Goal: Transaction & Acquisition: Purchase product/service

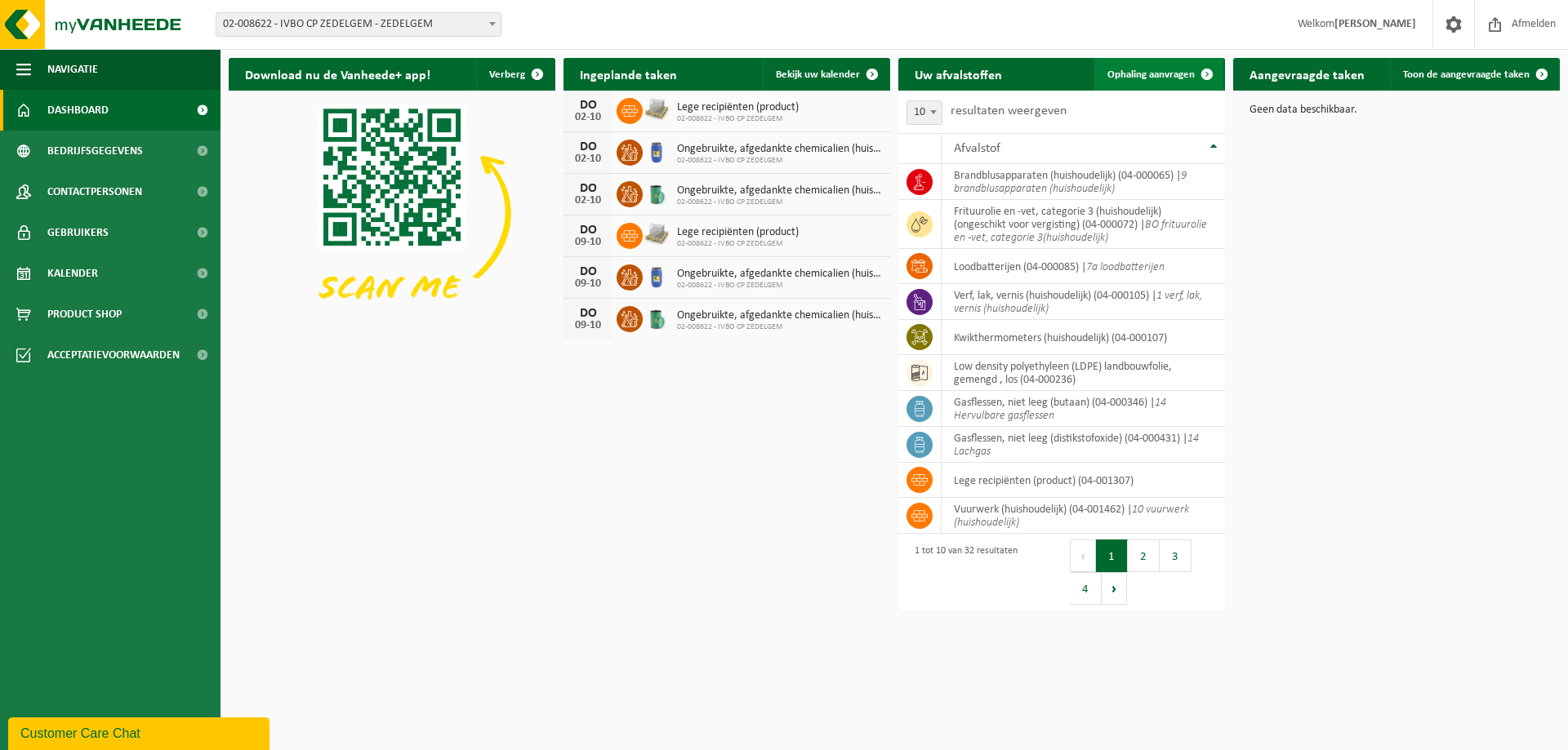
click at [1156, 75] on span "Ophaling aanvragen" at bounding box center [1151, 75] width 87 height 11
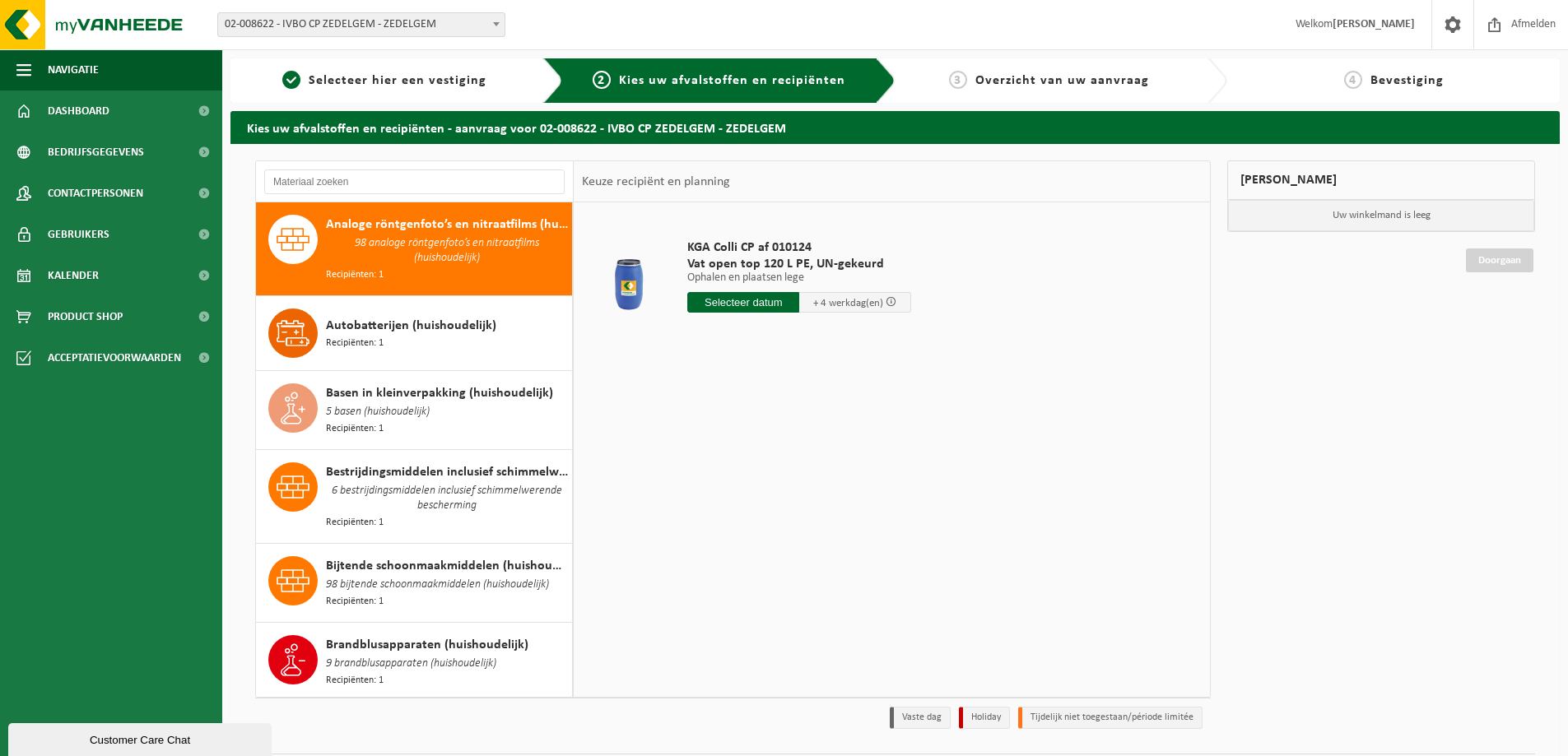
click at [757, 304] on input "text" at bounding box center [743, 302] width 112 height 20
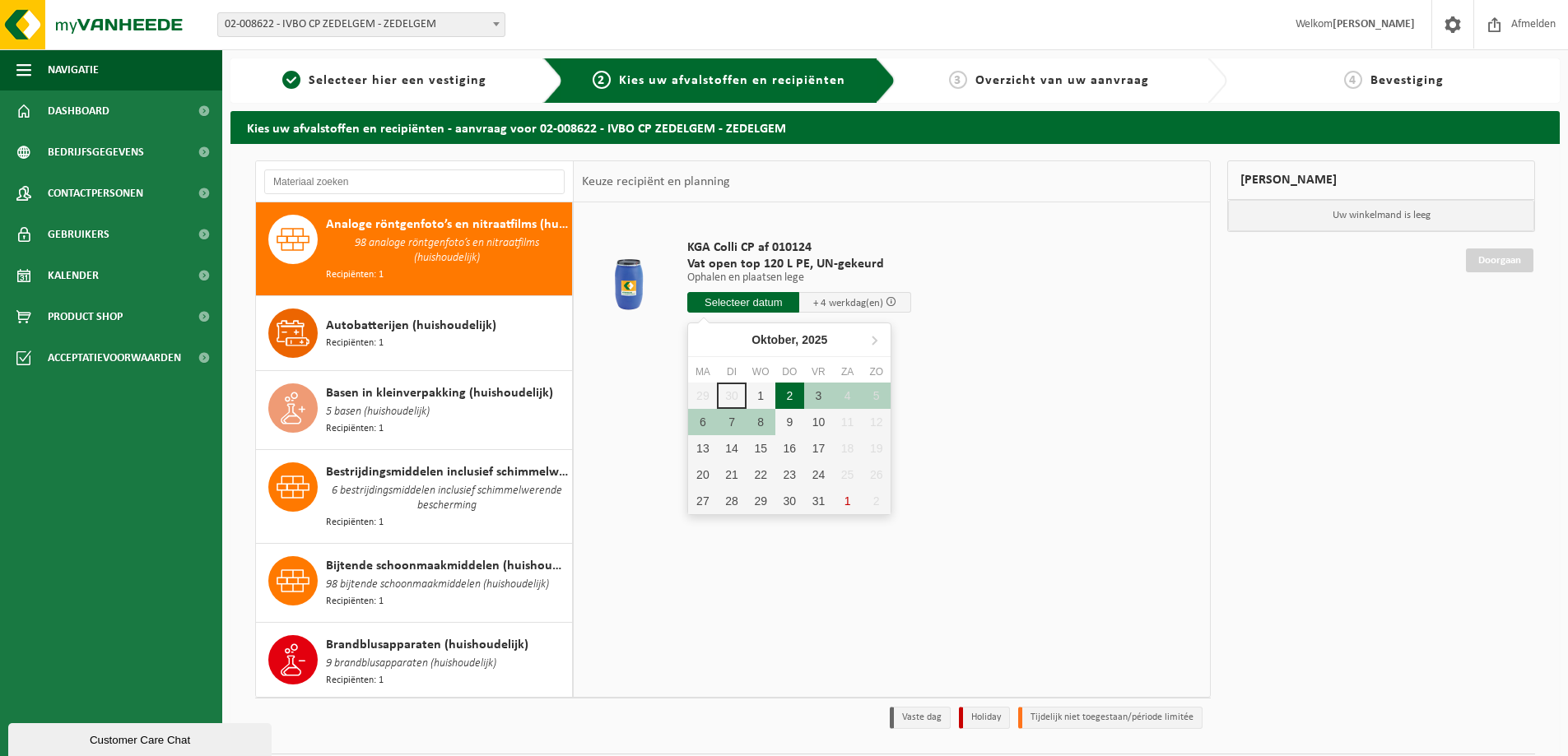
click at [788, 391] on div "2" at bounding box center [790, 395] width 29 height 26
type input "Van [DATE]"
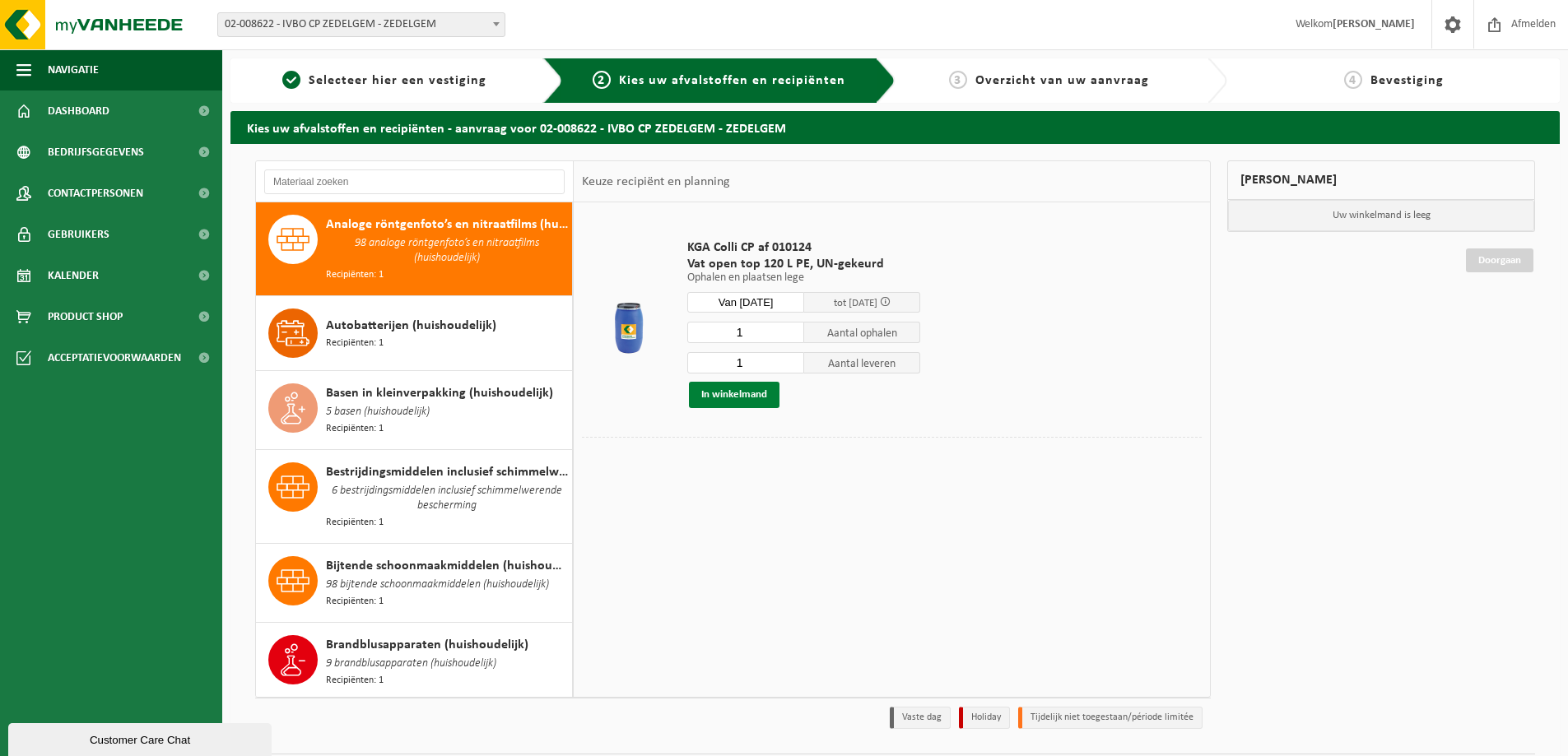
click at [732, 395] on button "In winkelmand" at bounding box center [734, 395] width 91 height 26
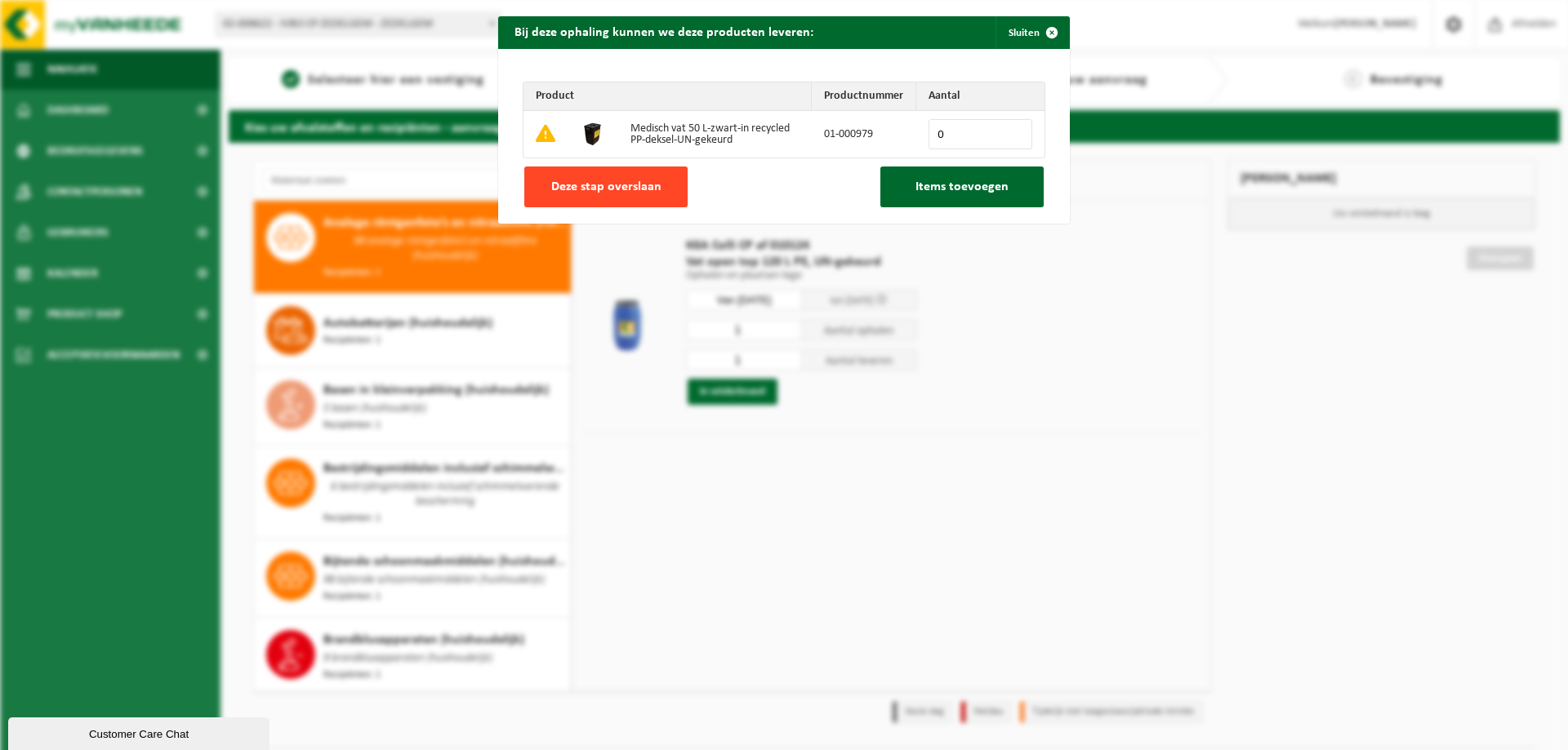
click at [574, 186] on span "Deze stap overslaan" at bounding box center [606, 187] width 110 height 13
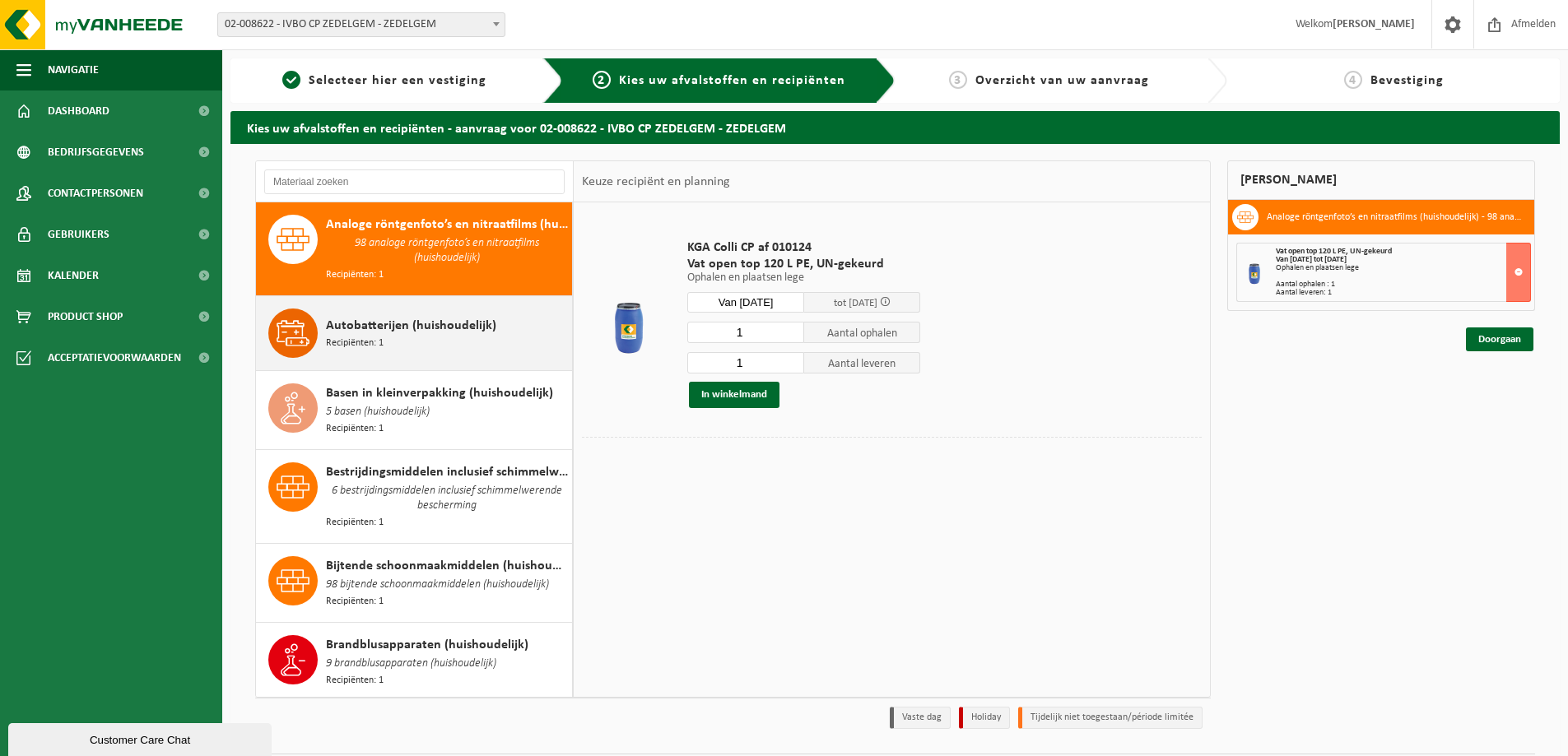
click at [370, 331] on span "Autobatterijen (huishoudelijk)" at bounding box center [411, 325] width 170 height 19
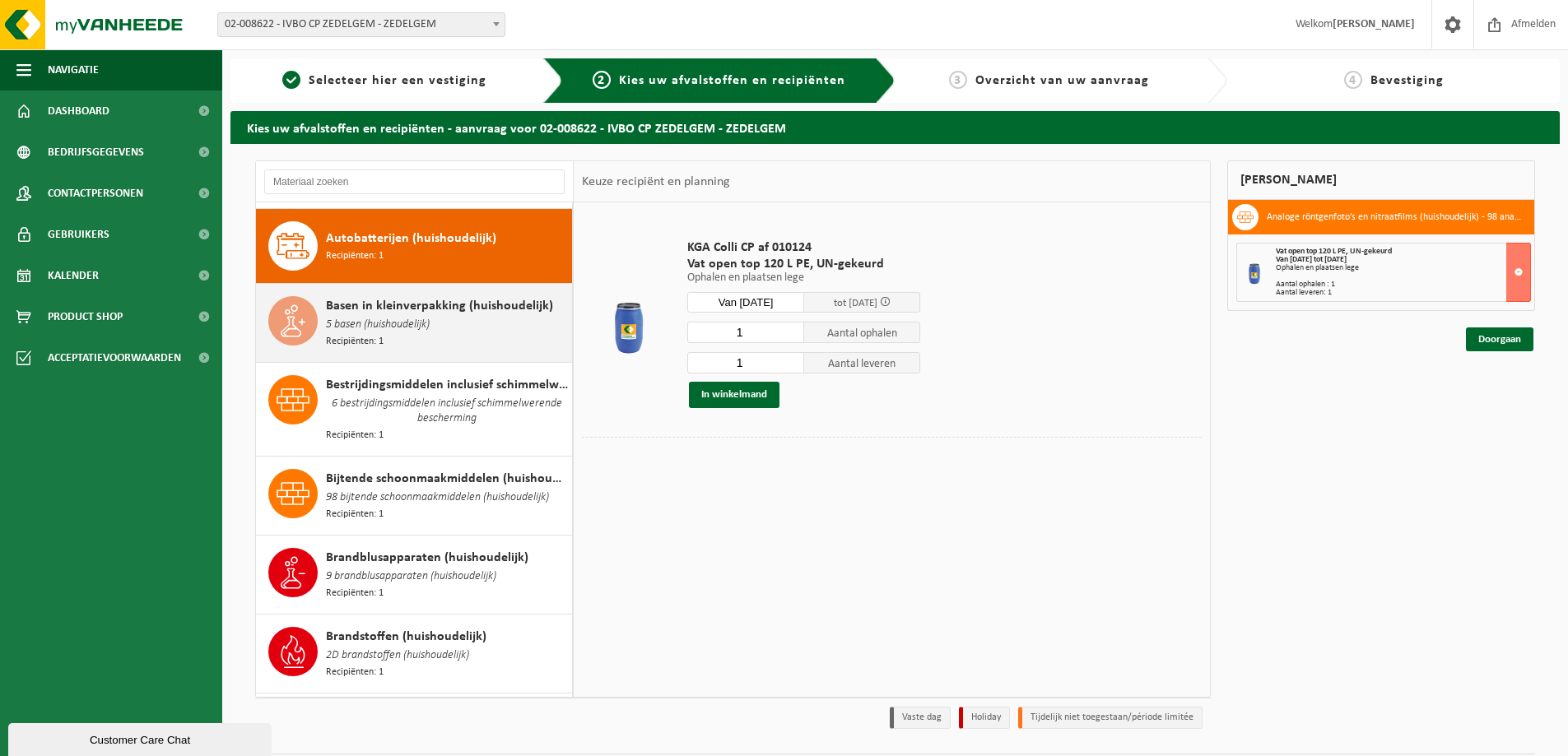
scroll to position [91, 0]
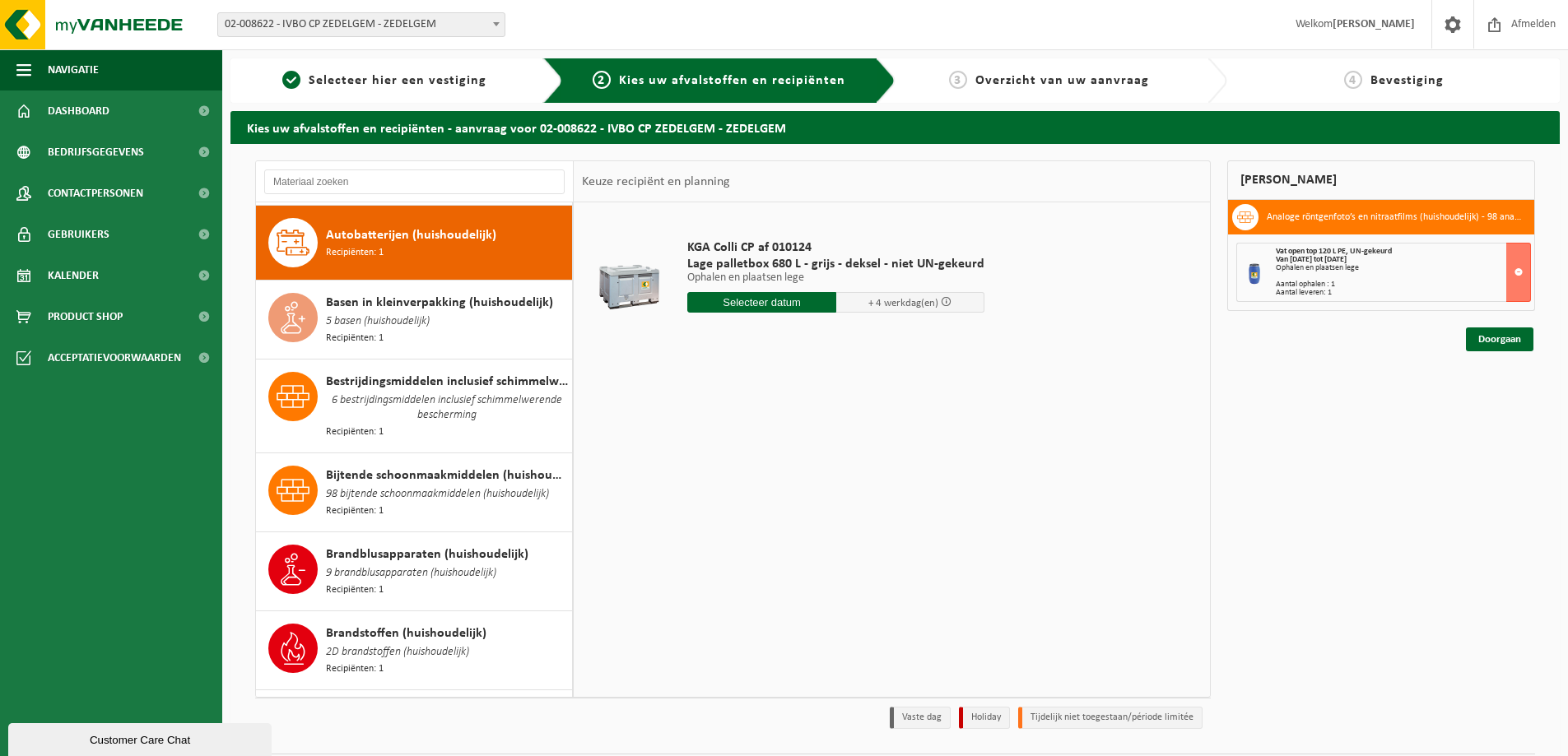
click at [730, 298] on input "text" at bounding box center [762, 302] width 149 height 20
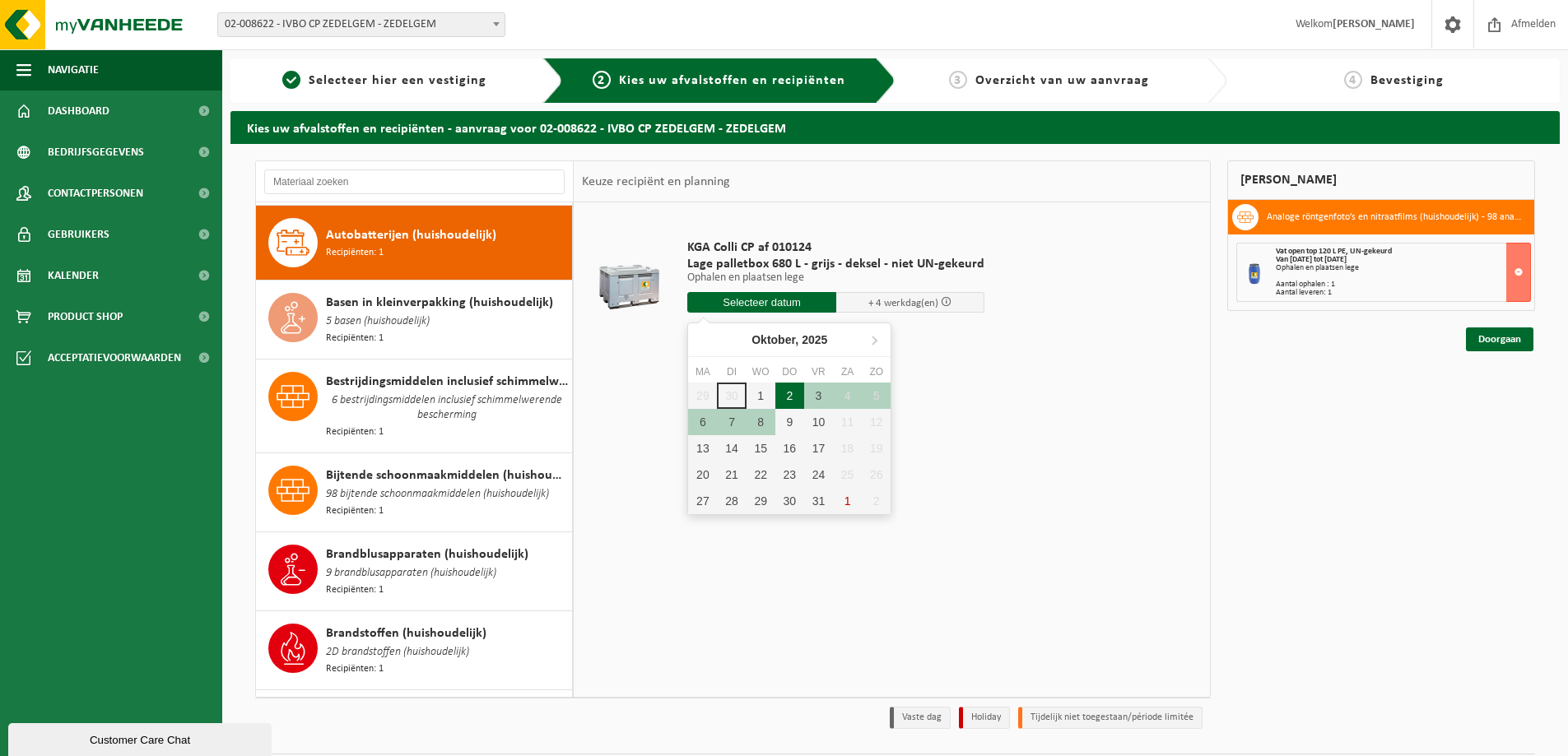
click at [784, 391] on div "2" at bounding box center [790, 395] width 29 height 26
type input "Van [DATE]"
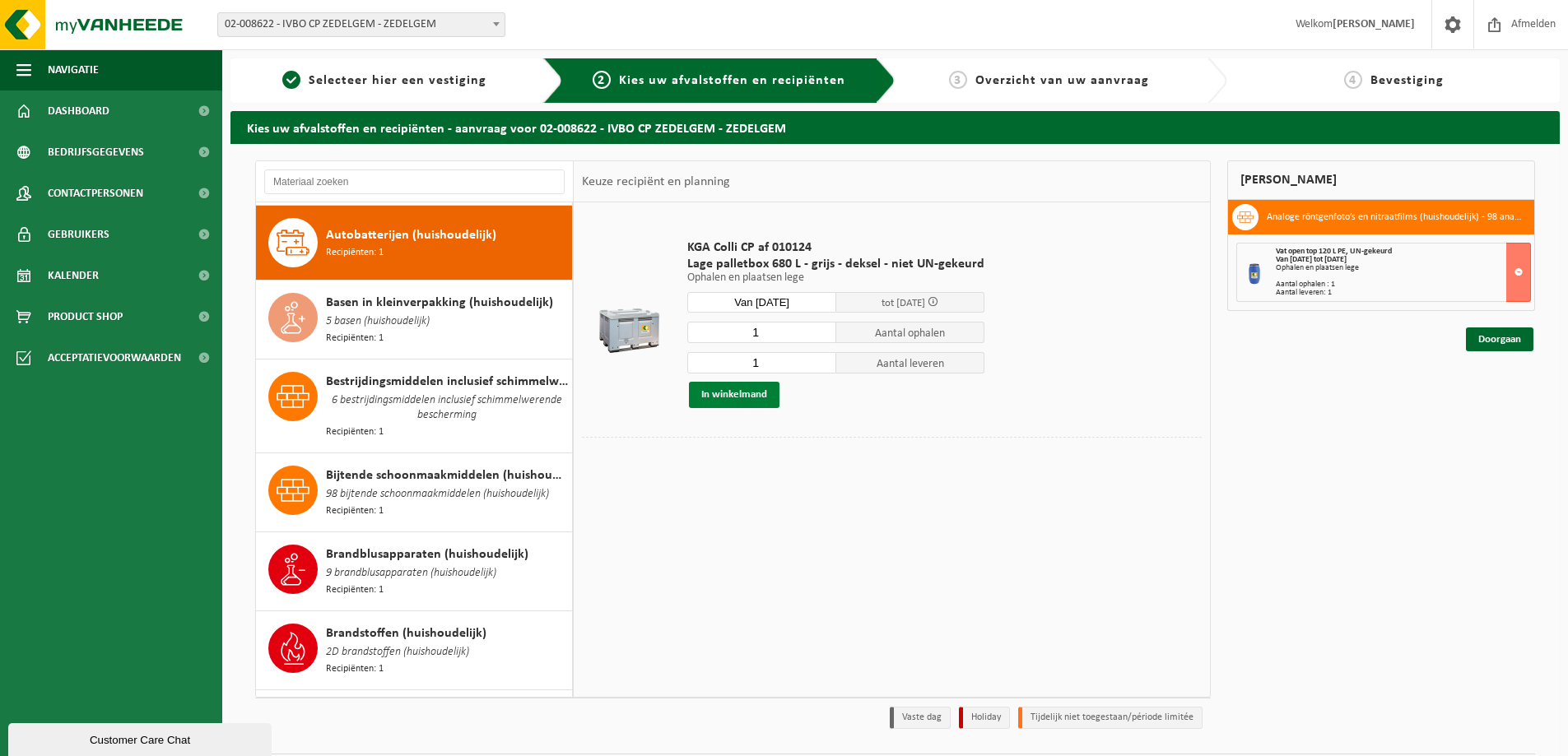
click at [728, 389] on button "In winkelmand" at bounding box center [734, 395] width 91 height 26
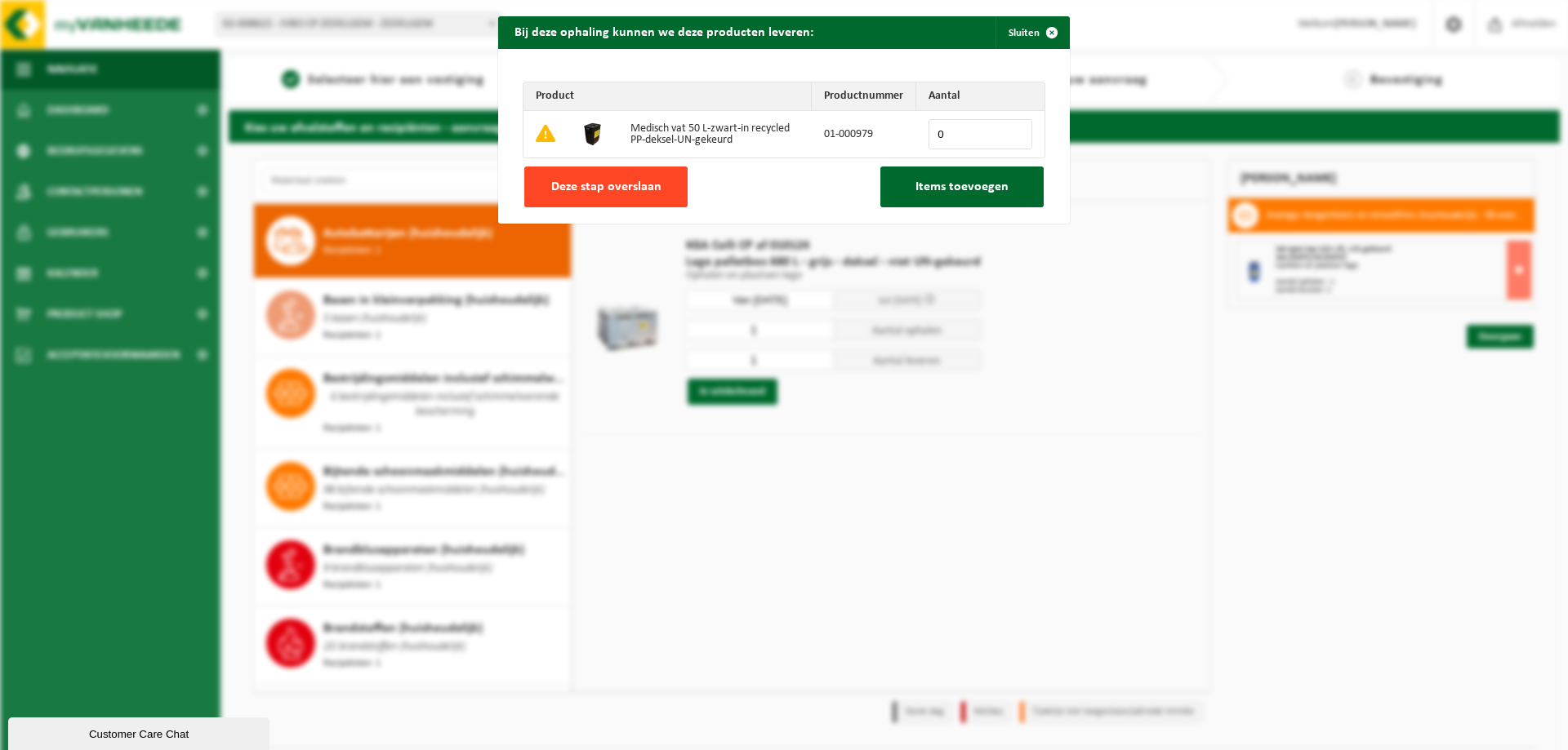
click at [616, 181] on span "Deze stap overslaan" at bounding box center [606, 187] width 110 height 13
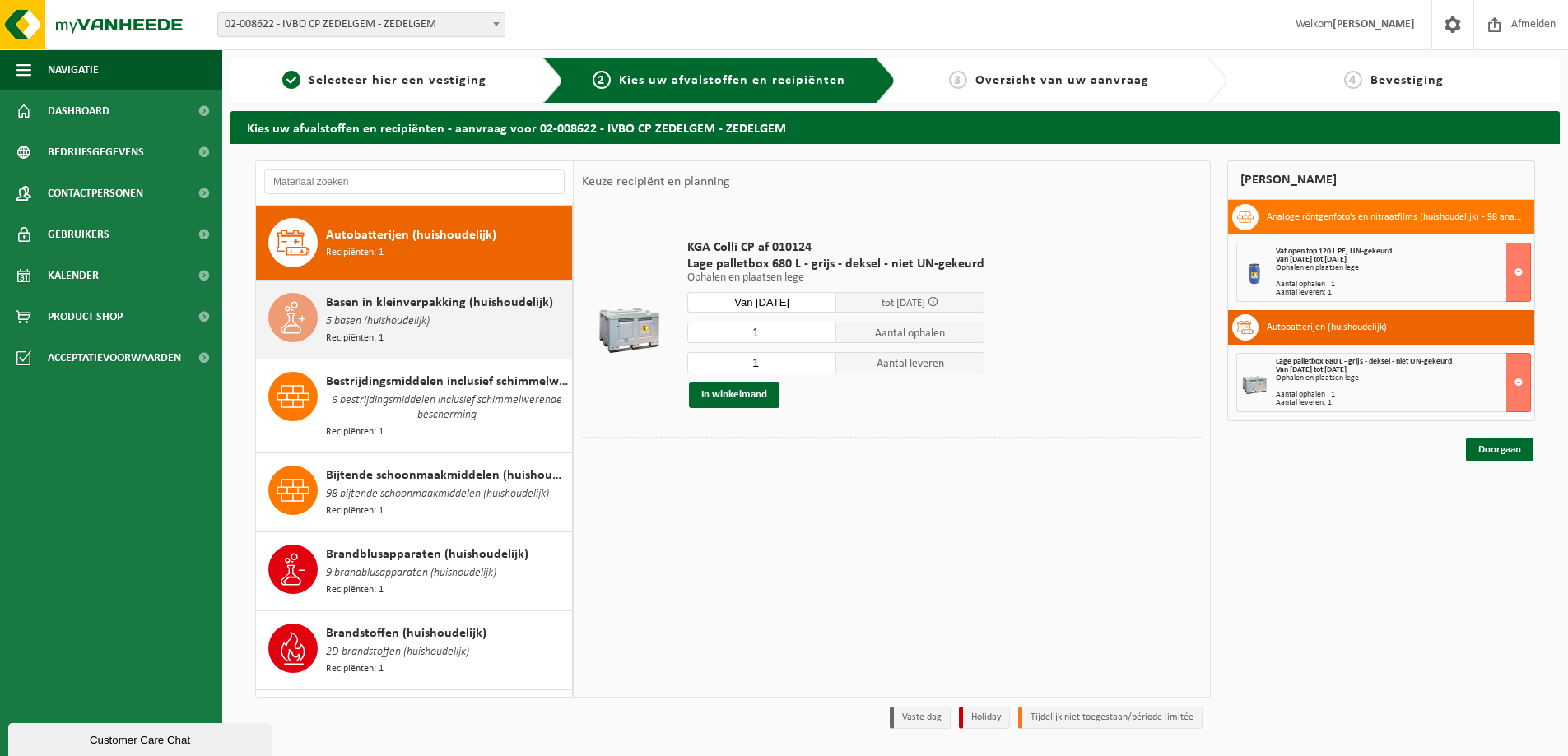
click at [367, 317] on span "5 basen (huishoudelijk)" at bounding box center [378, 321] width 103 height 18
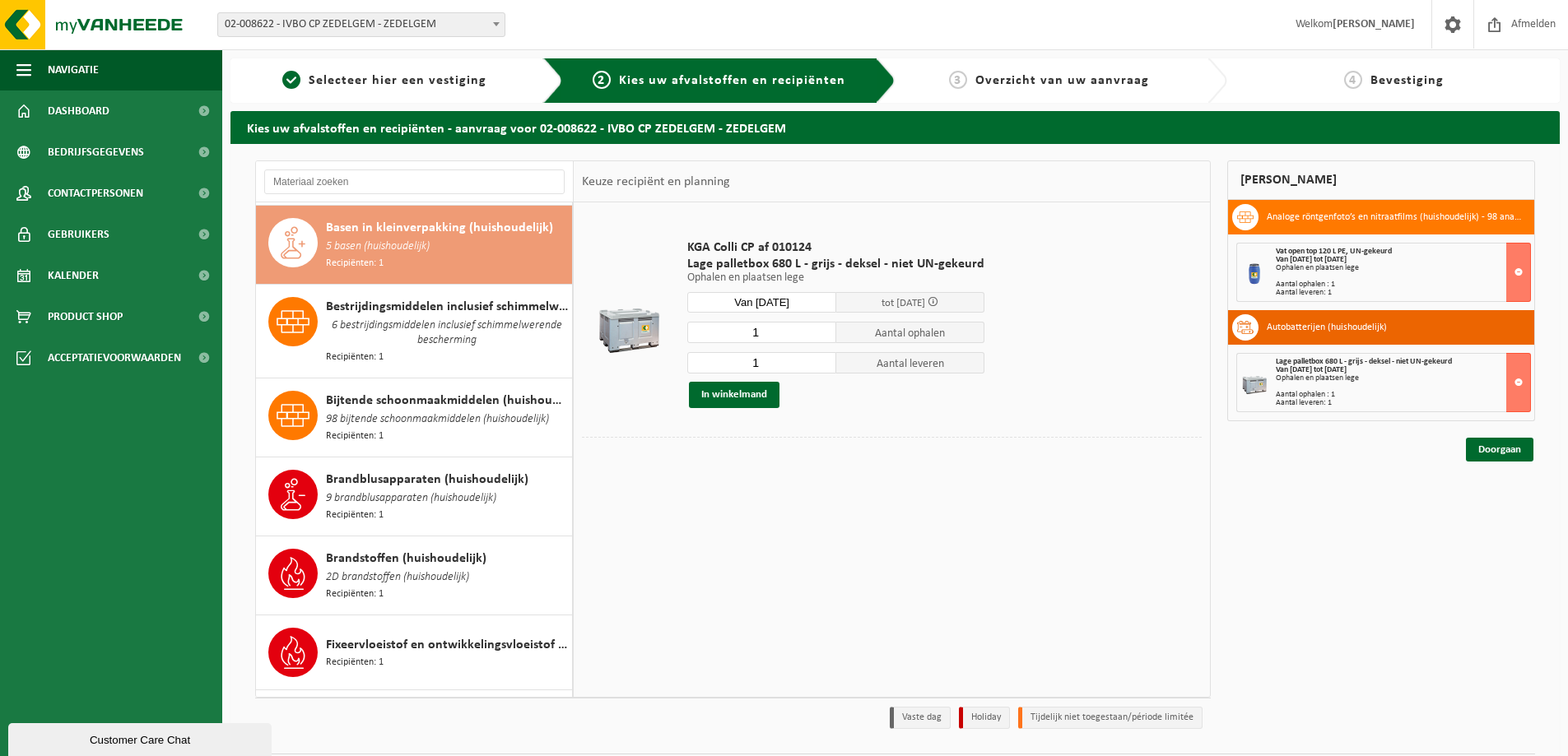
scroll to position [165, 0]
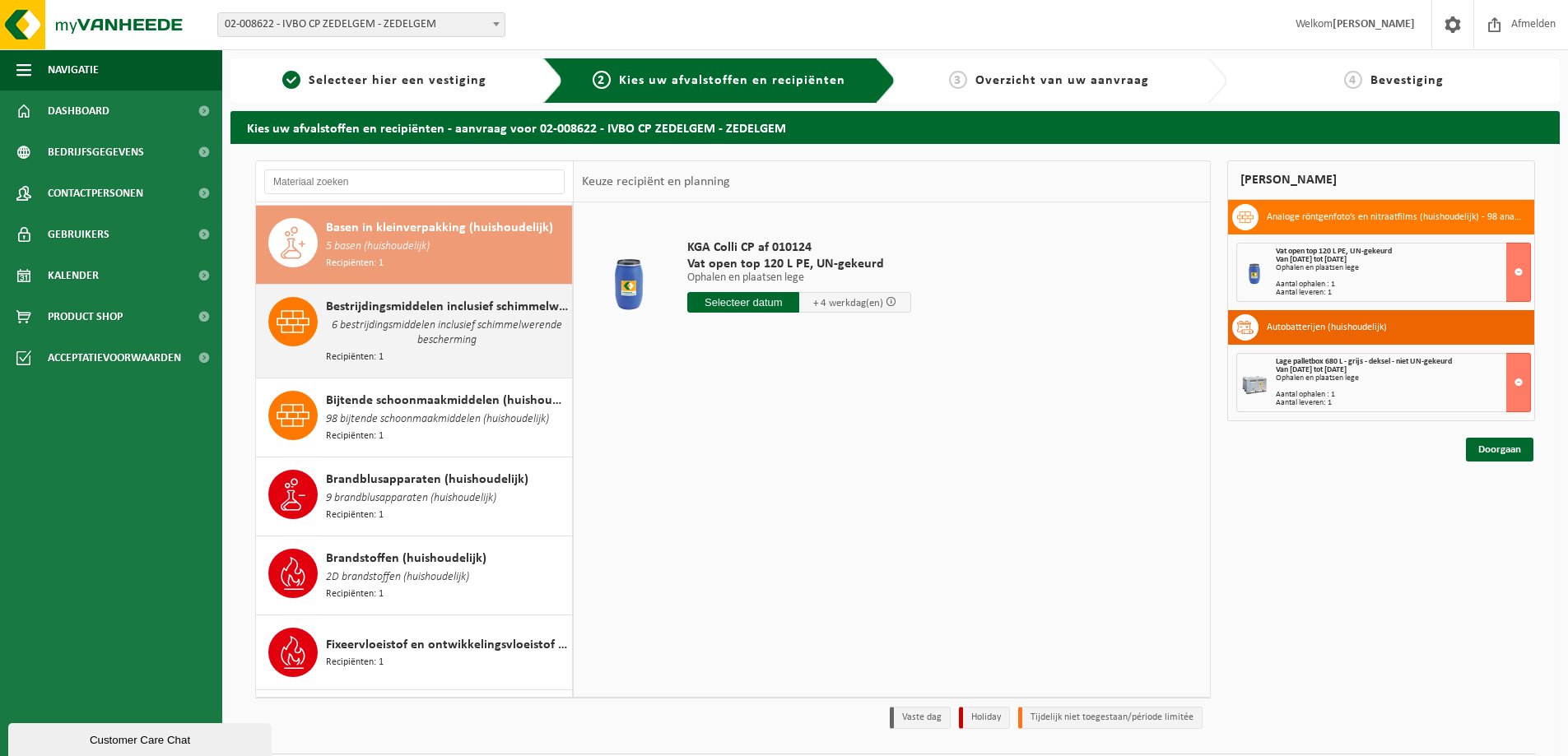
click at [370, 337] on span "6 bestrijdingsmiddelen inclusief schimmelwerende bescherming" at bounding box center [447, 333] width 242 height 33
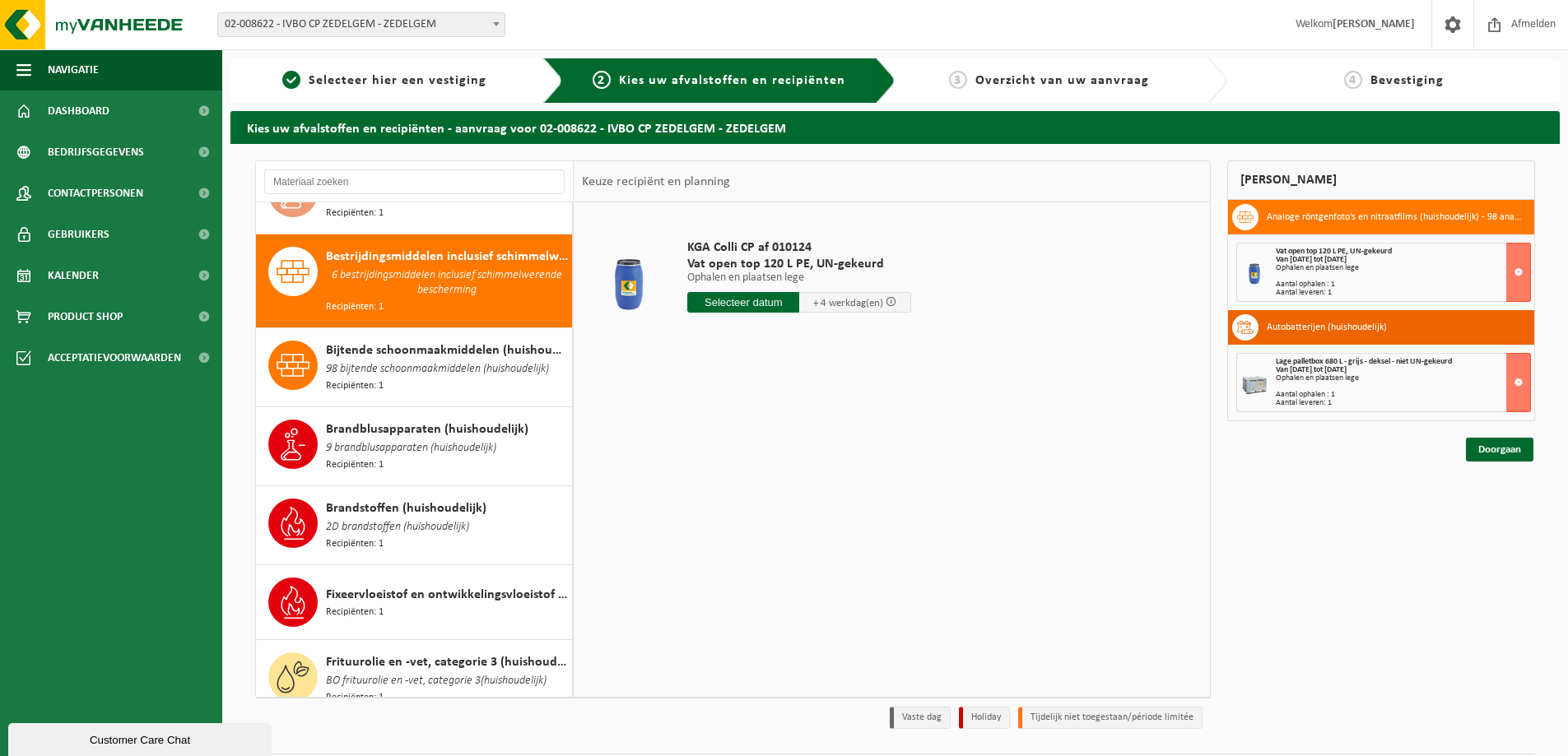
scroll to position [242, 0]
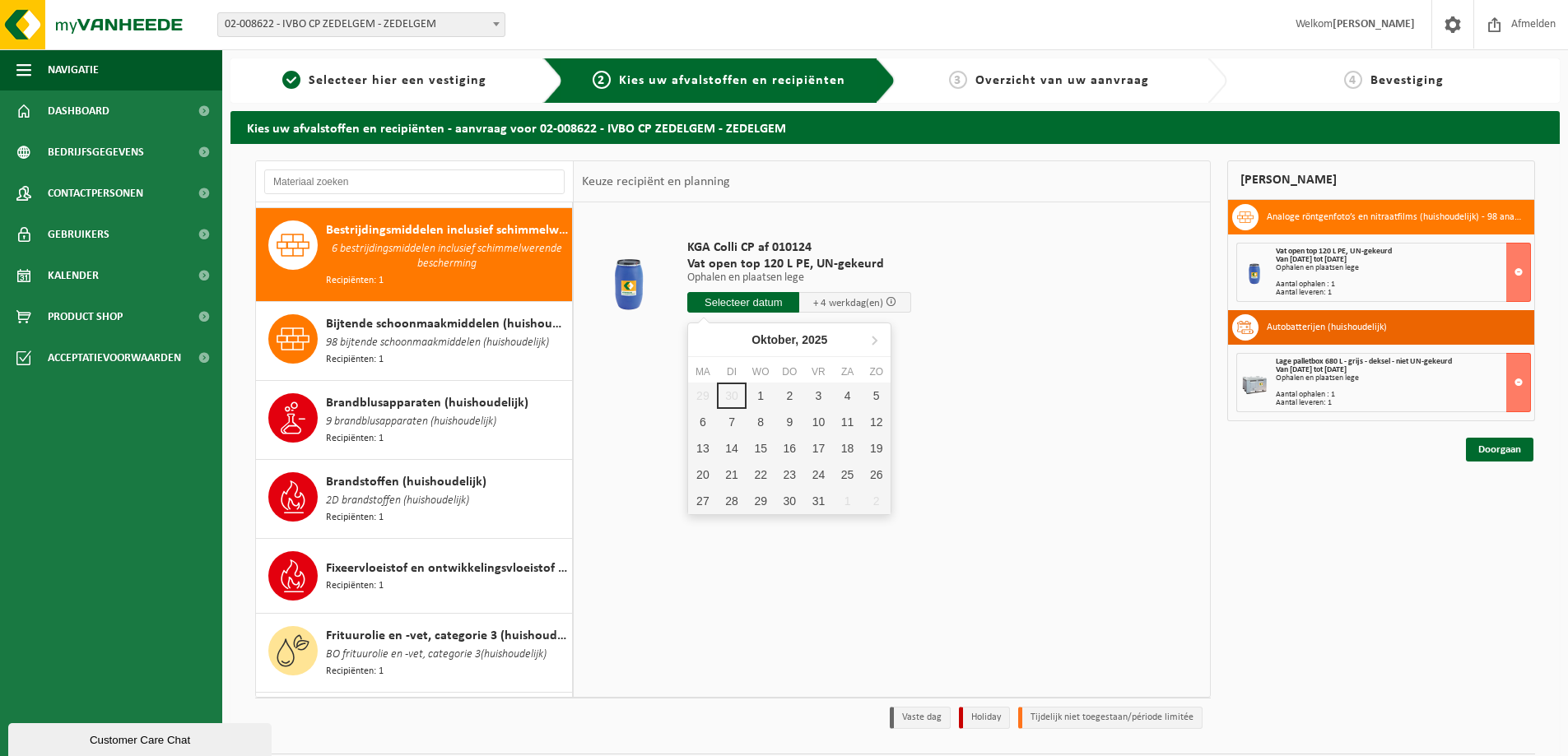
click at [745, 311] on input "text" at bounding box center [743, 302] width 112 height 20
click at [785, 400] on div "2" at bounding box center [790, 395] width 29 height 26
type input "Van [DATE]"
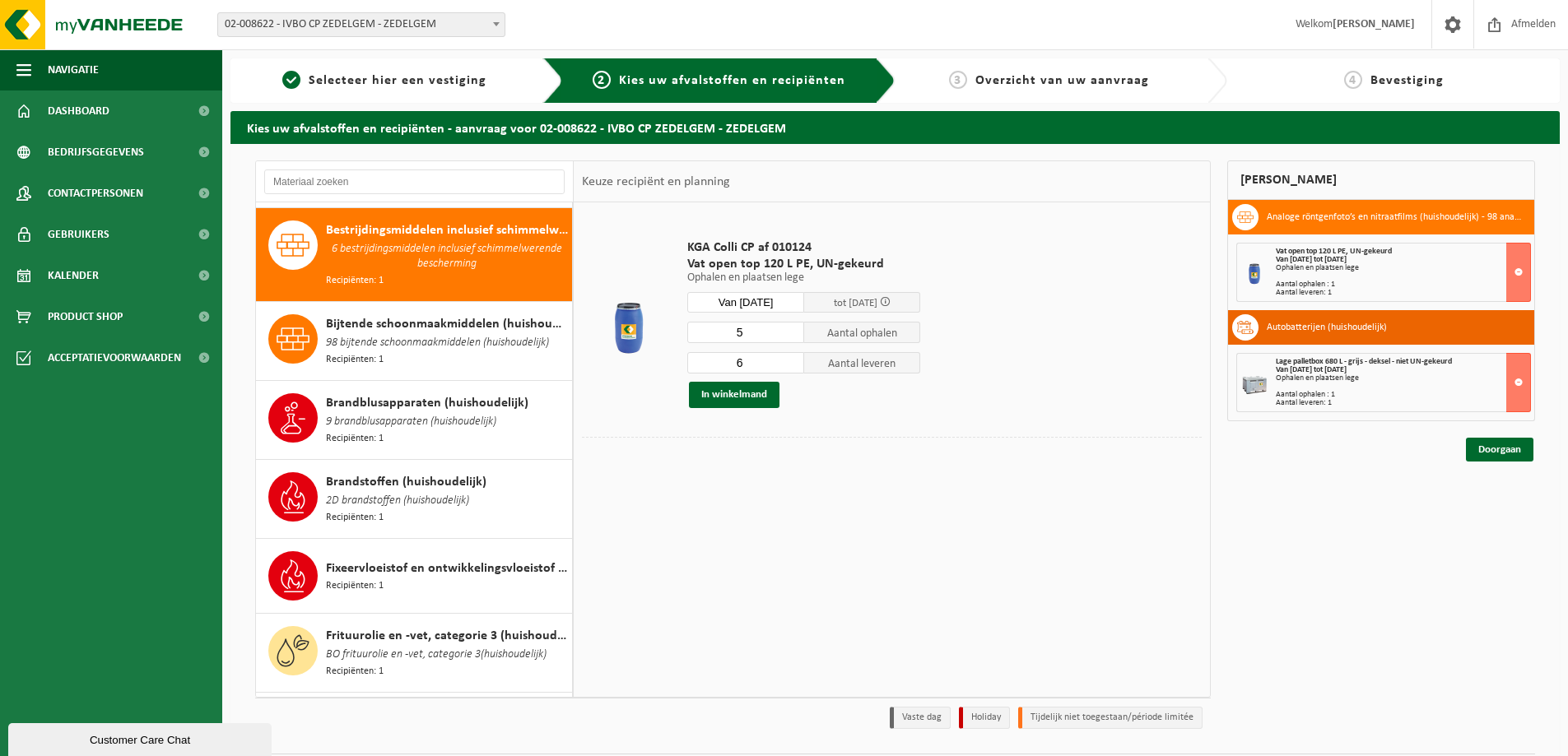
click at [792, 337] on input "5" at bounding box center [746, 332] width 117 height 21
click at [792, 337] on input "4" at bounding box center [746, 332] width 117 height 21
click at [791, 336] on input "3" at bounding box center [746, 332] width 117 height 21
click at [791, 336] on input "2" at bounding box center [746, 332] width 117 height 21
type input "1"
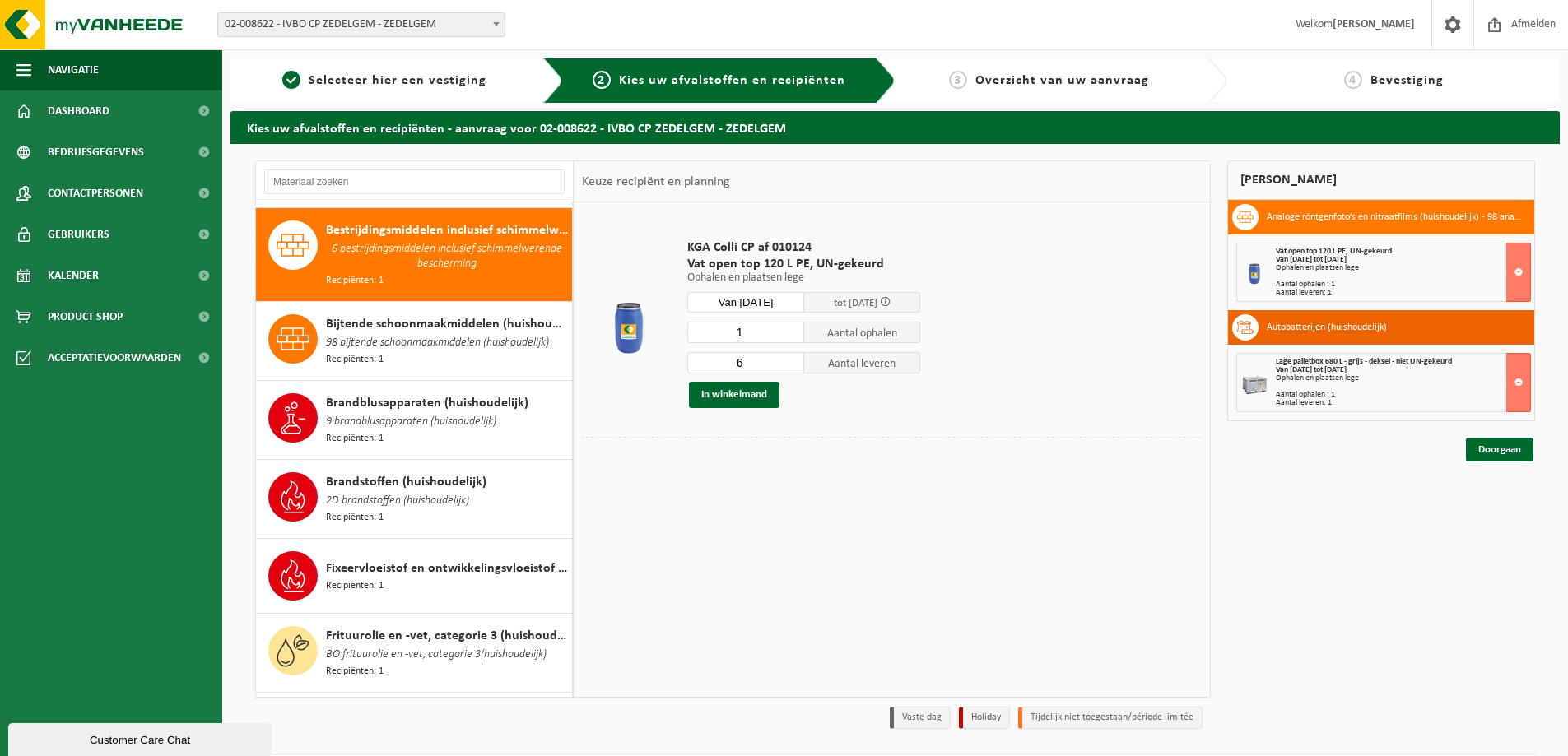
click at [790, 335] on input "1" at bounding box center [746, 332] width 117 height 21
click at [789, 365] on input "5" at bounding box center [746, 362] width 117 height 21
click at [789, 365] on input "4" at bounding box center [746, 362] width 117 height 21
click at [789, 365] on input "3" at bounding box center [746, 362] width 117 height 21
click at [789, 365] on input "2" at bounding box center [746, 362] width 117 height 21
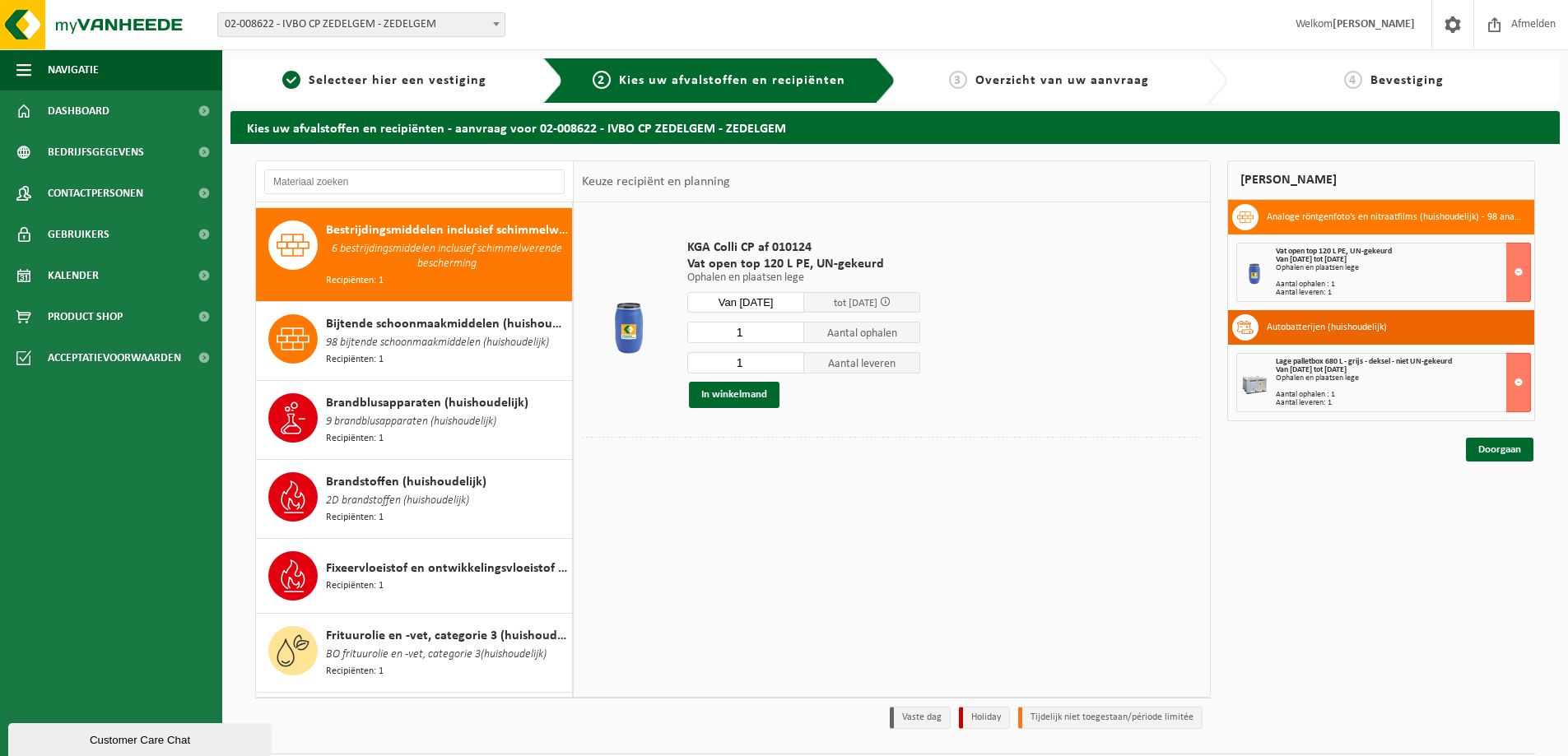
type input "1"
click at [789, 365] on input "1" at bounding box center [746, 362] width 117 height 21
click at [724, 390] on button "In winkelmand" at bounding box center [734, 395] width 91 height 26
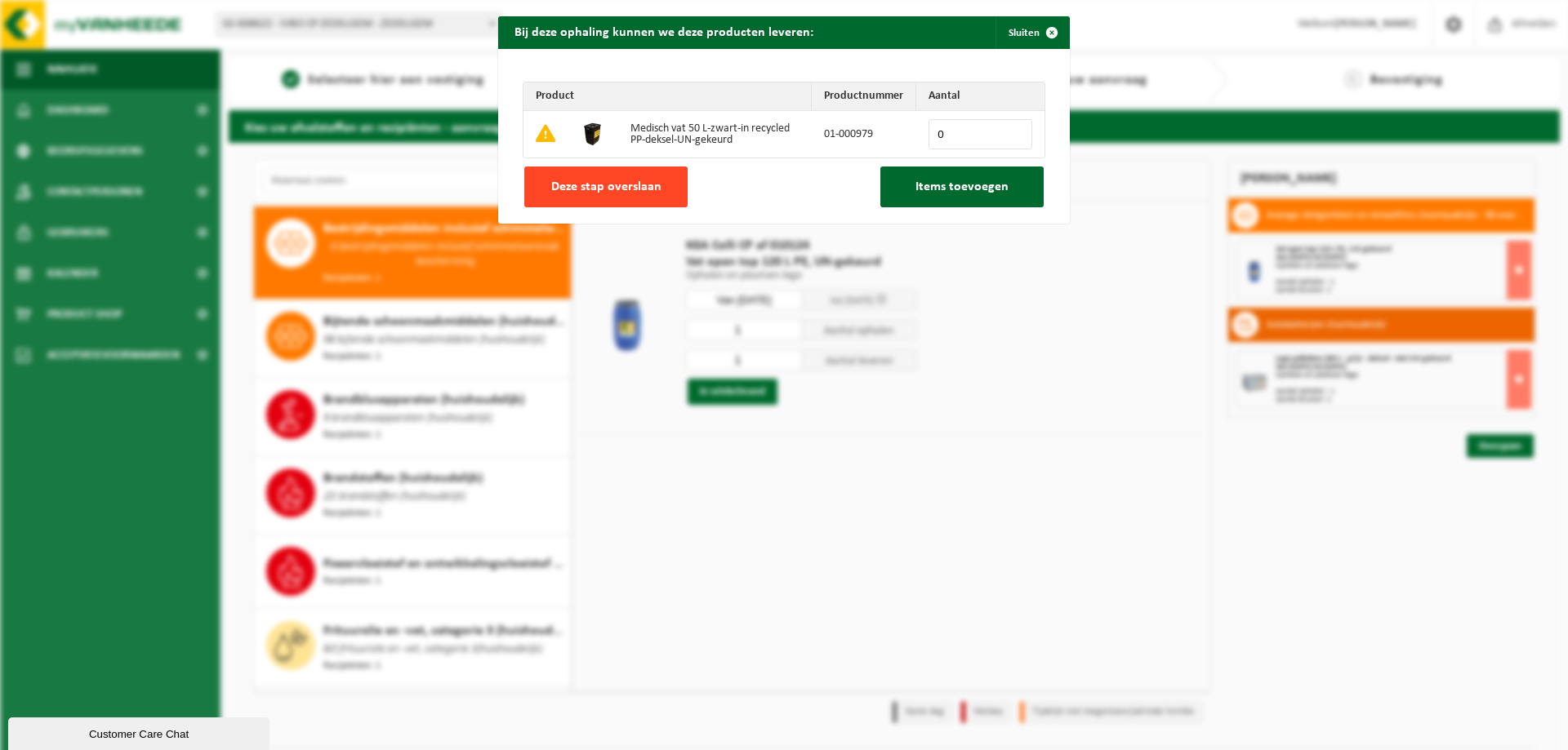
click at [611, 182] on span "Deze stap overslaan" at bounding box center [606, 187] width 110 height 13
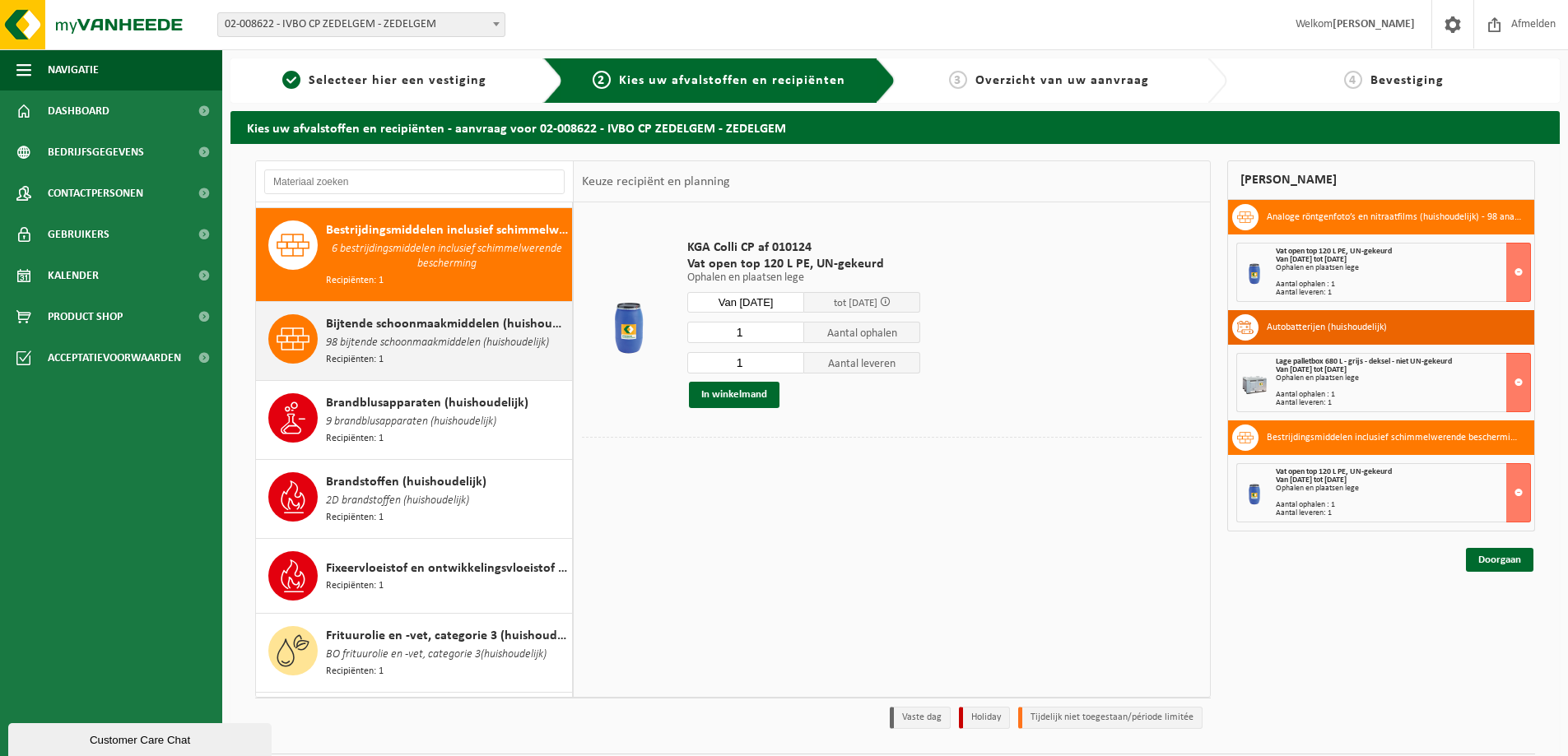
click at [400, 334] on span "98 bijtende schoonmaakmiddelen (huishoudelijk)" at bounding box center [437, 343] width 223 height 18
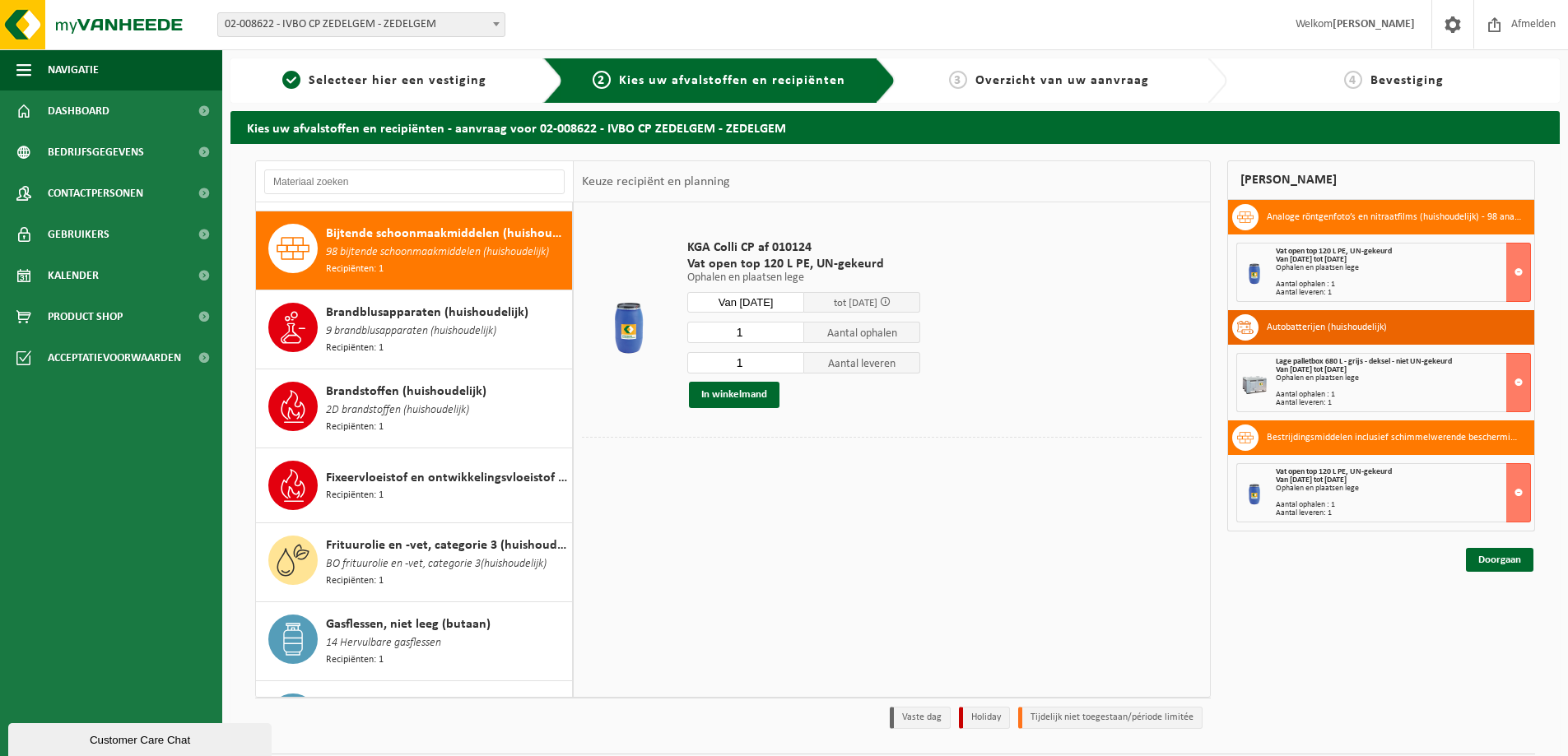
scroll to position [333, 0]
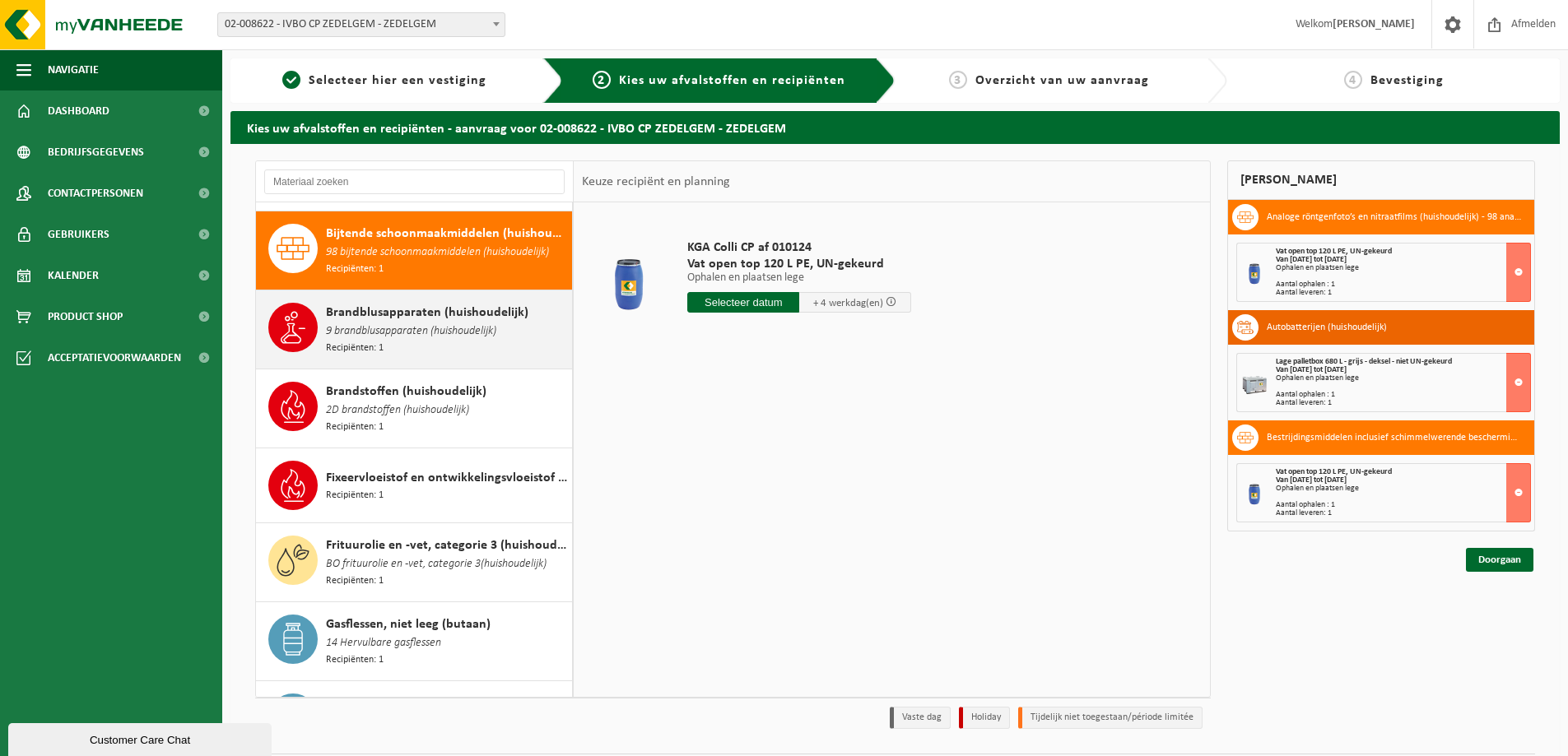
click at [399, 325] on span "9 brandblusapparaten (huishoudelijk)" at bounding box center [411, 331] width 170 height 18
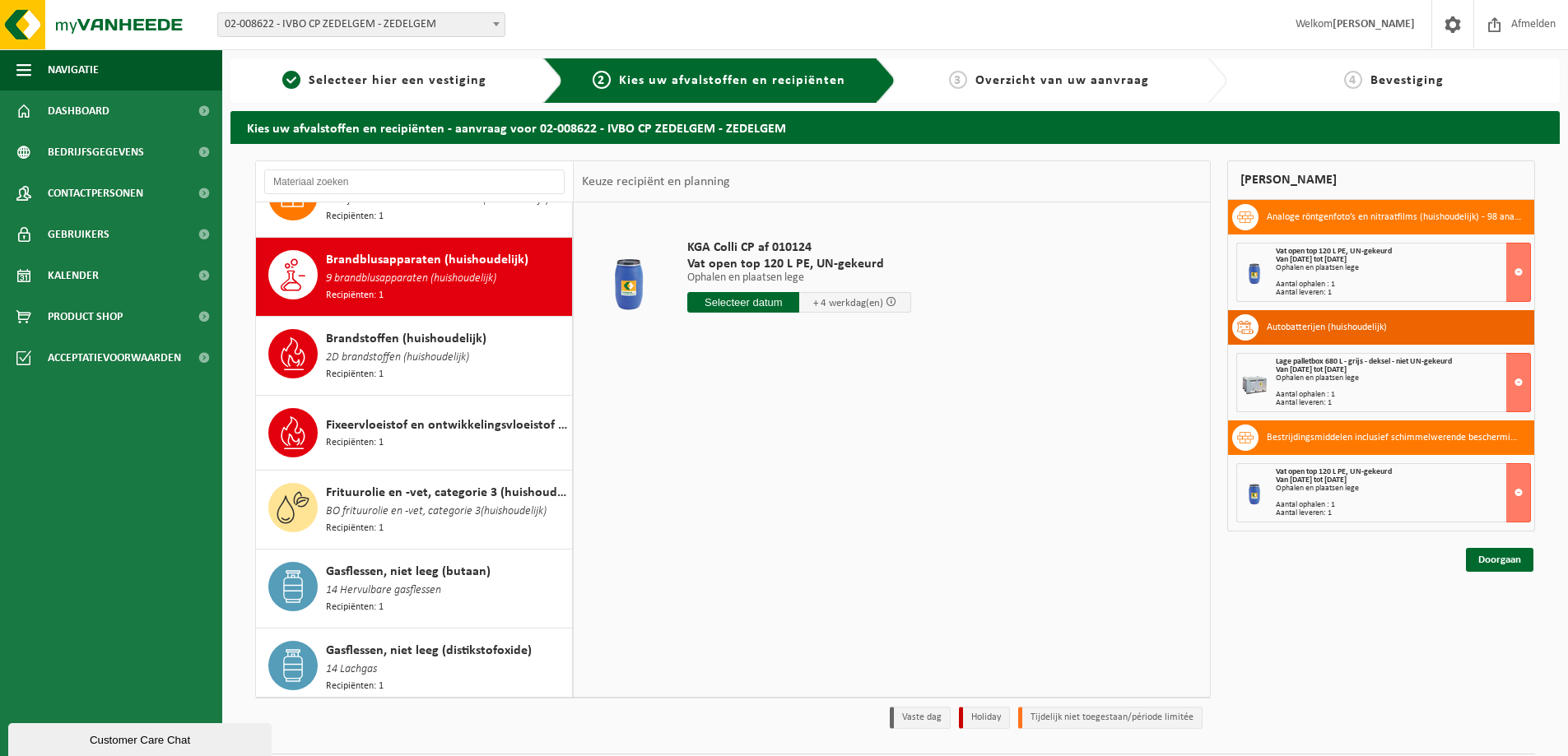
scroll to position [409, 0]
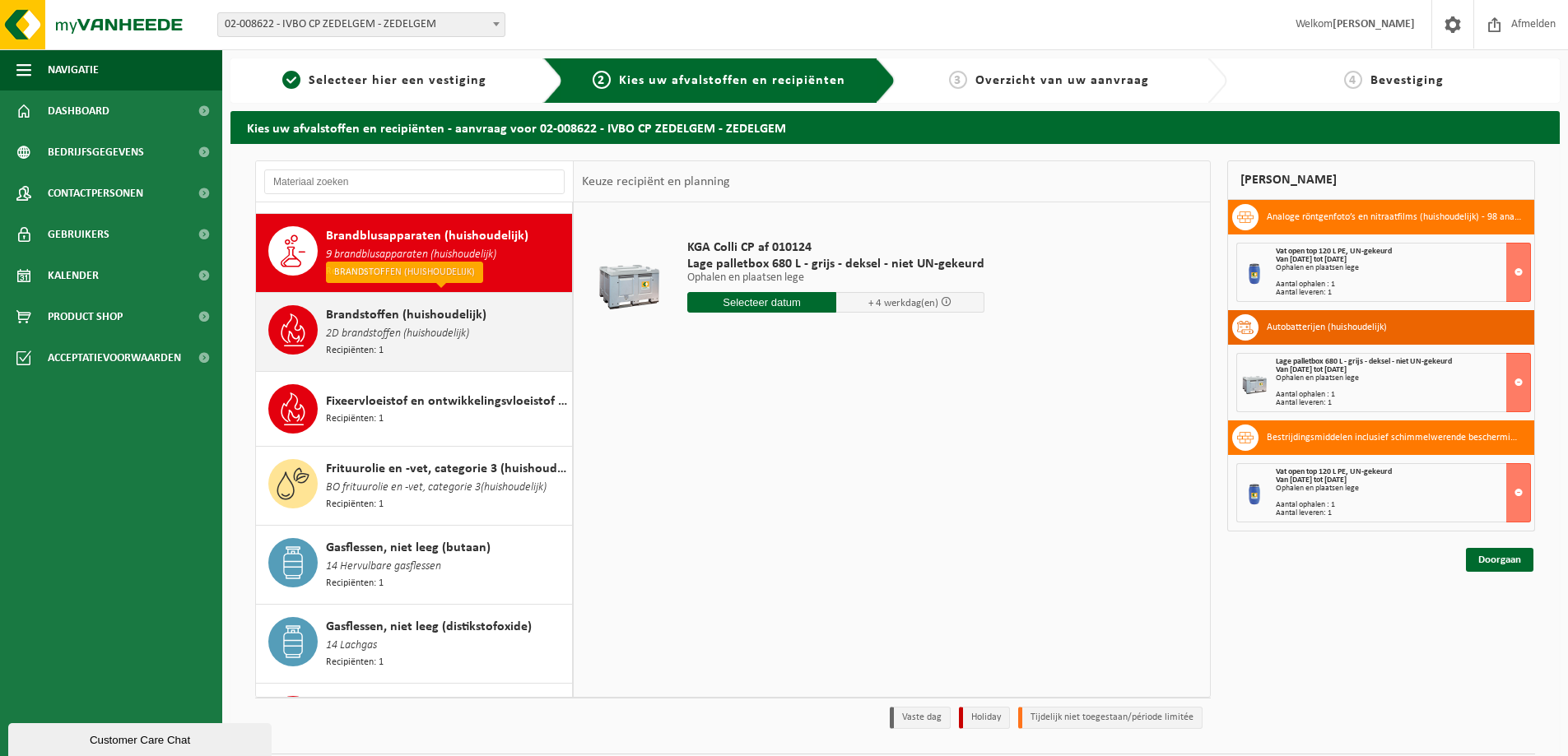
click at [395, 325] on span "2D brandstoffen (huishoudelijk)" at bounding box center [397, 334] width 143 height 18
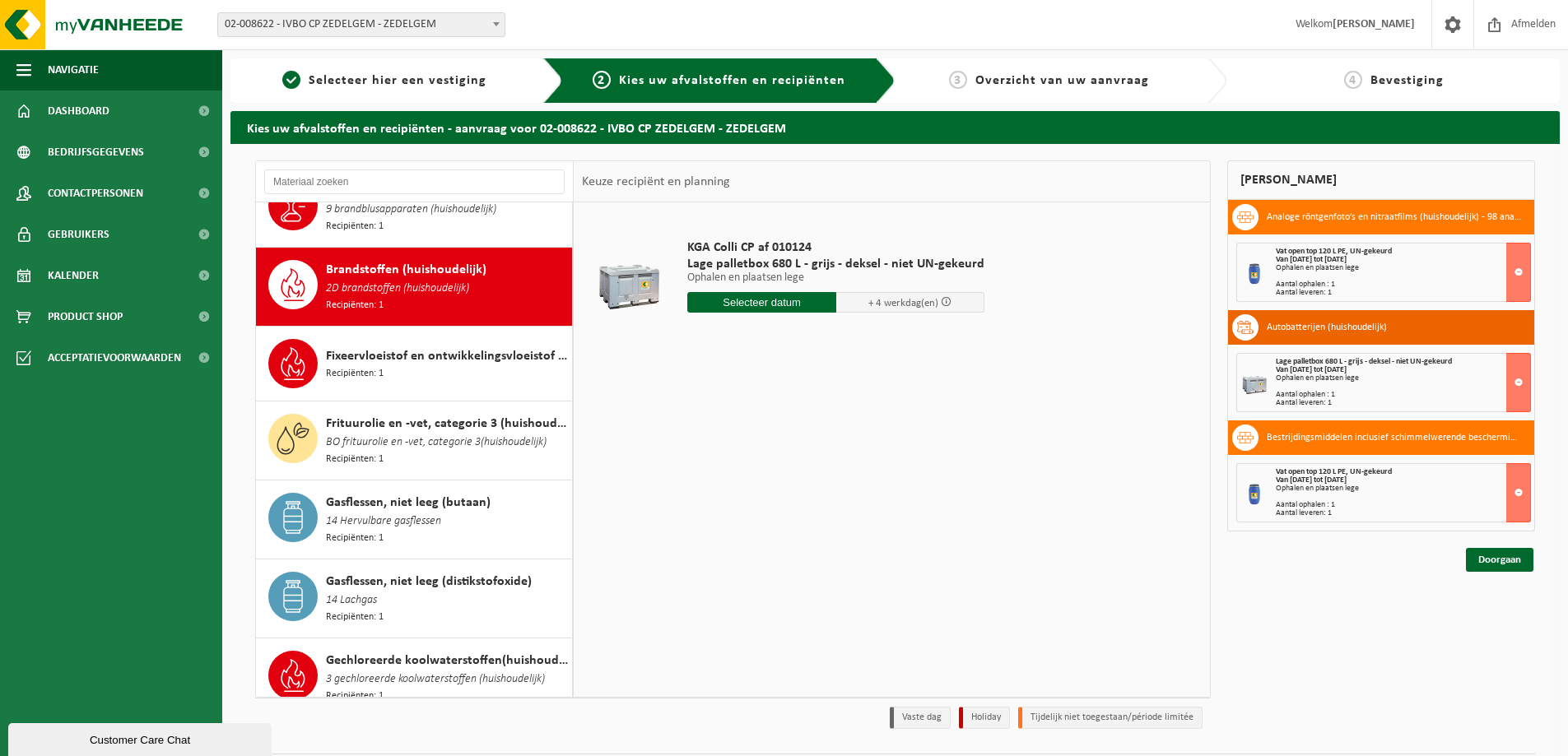
scroll to position [486, 0]
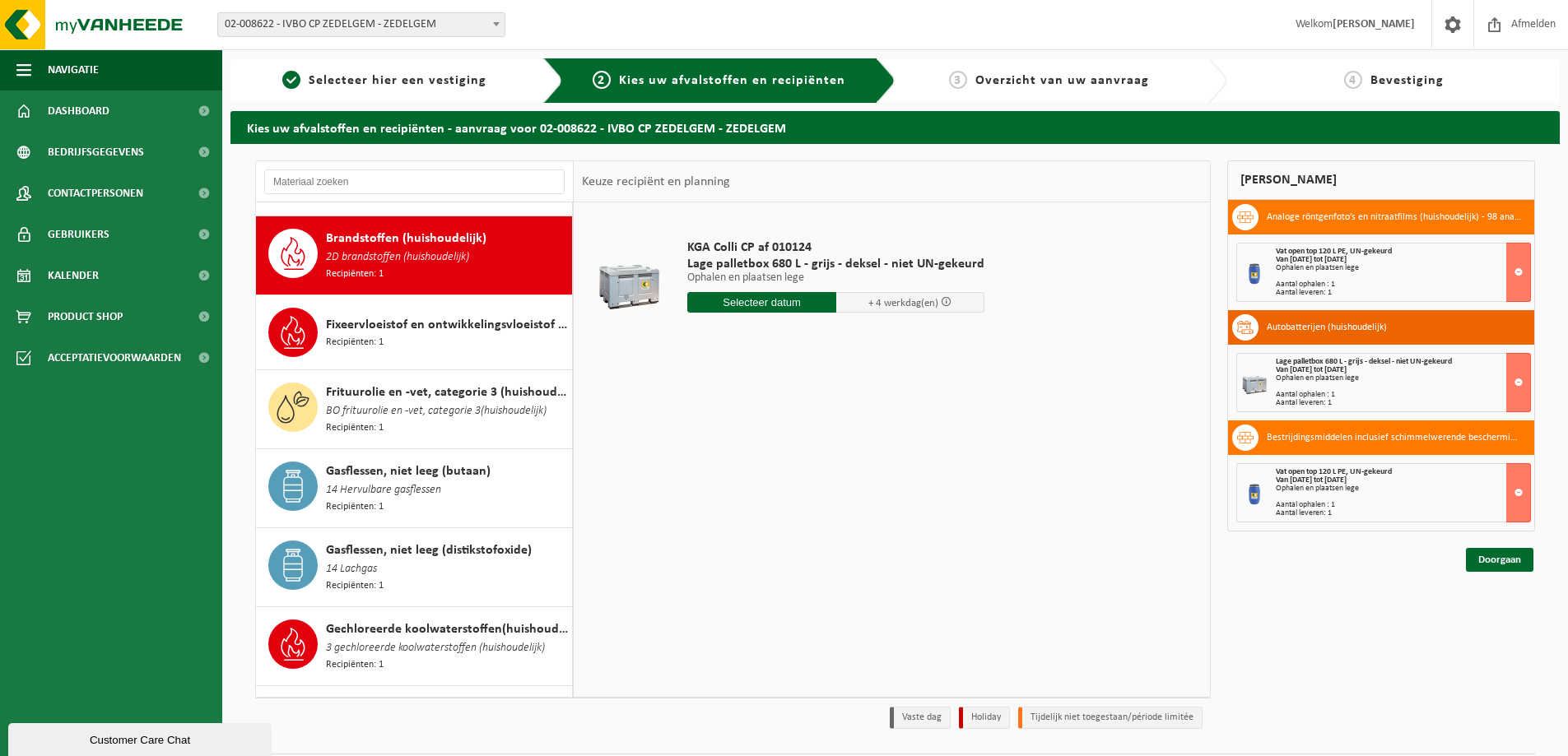
click at [395, 323] on div "Fixeervloeistof en ontwikkelingsvloeistof gemengd, huishoudelijk Recipiënten: 1" at bounding box center [447, 333] width 242 height 49
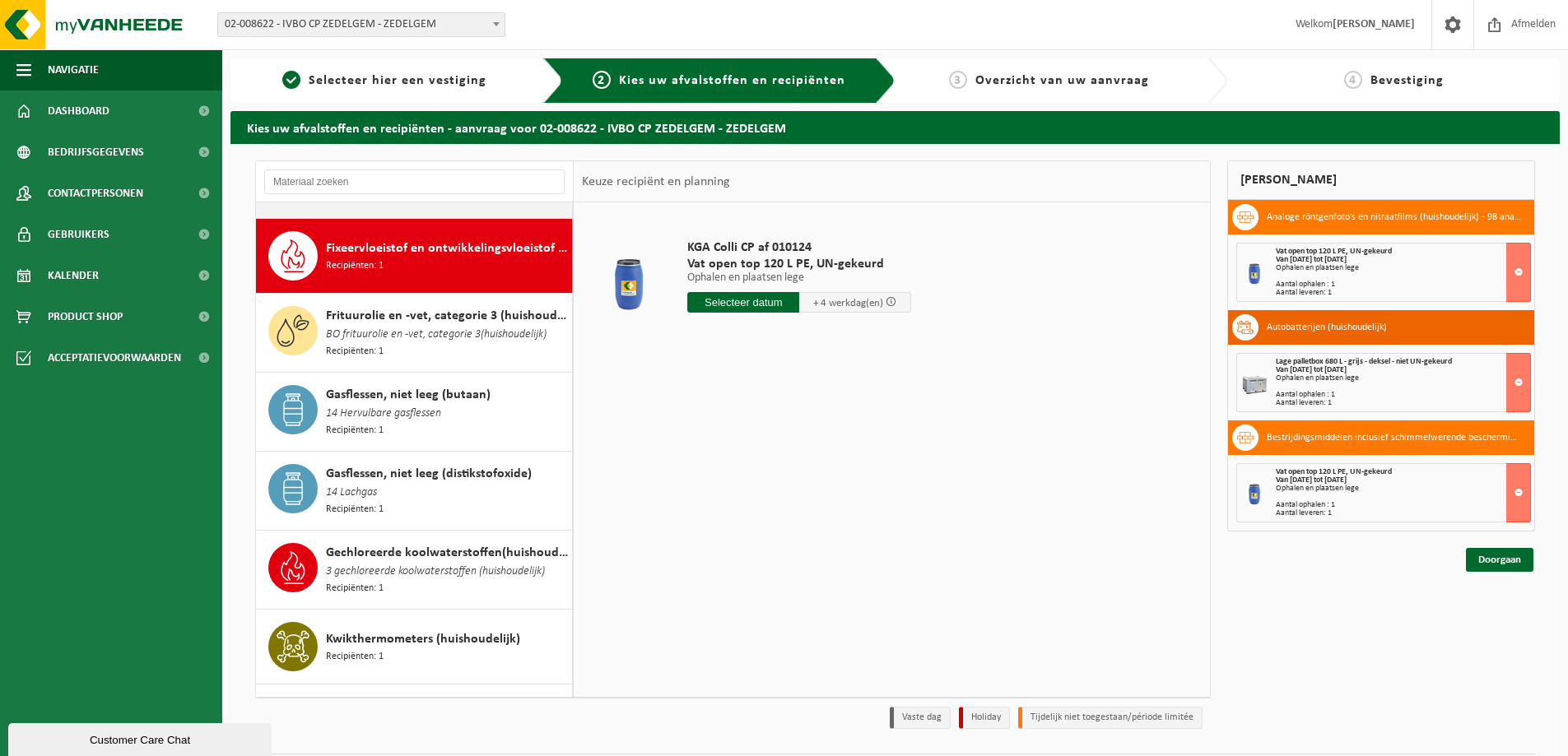
click at [395, 326] on span "BO frituurolie en -vet, categorie 3(huishoudelijk)" at bounding box center [436, 334] width 221 height 18
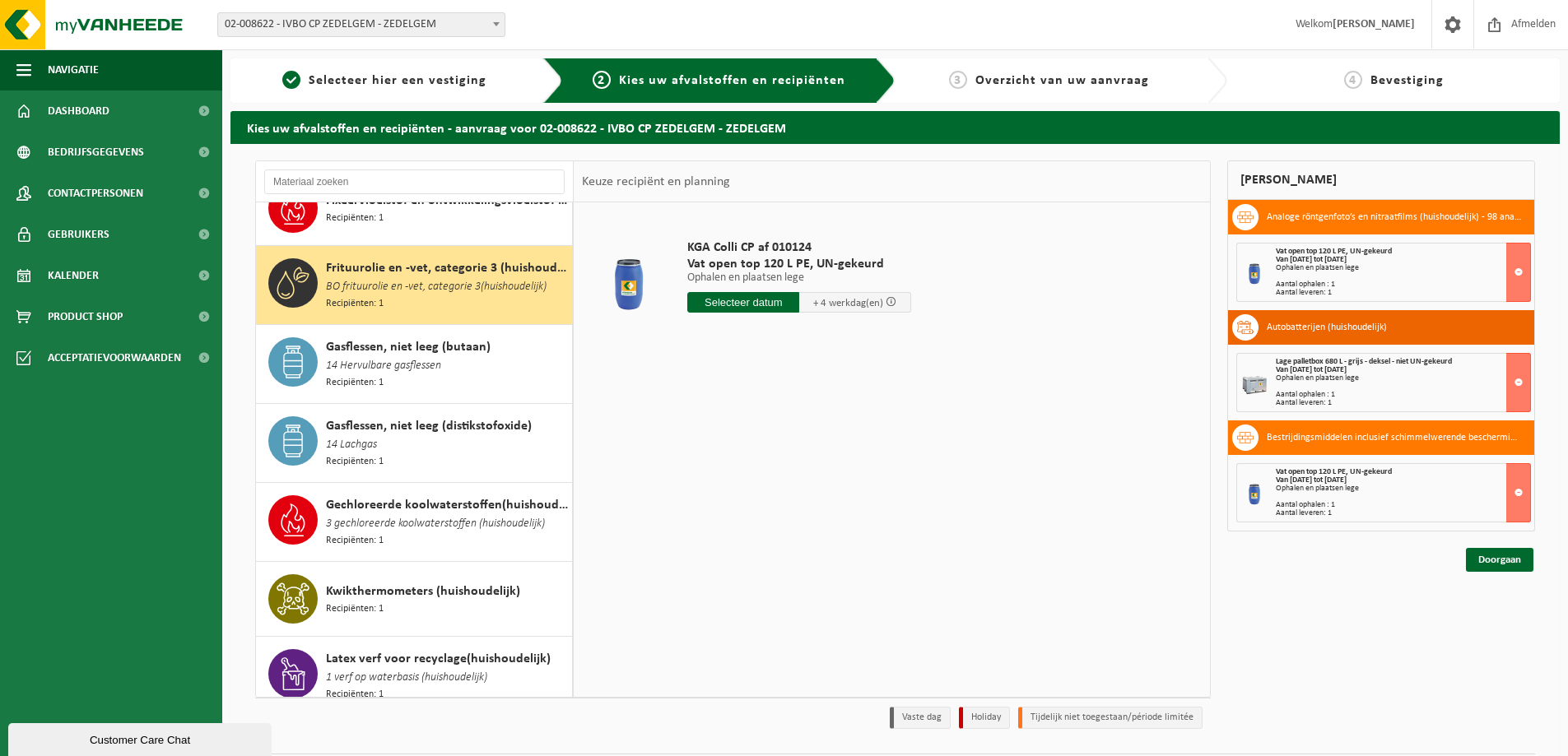
scroll to position [637, 0]
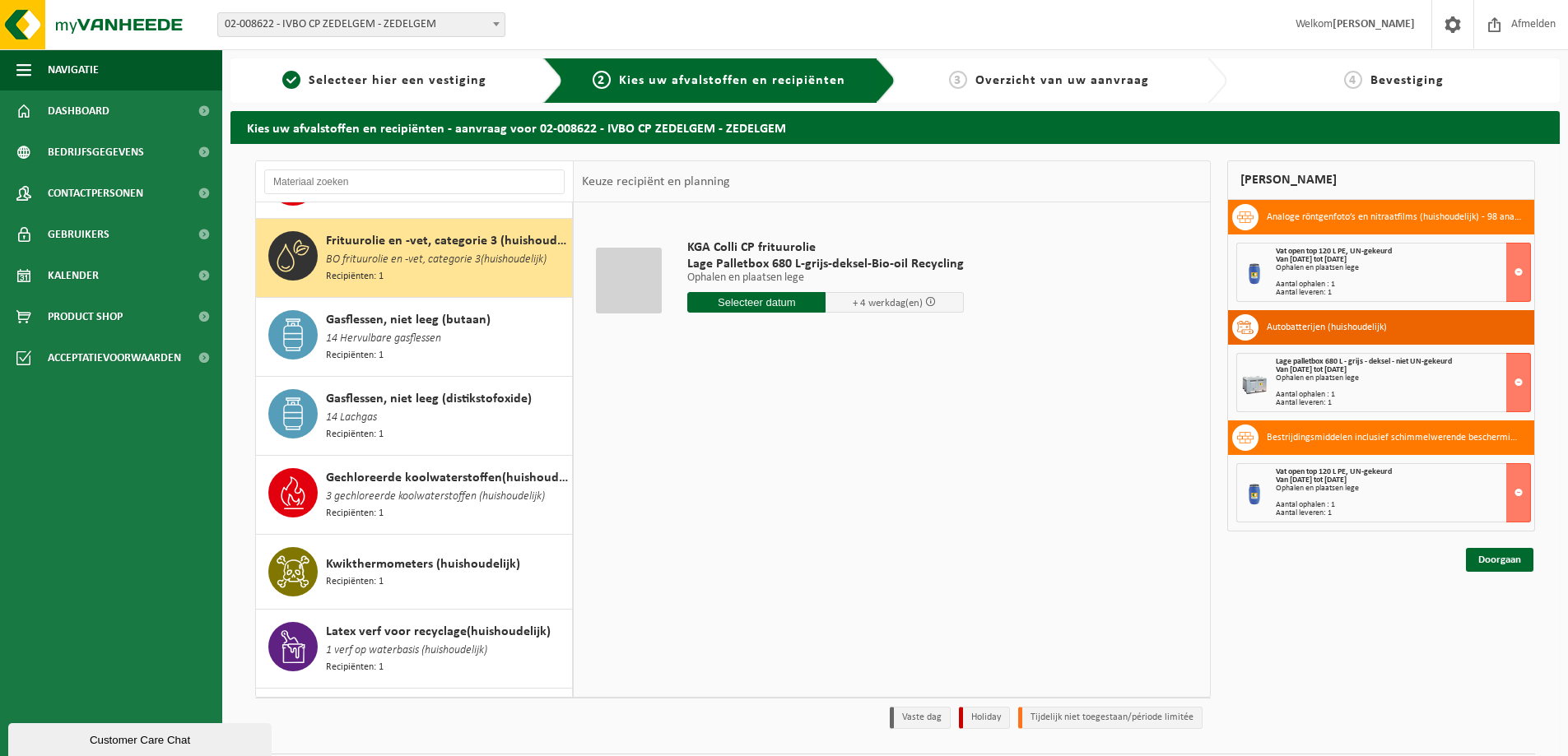
click at [395, 330] on span "14 Hervulbare gasflessen" at bounding box center [384, 339] width 115 height 18
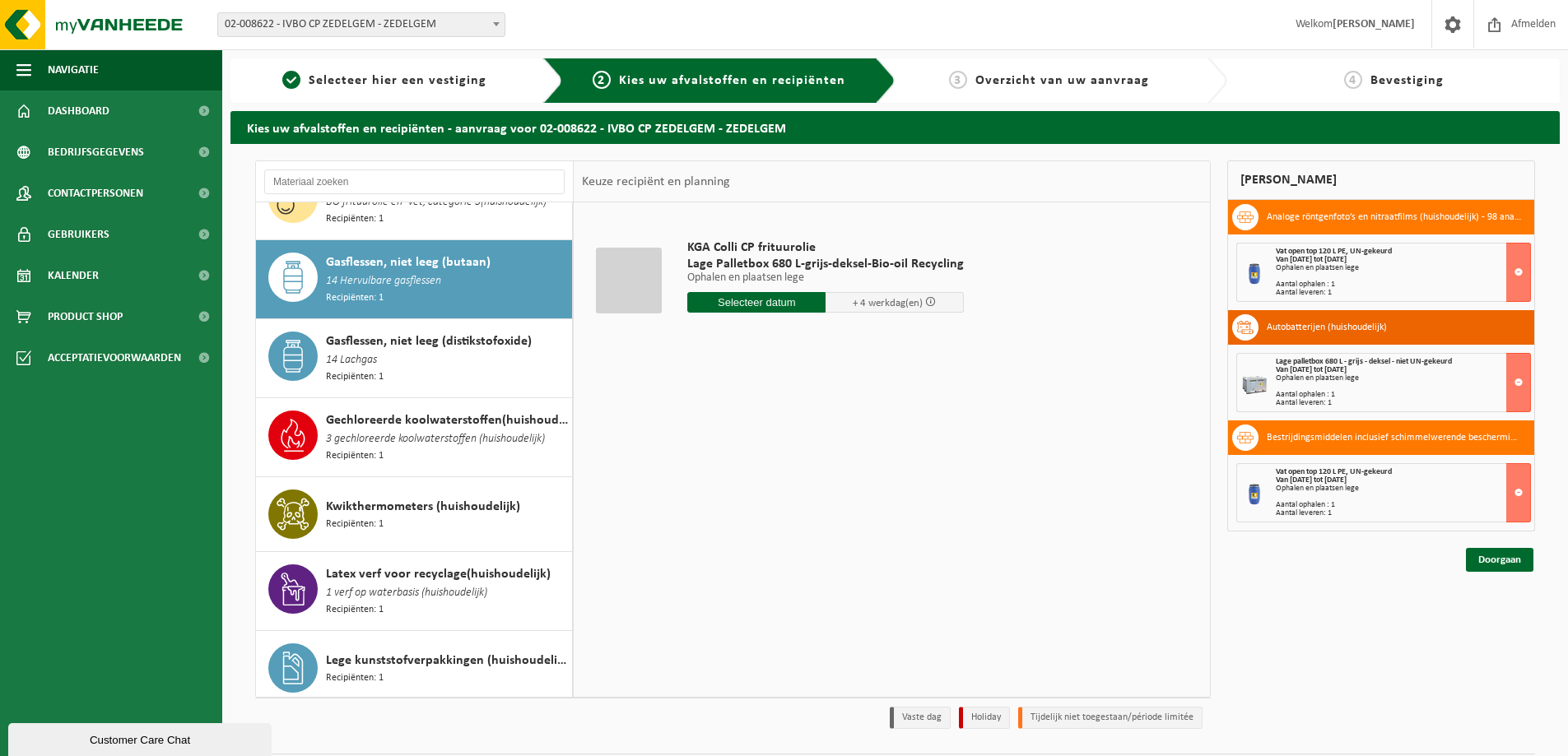
scroll to position [714, 0]
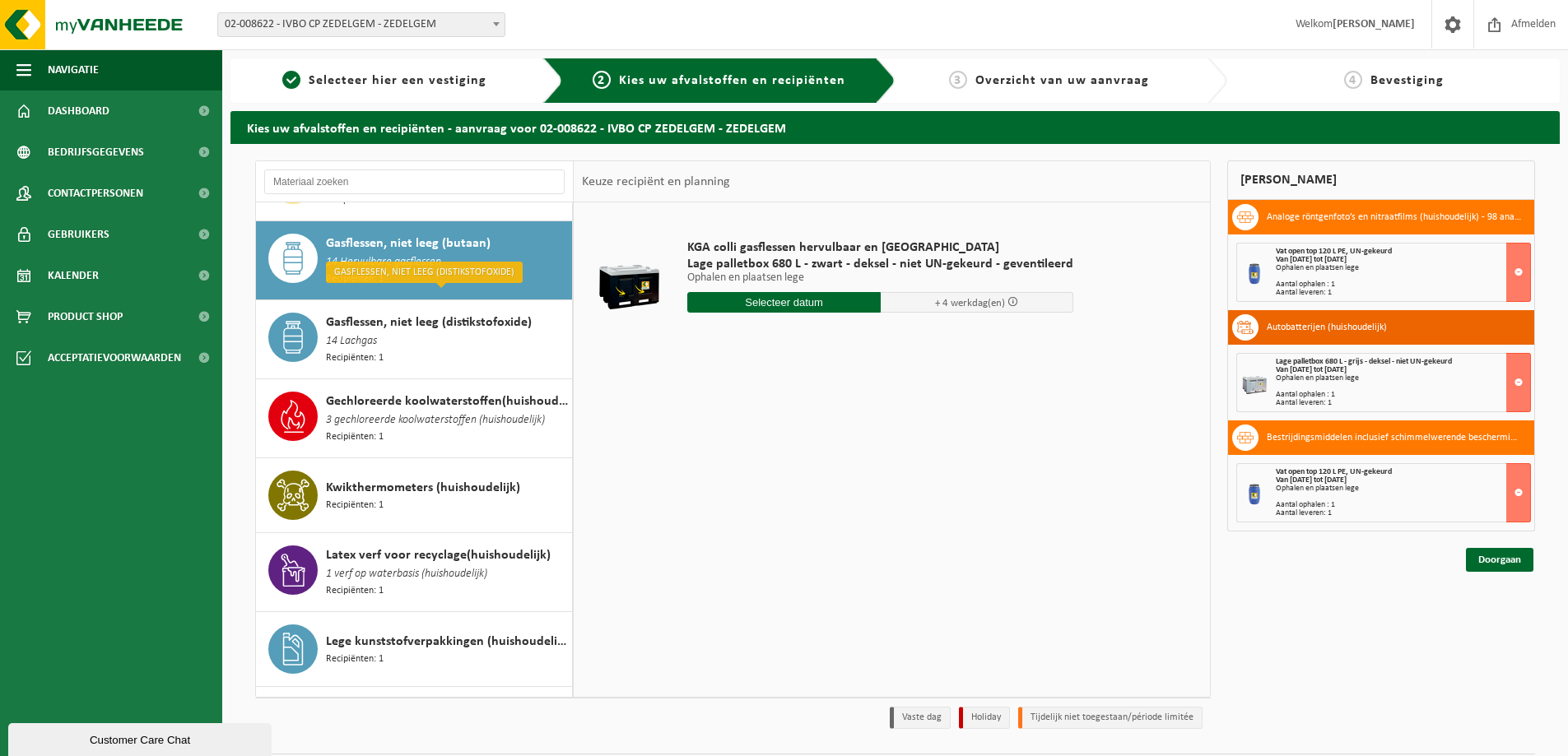
click at [767, 300] on input "text" at bounding box center [784, 302] width 193 height 20
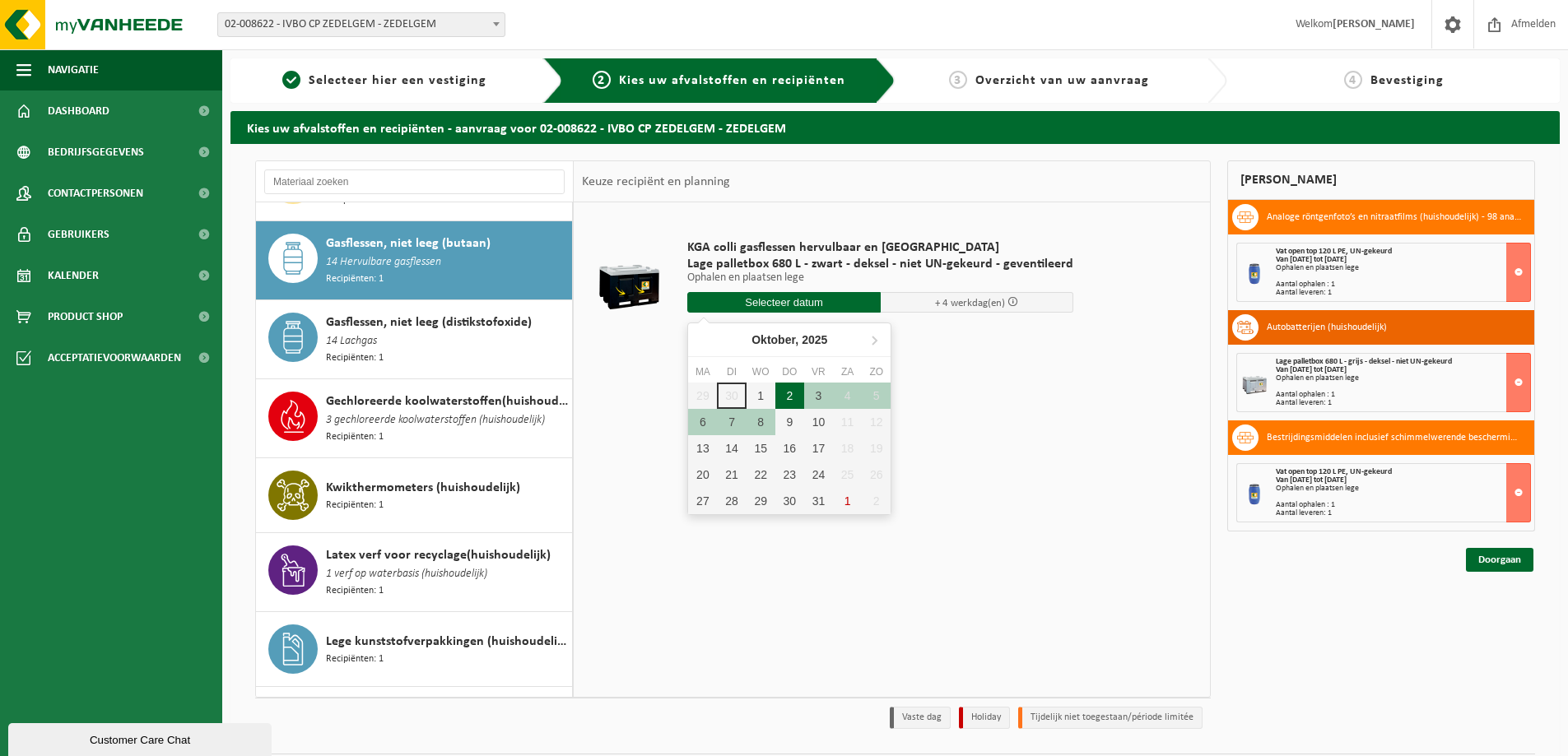
click at [787, 396] on div "2" at bounding box center [790, 395] width 29 height 26
type input "Van [DATE]"
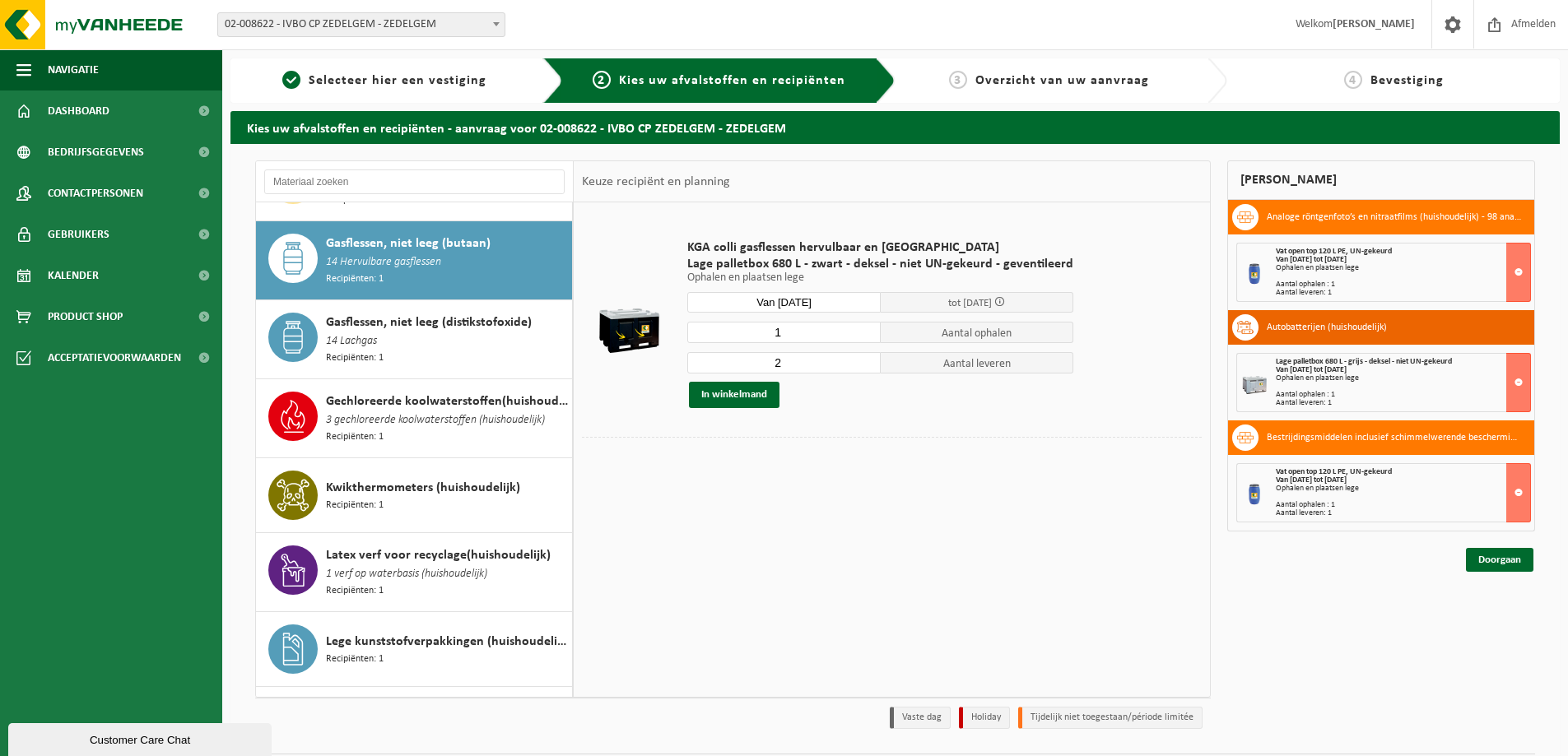
type input "1"
click at [859, 334] on input "1" at bounding box center [784, 332] width 193 height 21
type input "1"
click at [862, 369] on input "1" at bounding box center [784, 362] width 193 height 21
click at [725, 400] on button "In winkelmand" at bounding box center [734, 395] width 91 height 26
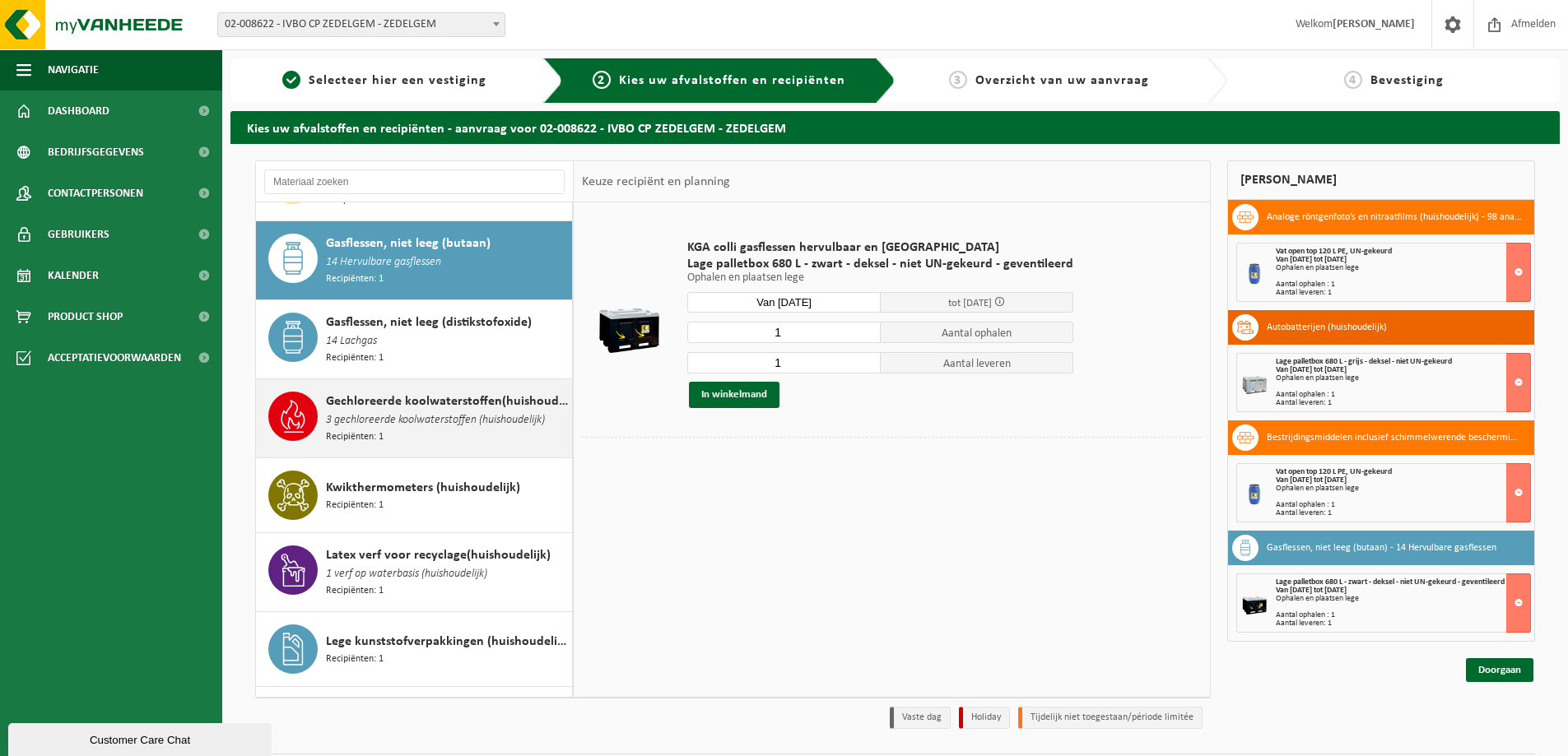
click at [376, 411] on span "3 gechloreerde koolwaterstoffen (huishoudelijk)" at bounding box center [435, 420] width 219 height 18
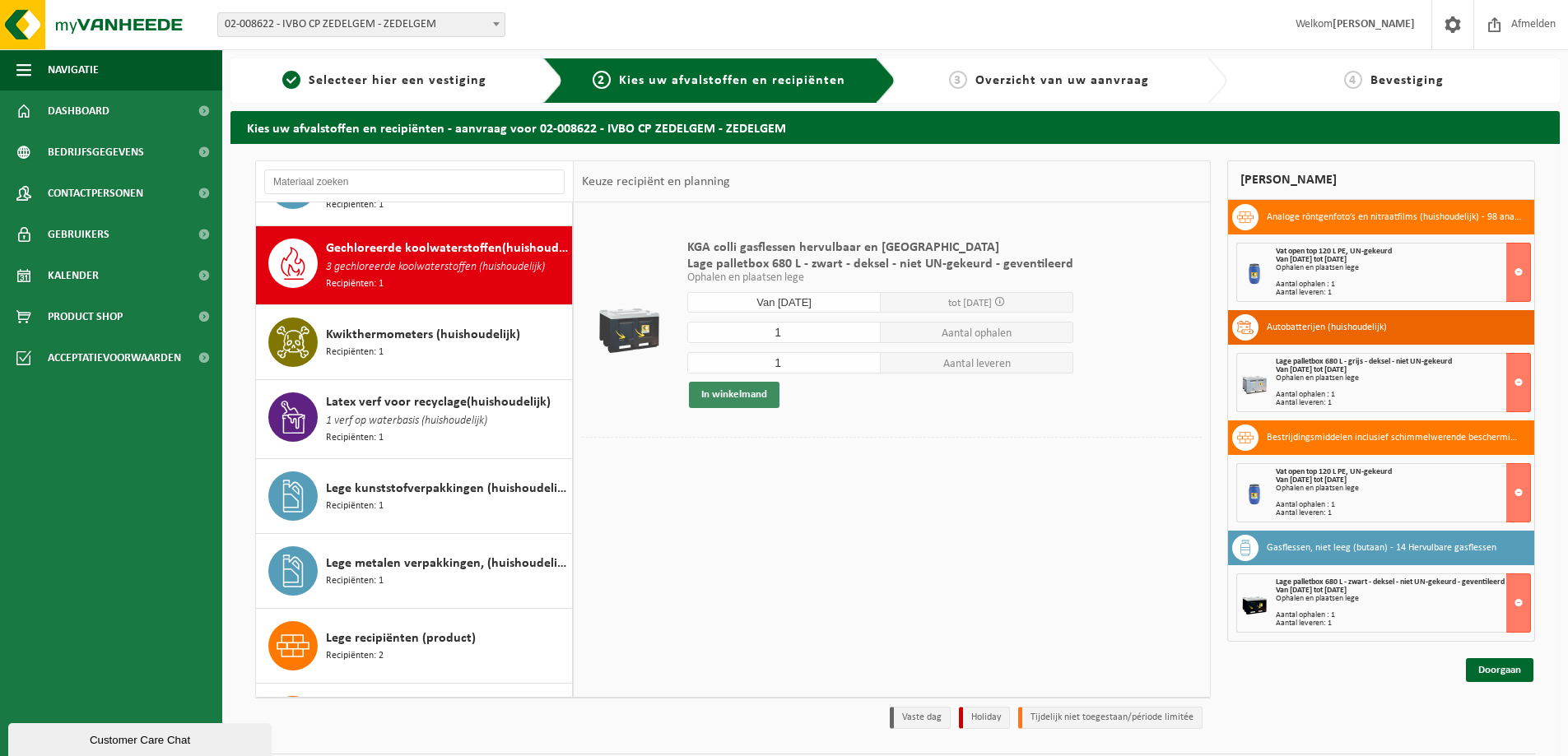
scroll to position [867, 0]
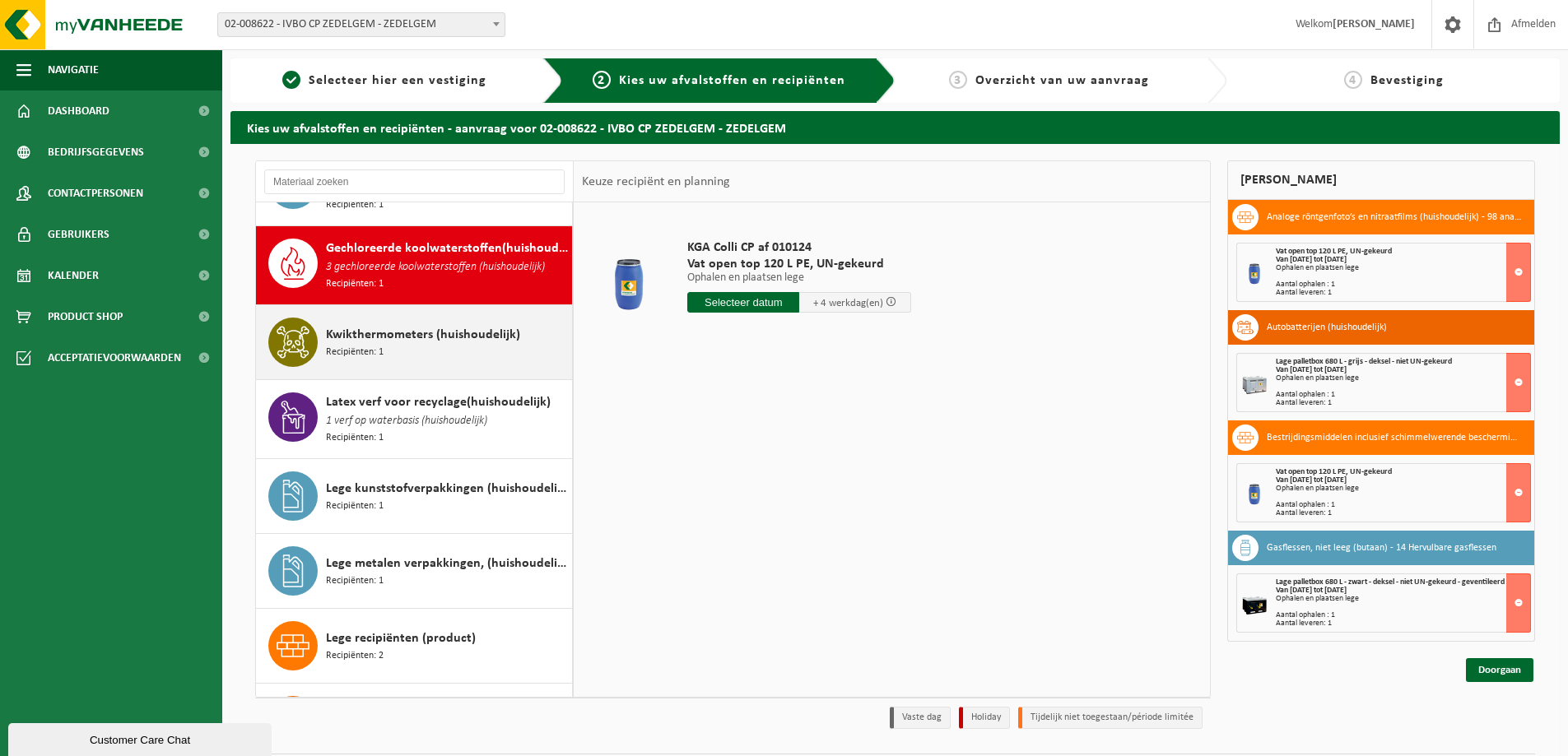
click at [370, 325] on span "Kwikthermometers (huishoudelijk)" at bounding box center [422, 334] width 194 height 19
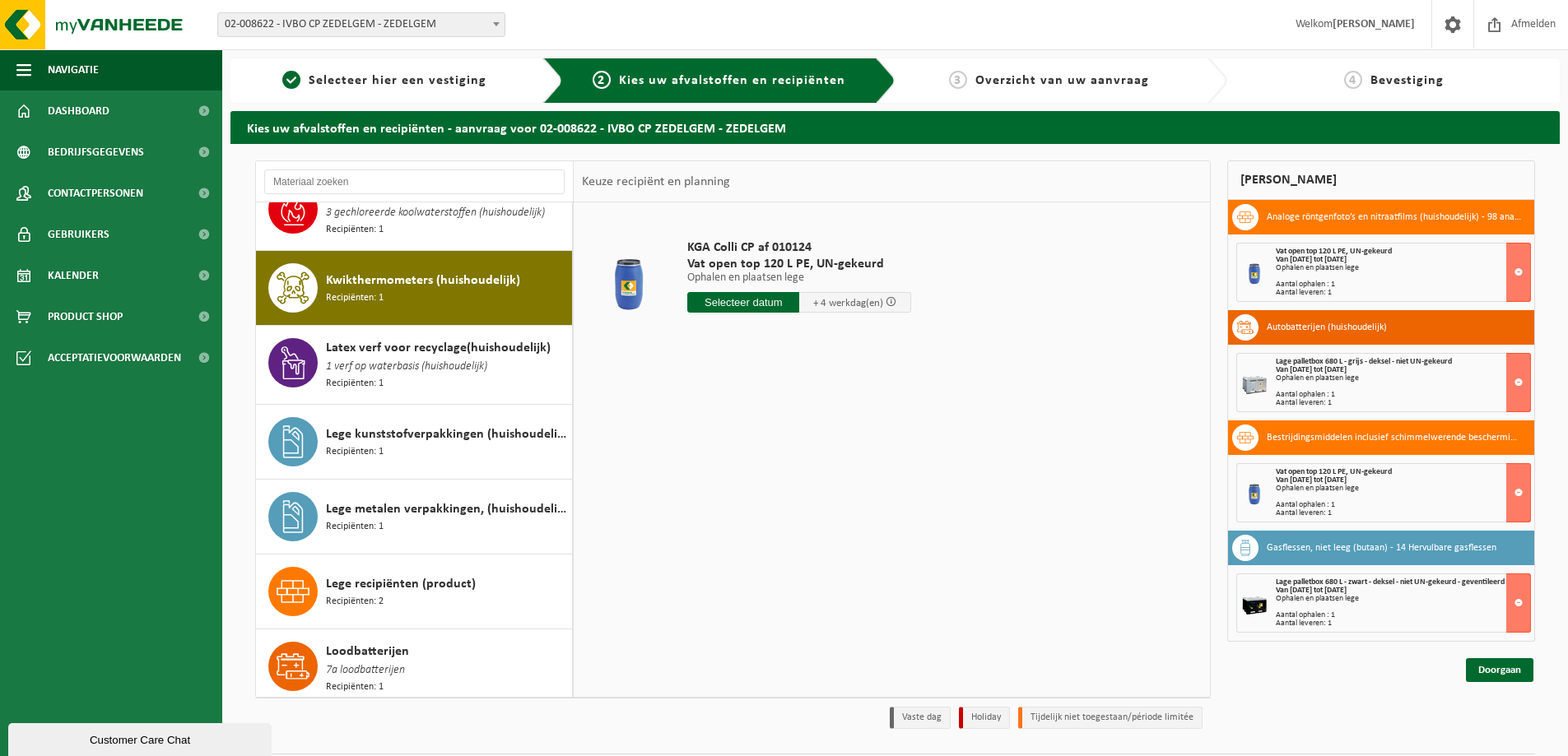
scroll to position [943, 0]
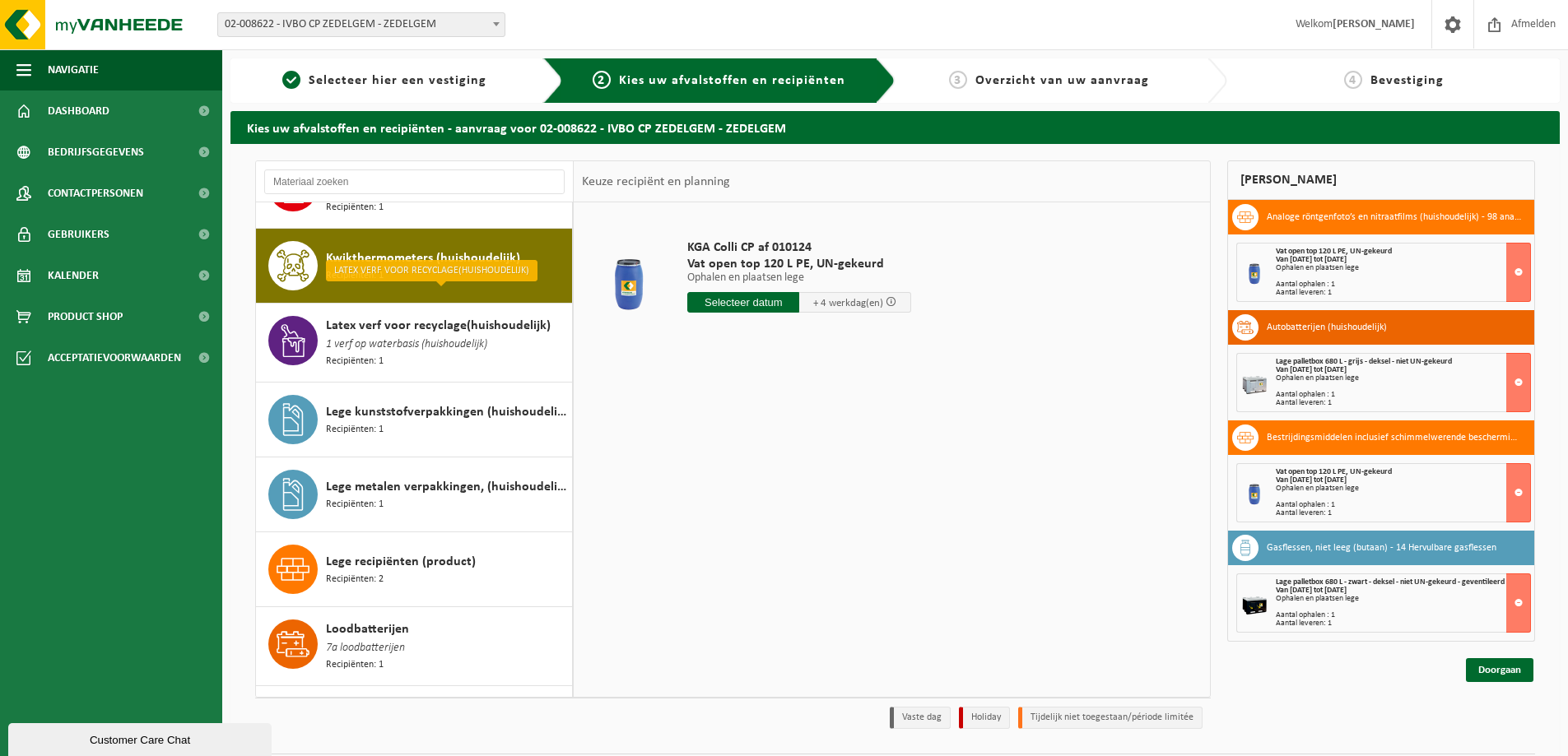
click at [370, 336] on span "1 verf op waterbasis (huishoudelijk)" at bounding box center [406, 345] width 162 height 18
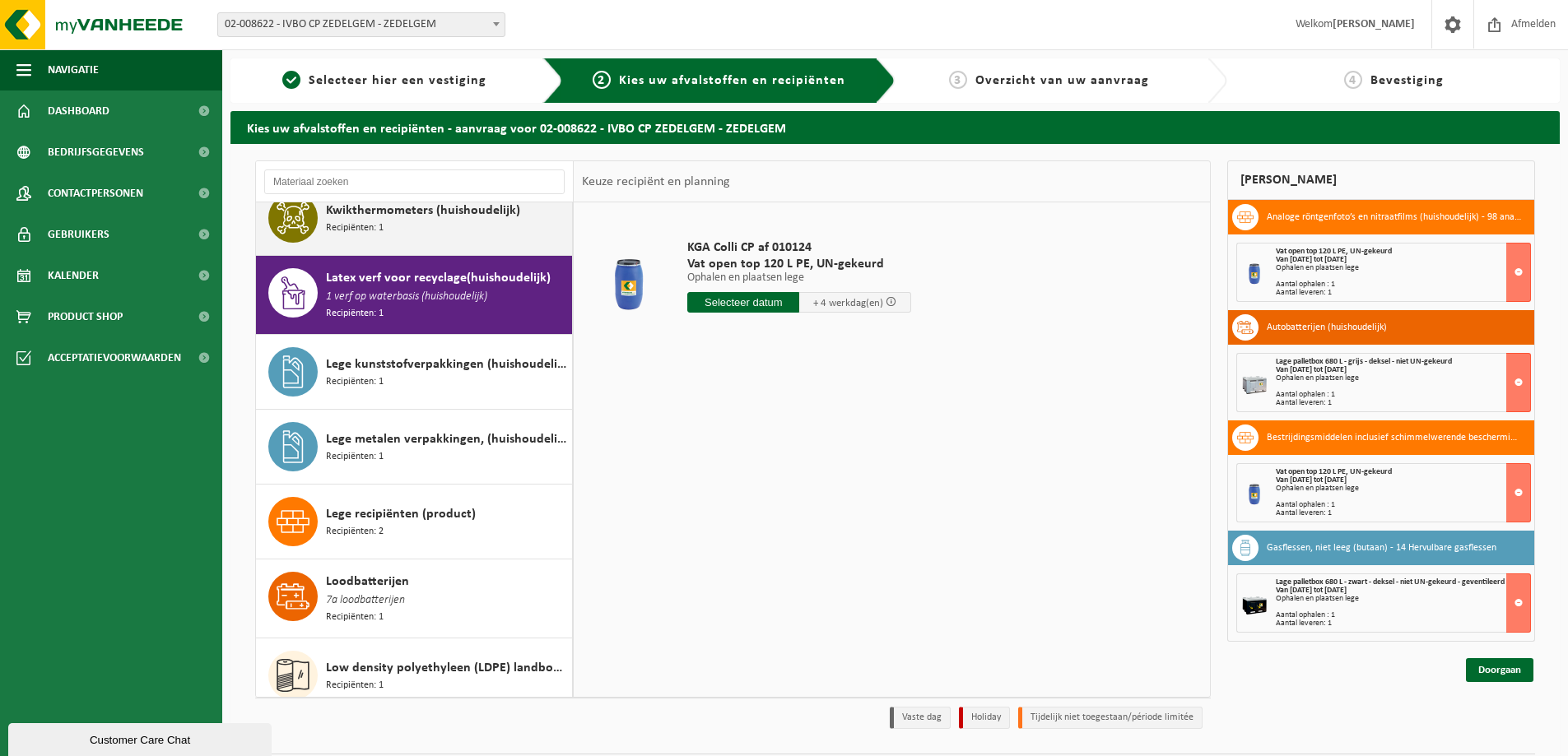
scroll to position [1018, 0]
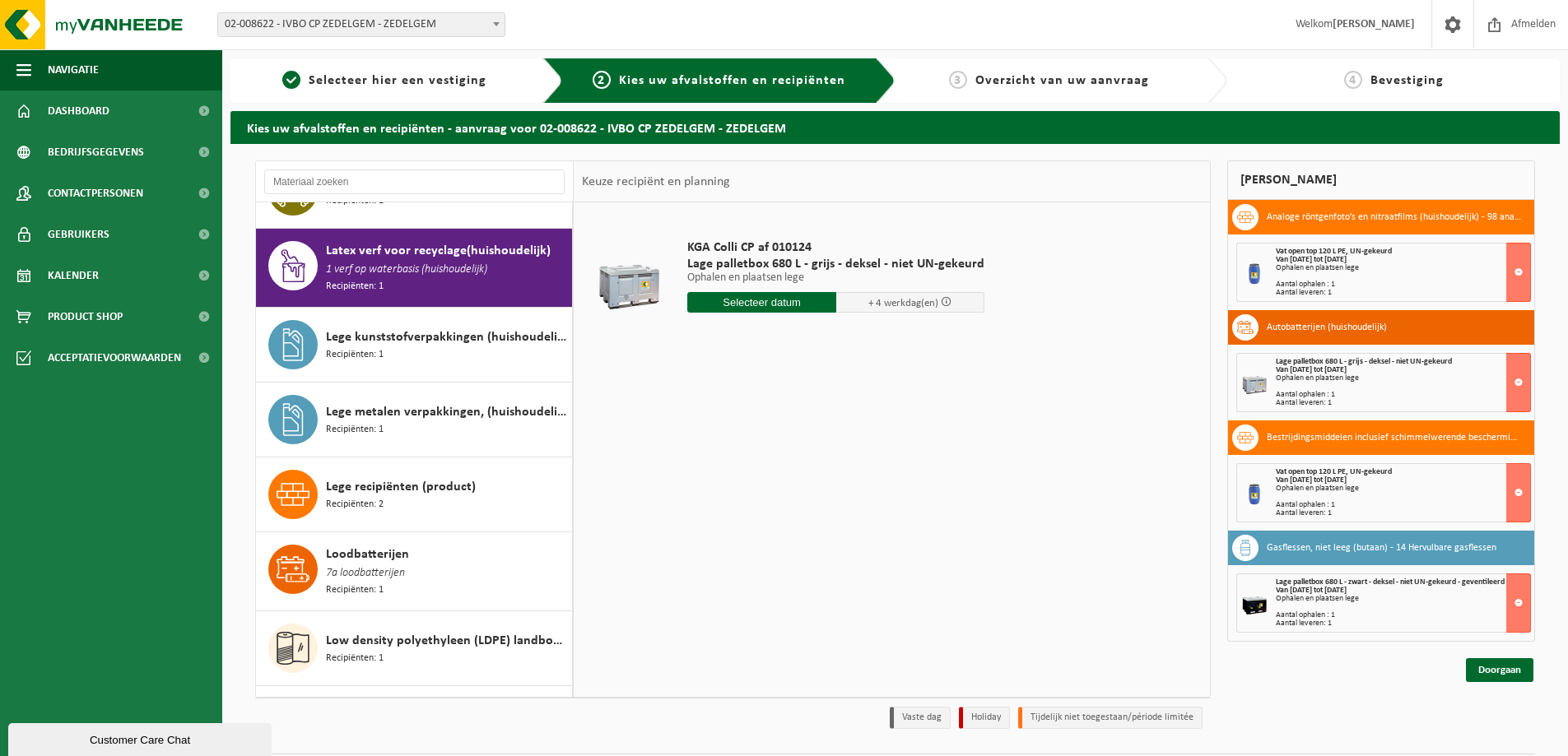
click at [748, 308] on input "text" at bounding box center [762, 302] width 149 height 20
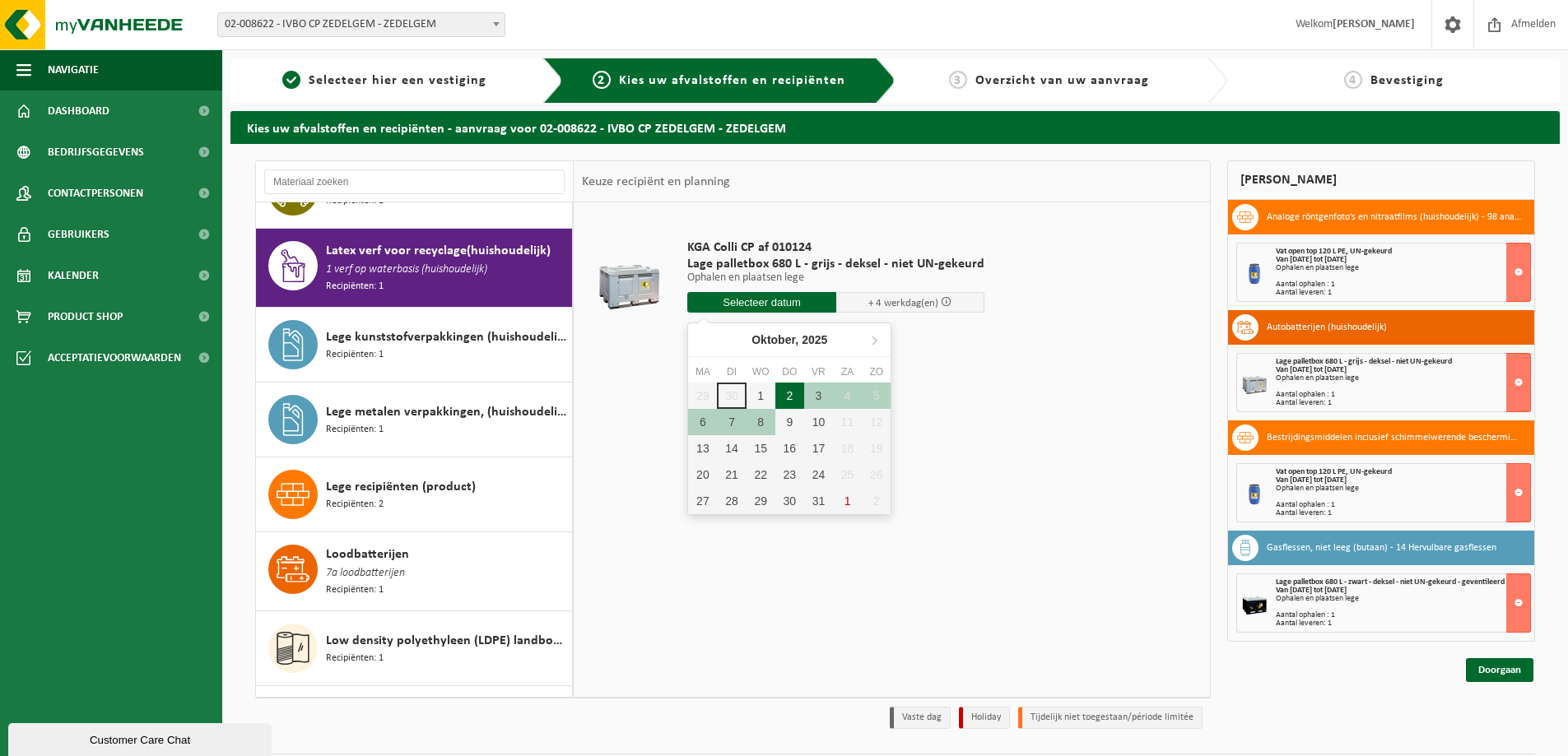
click at [780, 393] on div "2" at bounding box center [790, 395] width 29 height 26
type input "Van [DATE]"
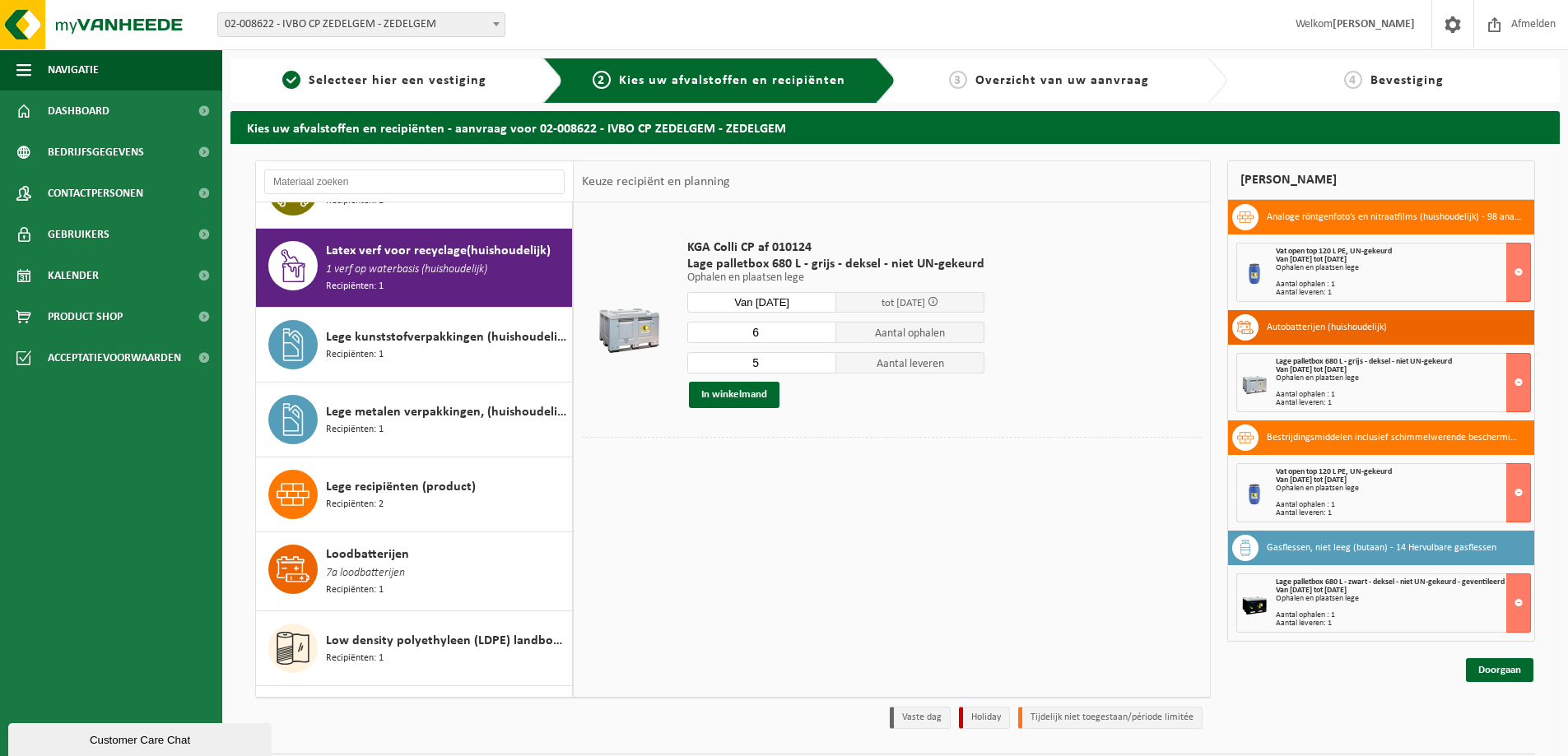
type input "6"
click at [817, 328] on input "6" at bounding box center [762, 332] width 149 height 21
type input "6"
click at [820, 360] on input "6" at bounding box center [762, 362] width 149 height 21
click at [742, 397] on button "In winkelmand" at bounding box center [734, 395] width 91 height 26
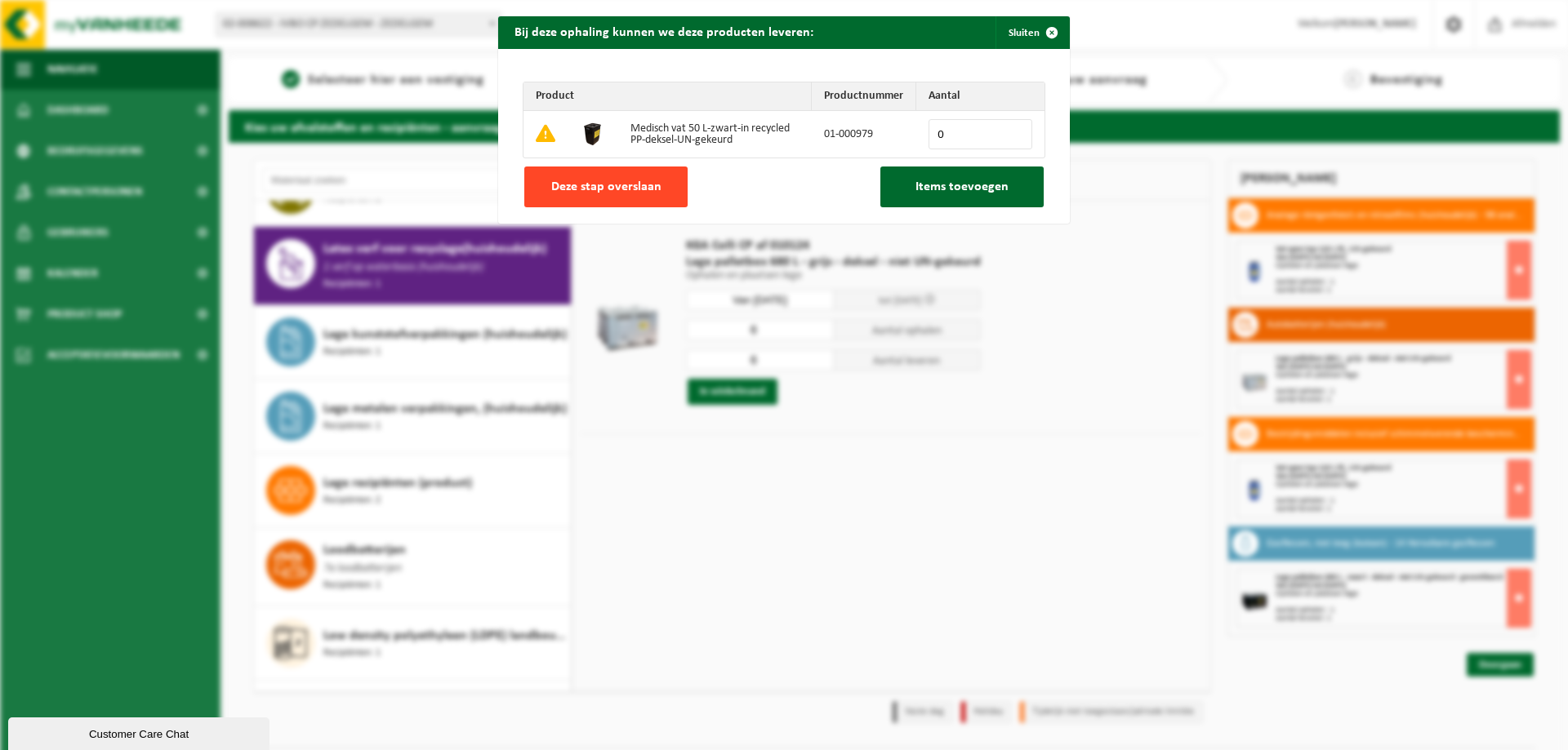
click at [606, 181] on span "Deze stap overslaan" at bounding box center [606, 187] width 110 height 13
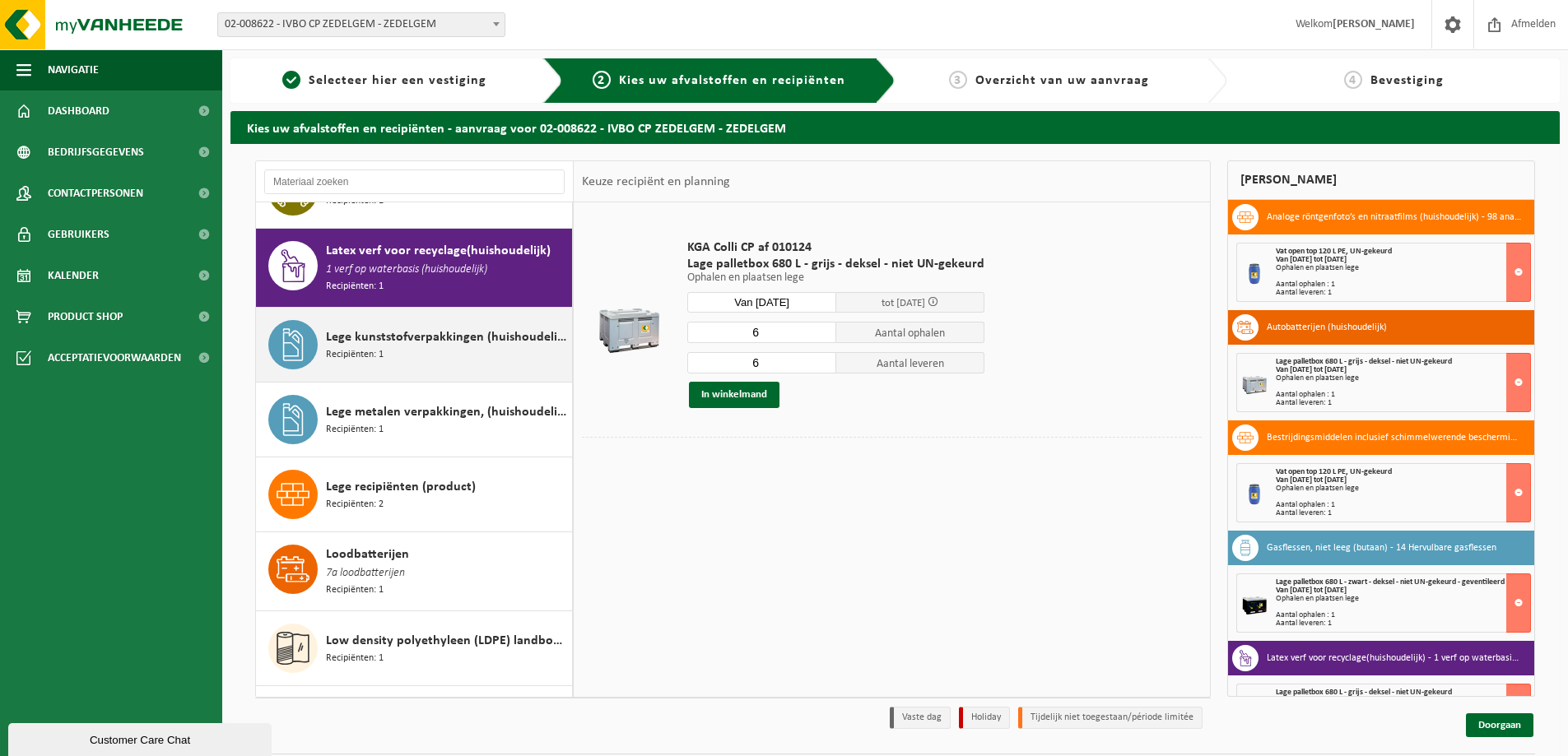
click at [411, 320] on div "Lege kunststofverpakkingen (huishoudelijk) Recipiënten: 1" at bounding box center [447, 345] width 242 height 49
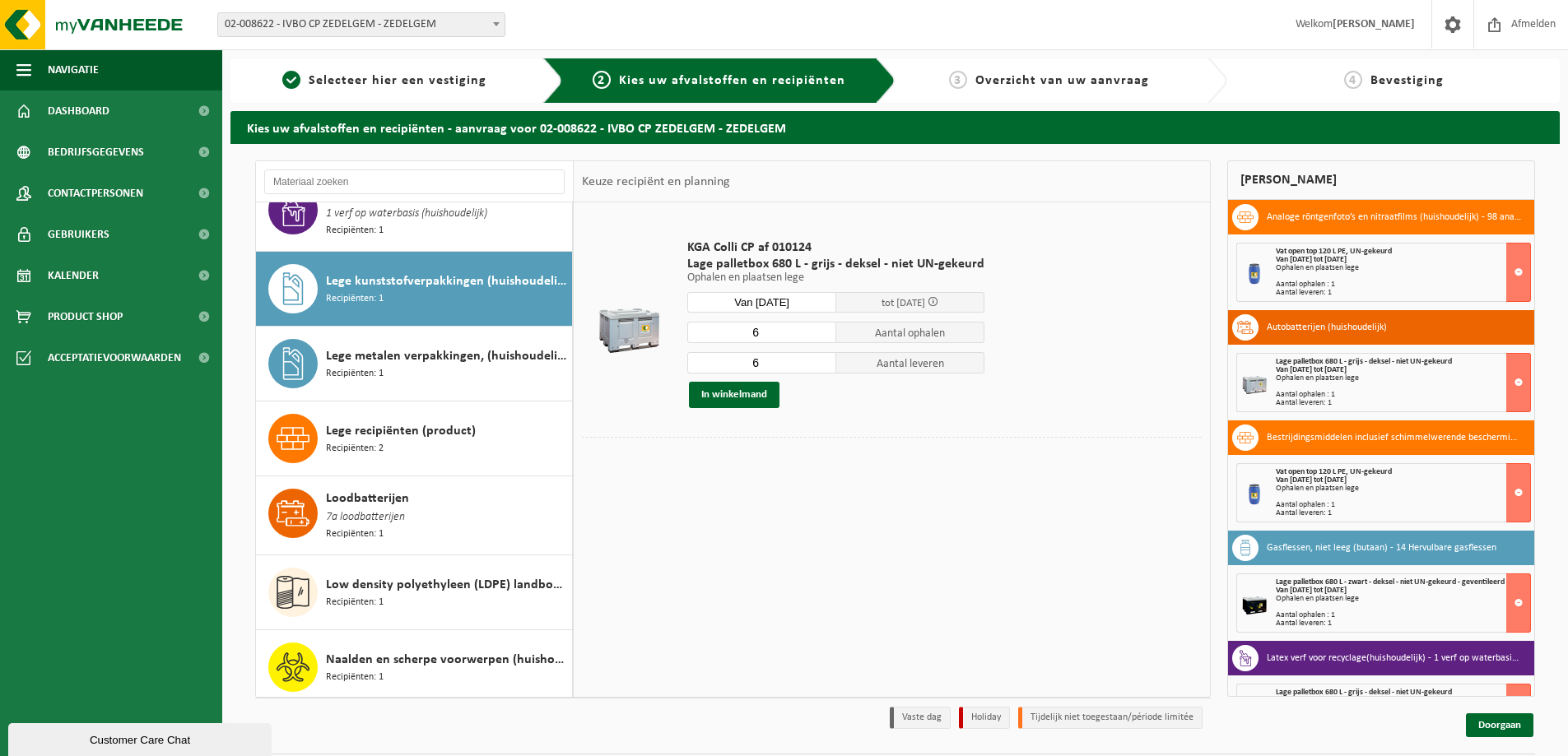
scroll to position [1095, 0]
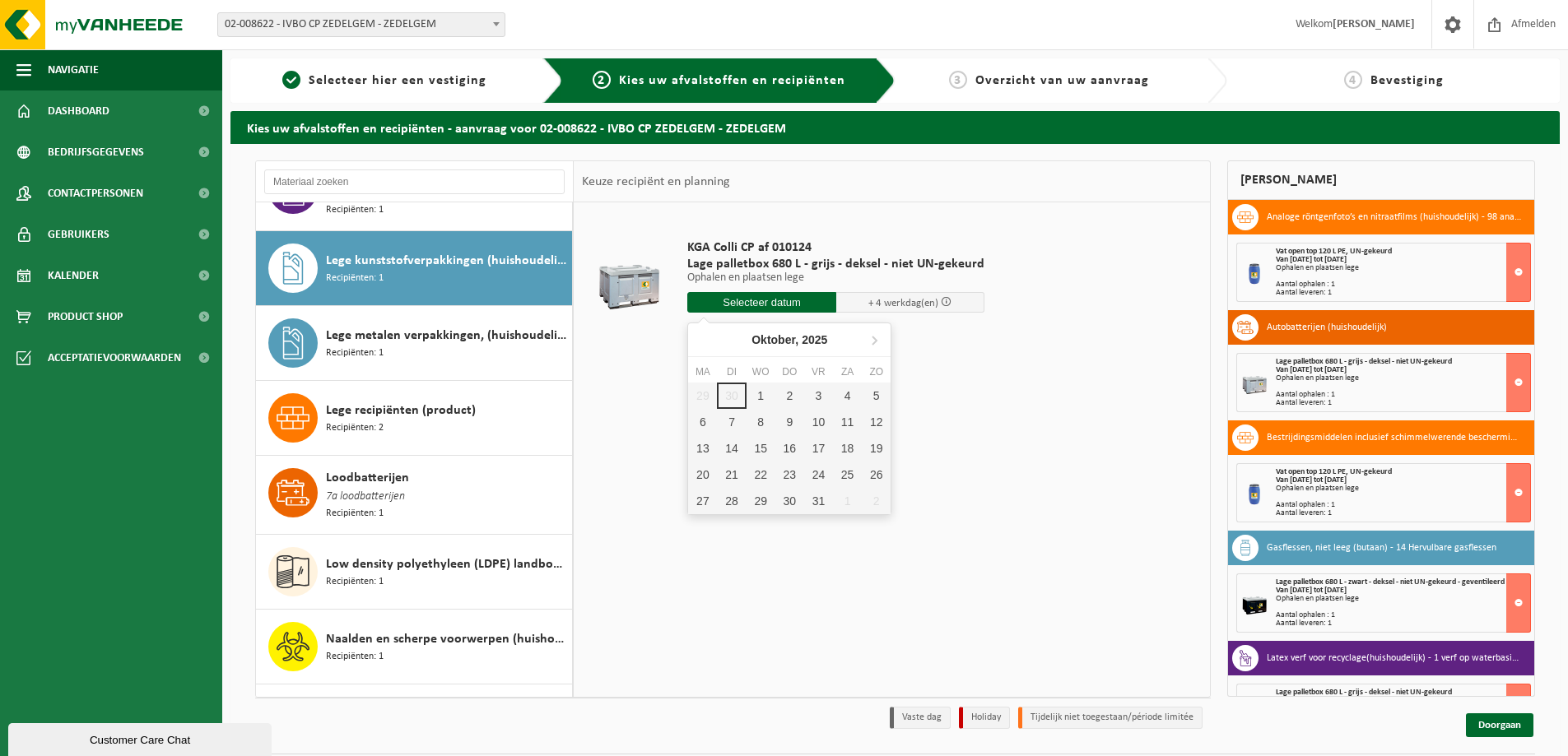
click at [765, 296] on input "text" at bounding box center [762, 302] width 149 height 20
click at [789, 397] on div "2" at bounding box center [790, 395] width 29 height 26
type input "Van [DATE]"
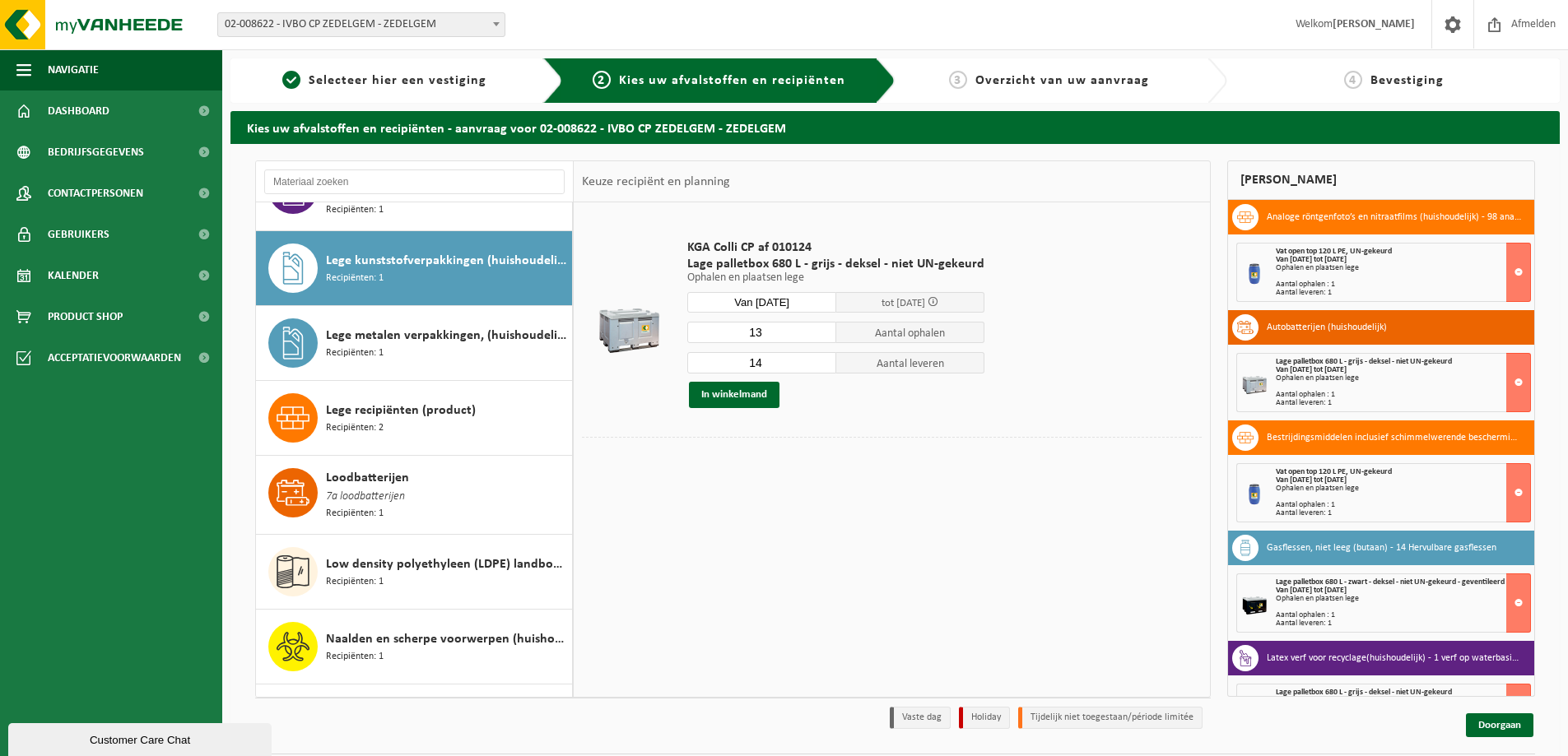
click at [819, 334] on input "13" at bounding box center [762, 332] width 149 height 21
click at [819, 334] on input "12" at bounding box center [762, 332] width 149 height 21
click at [819, 334] on input "11" at bounding box center [762, 332] width 149 height 21
click at [819, 334] on input "10" at bounding box center [762, 332] width 149 height 21
click at [819, 334] on input "9" at bounding box center [762, 332] width 149 height 21
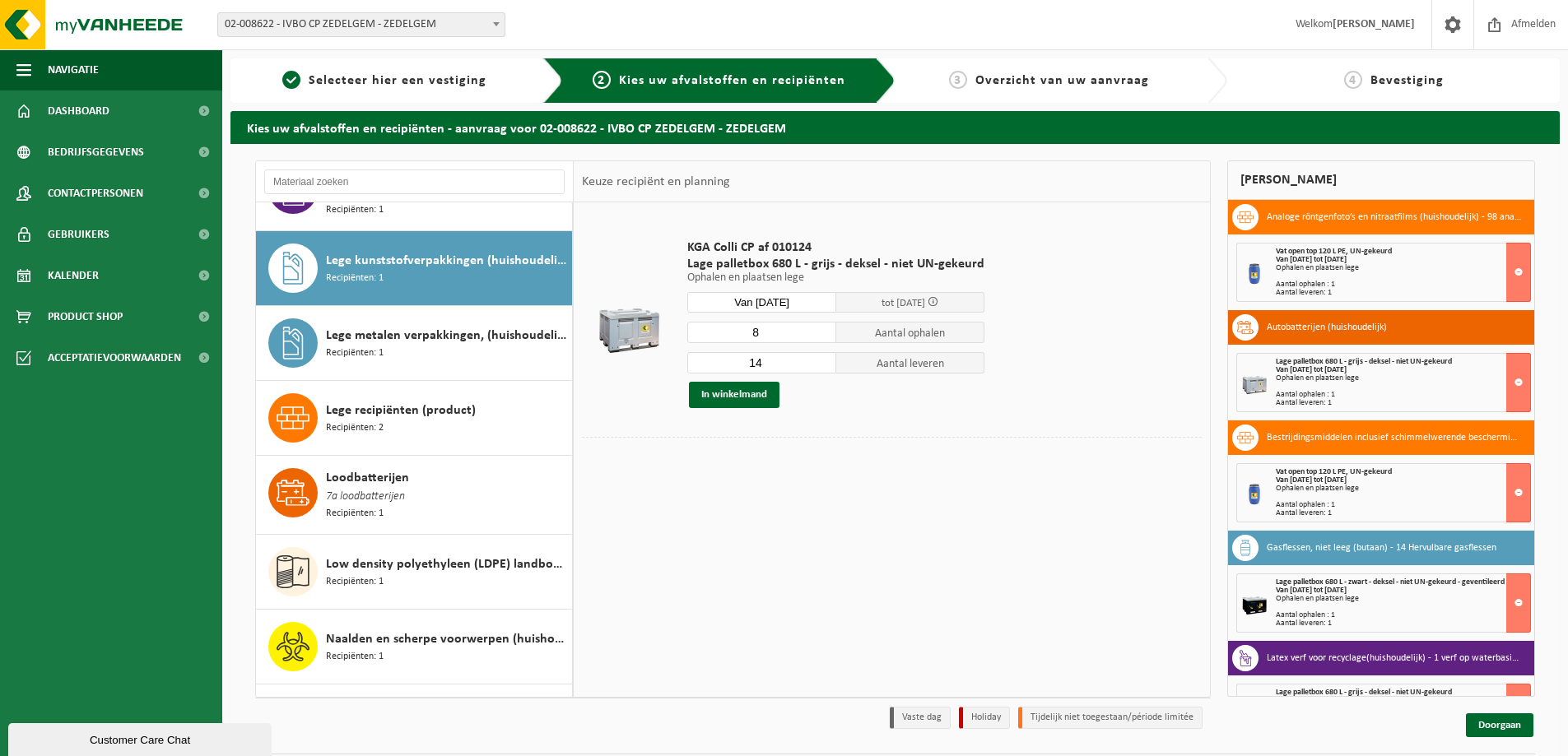
type input "8"
click at [819, 334] on input "8" at bounding box center [762, 332] width 149 height 21
click at [821, 367] on input "13" at bounding box center [762, 362] width 149 height 21
click at [821, 367] on input "12" at bounding box center [762, 362] width 149 height 21
click at [821, 367] on input "11" at bounding box center [762, 362] width 149 height 21
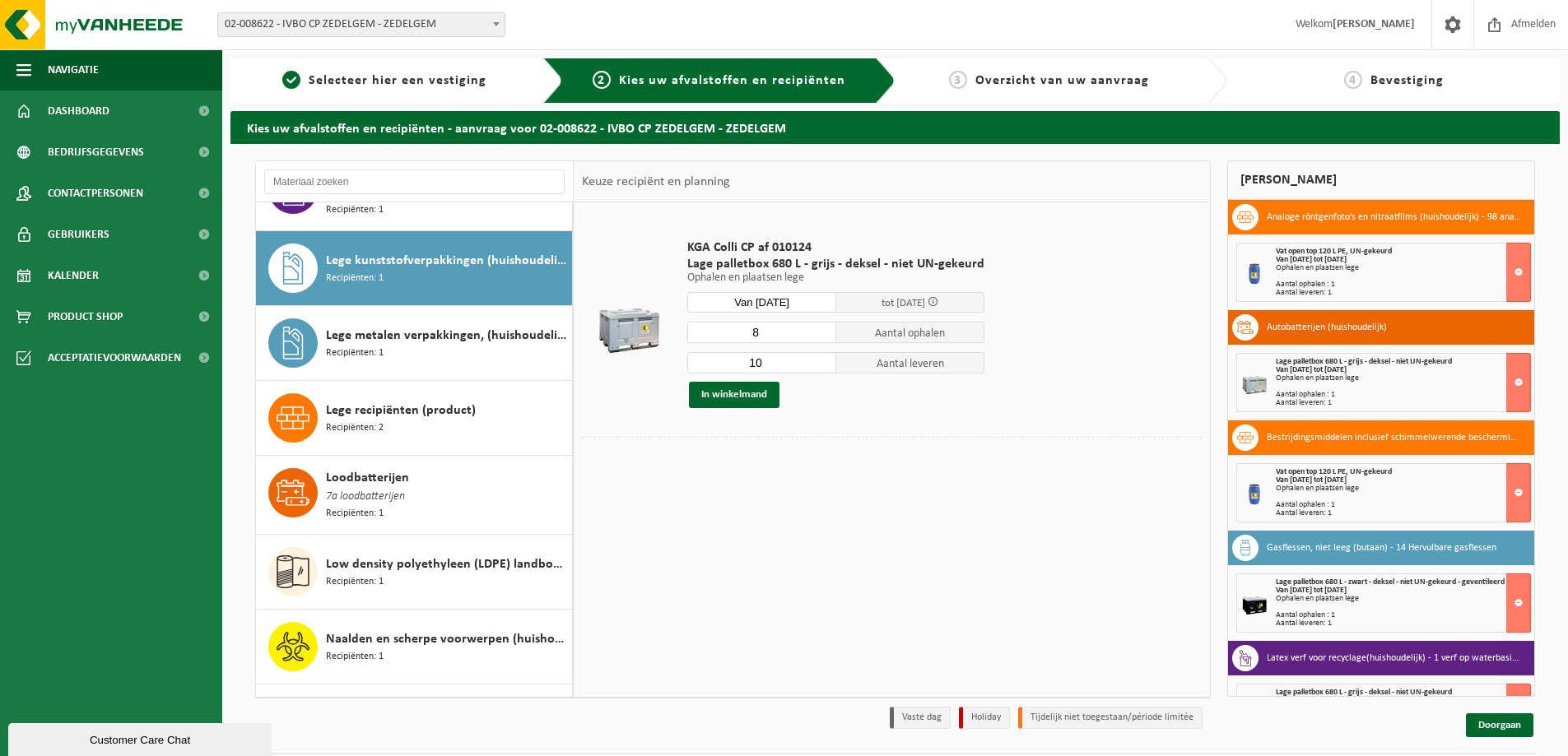
click at [821, 367] on input "10" at bounding box center [762, 362] width 149 height 21
click at [821, 367] on input "9" at bounding box center [762, 362] width 149 height 21
type input "8"
click at [821, 367] on input "8" at bounding box center [762, 362] width 149 height 21
click at [726, 386] on button "In winkelmand" at bounding box center [734, 395] width 91 height 26
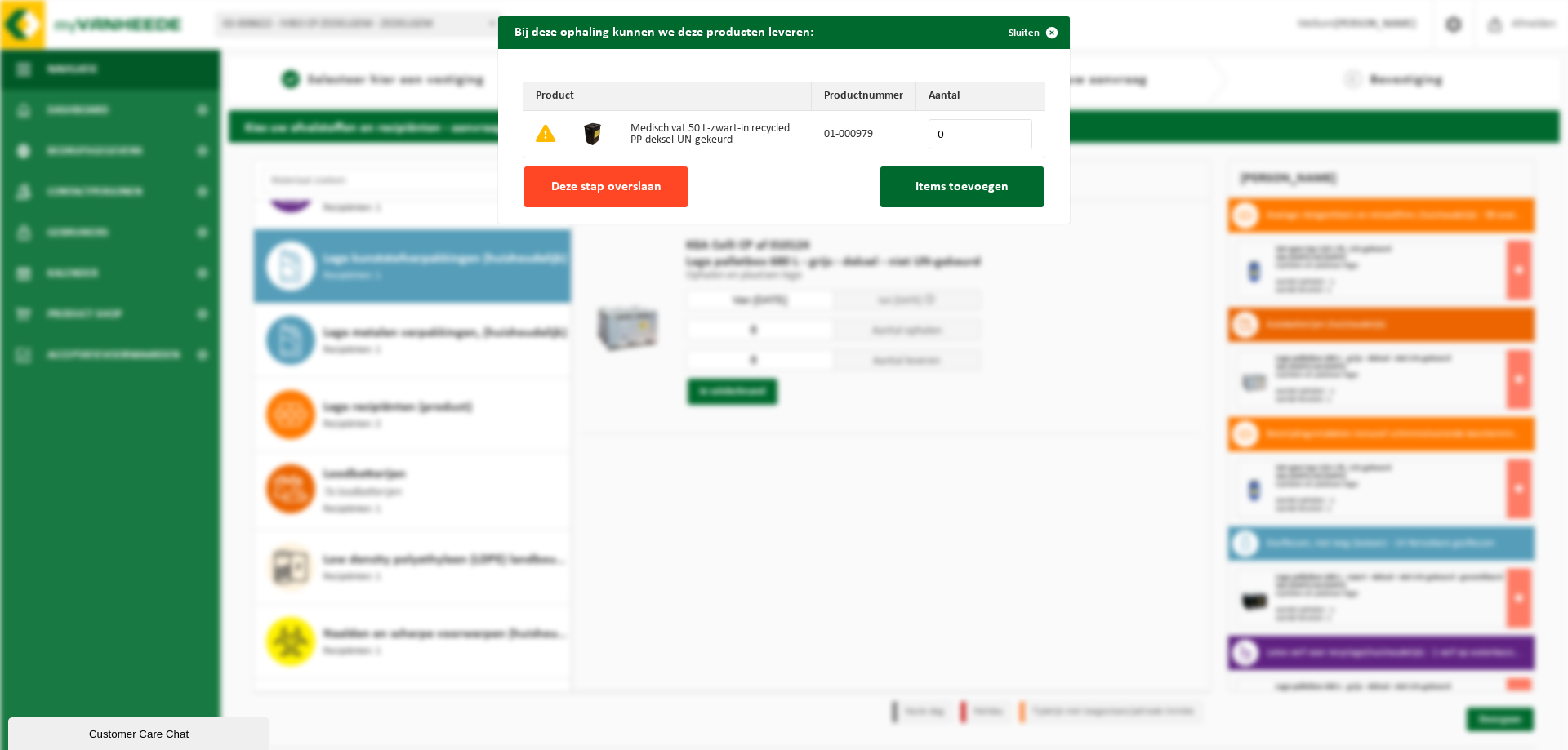
click at [606, 181] on span "Deze stap overslaan" at bounding box center [606, 187] width 110 height 13
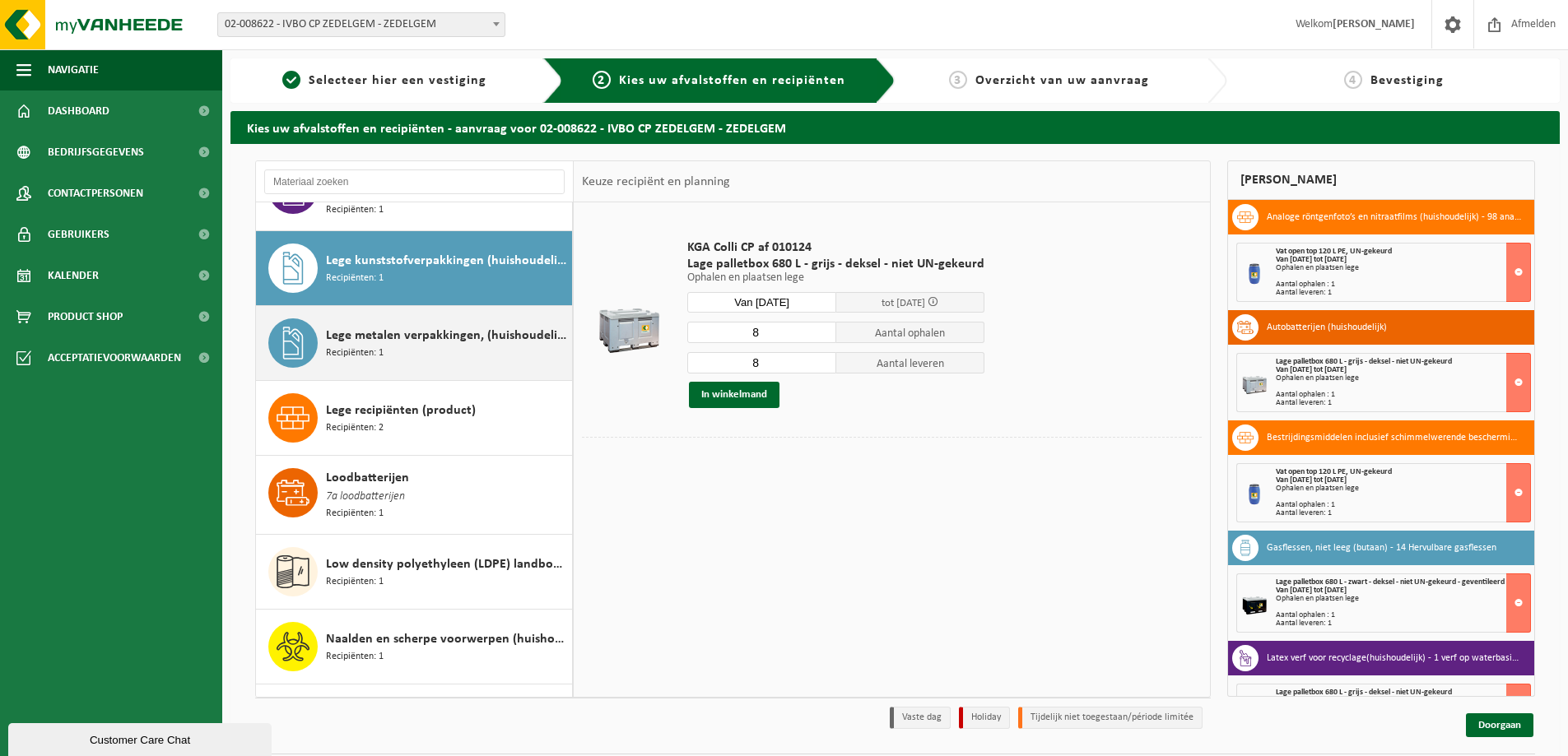
click at [426, 318] on div "Lege metalen verpakkingen, (huishoudelijk) Recipiënten: 1" at bounding box center [447, 343] width 242 height 49
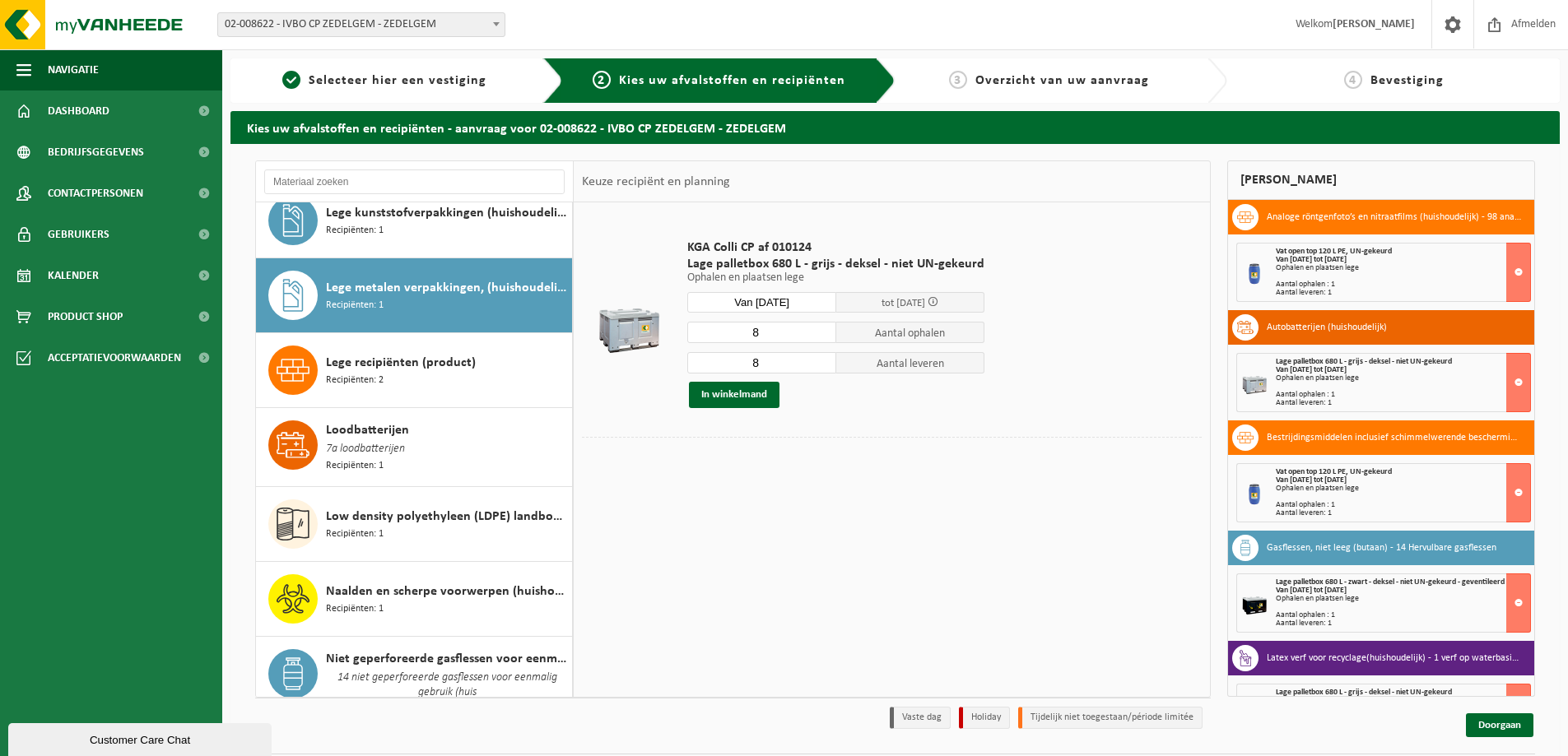
scroll to position [1169, 0]
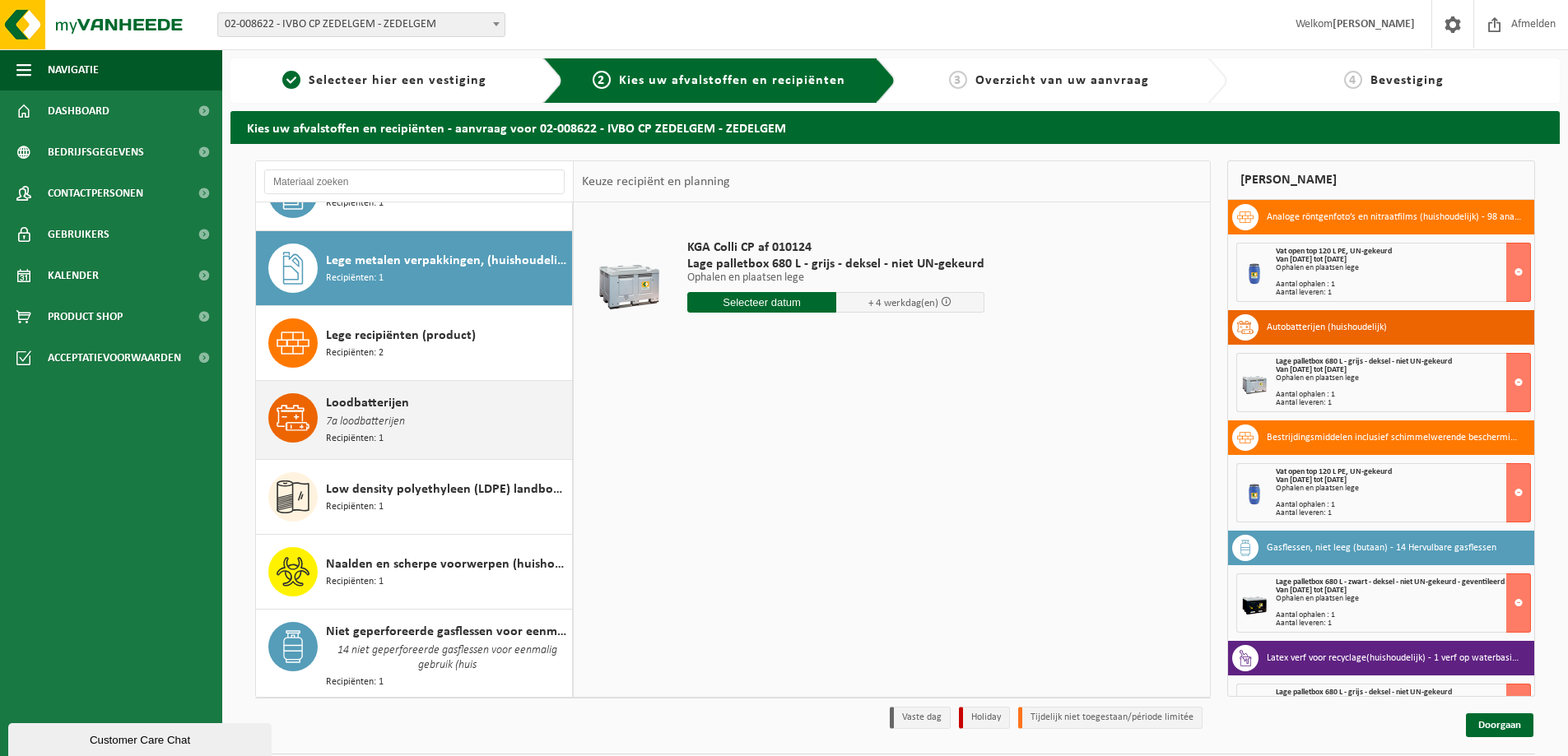
click at [398, 413] on span "7a loodbatterijen" at bounding box center [365, 422] width 79 height 18
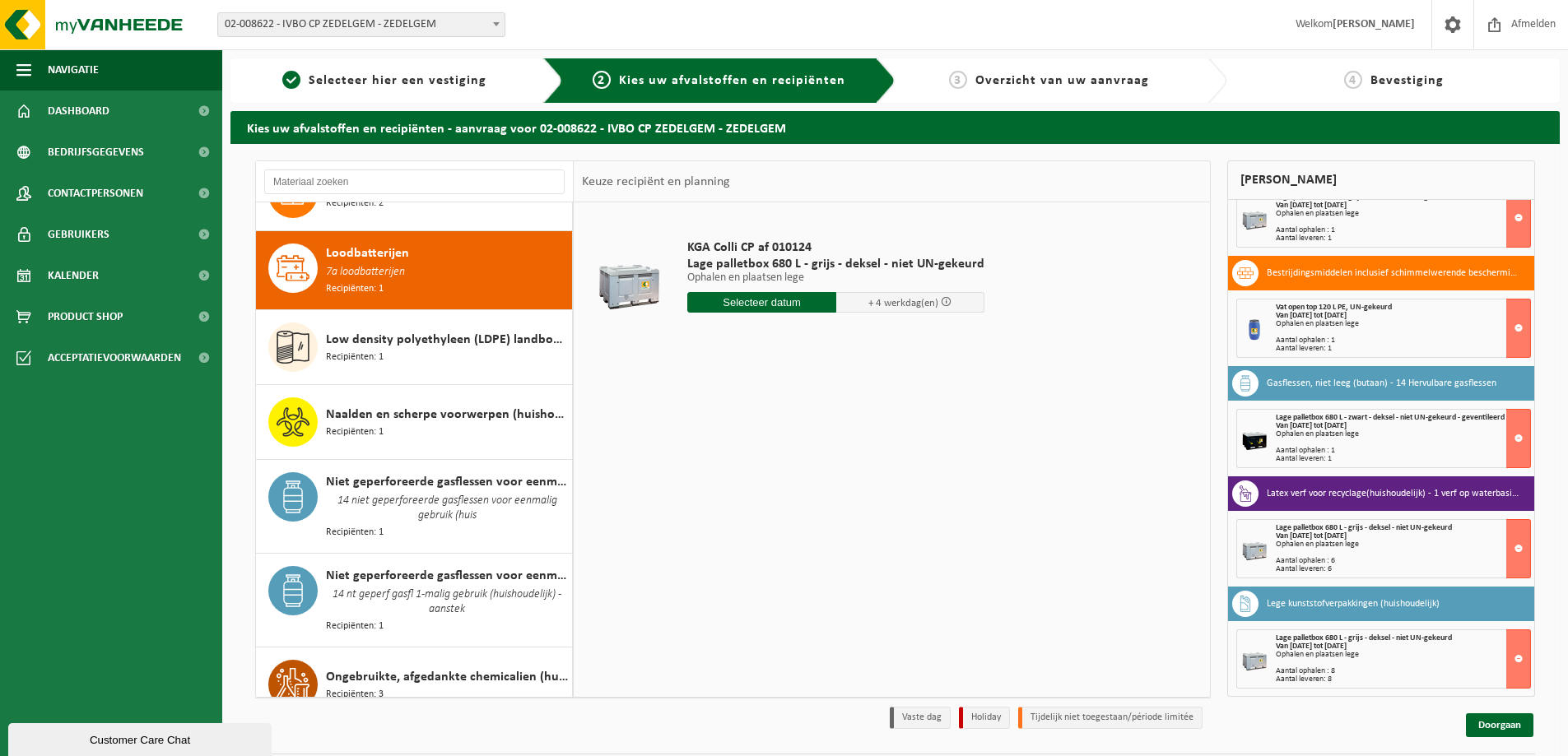
scroll to position [0, 0]
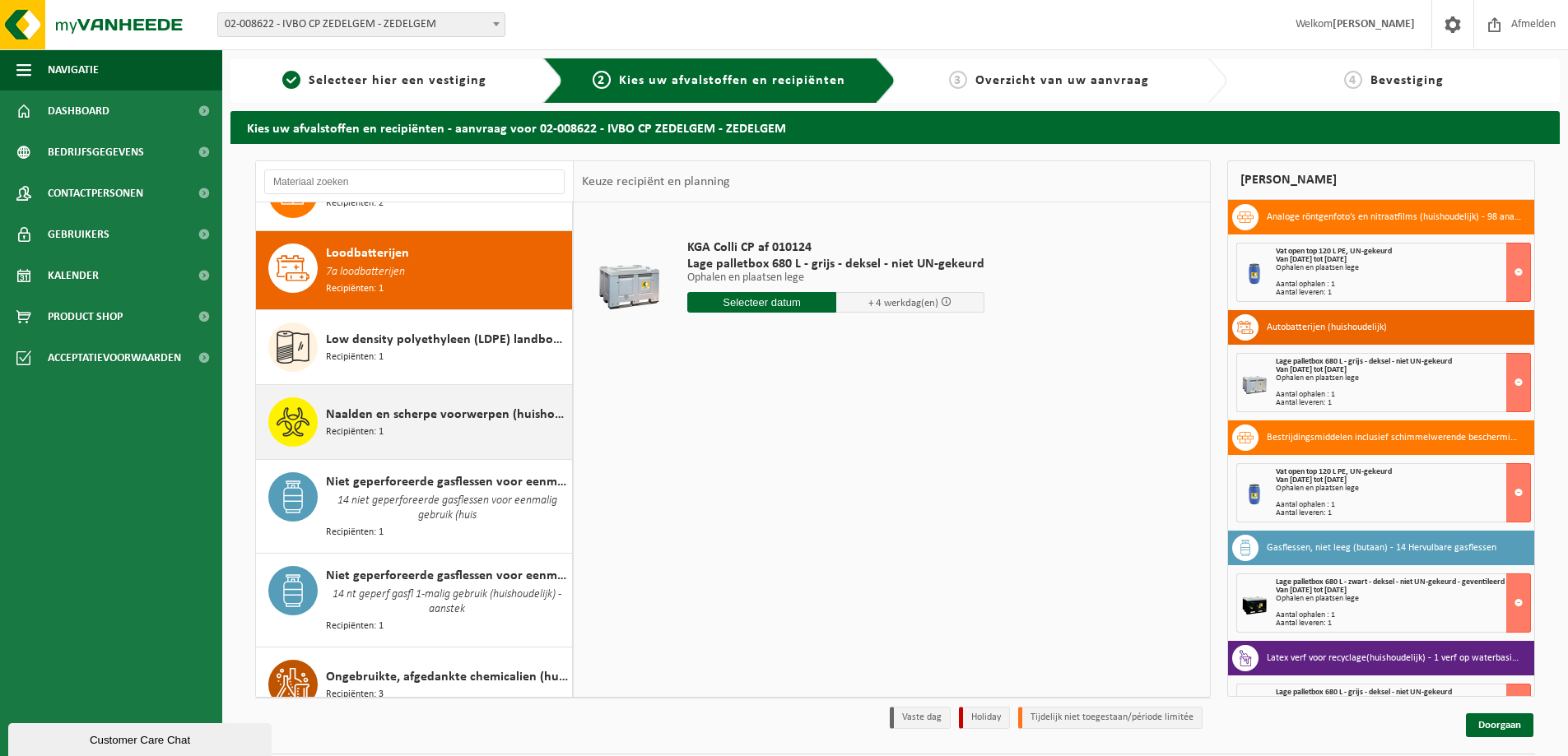
click at [365, 425] on span "Recipiënten: 1" at bounding box center [355, 433] width 58 height 15
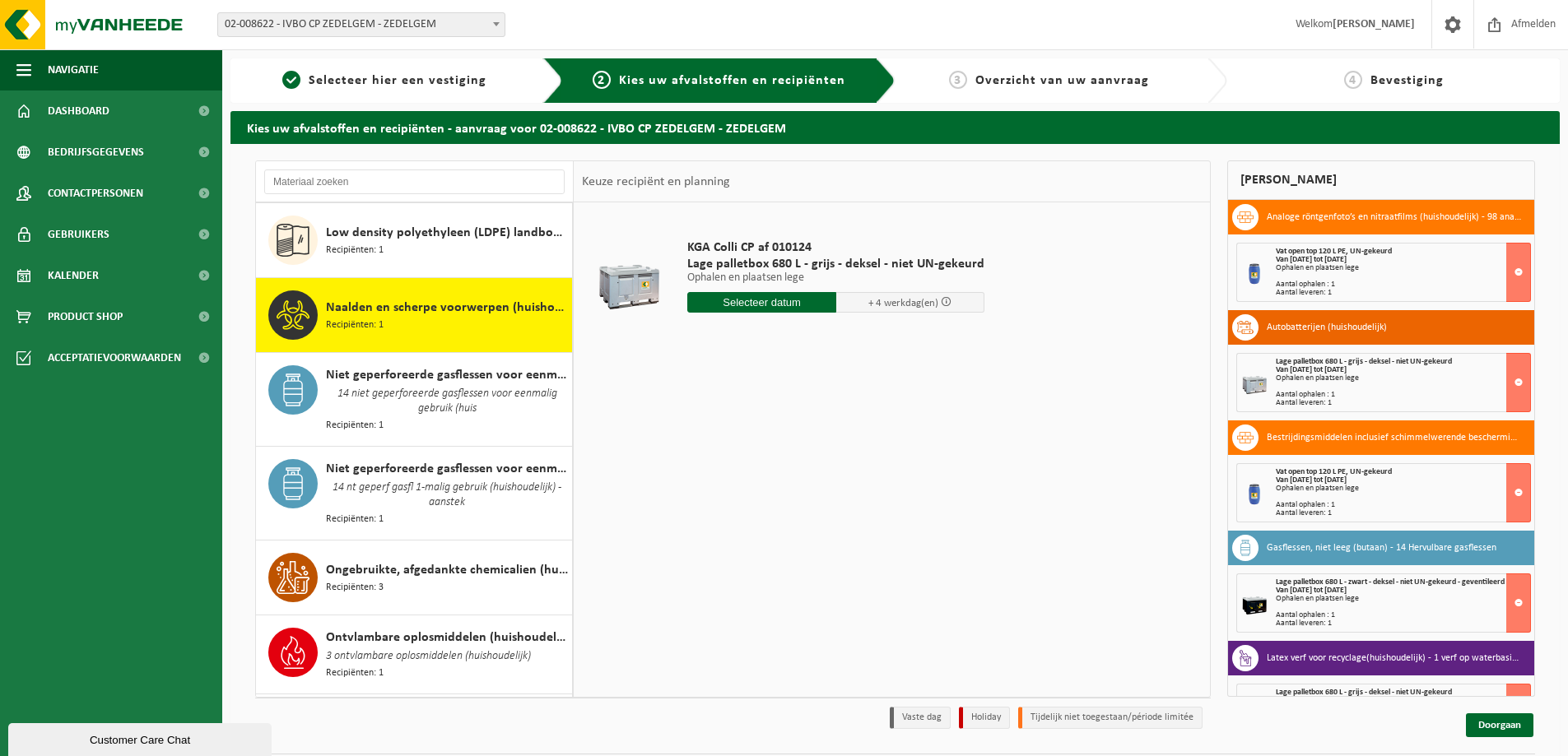
scroll to position [1471, 0]
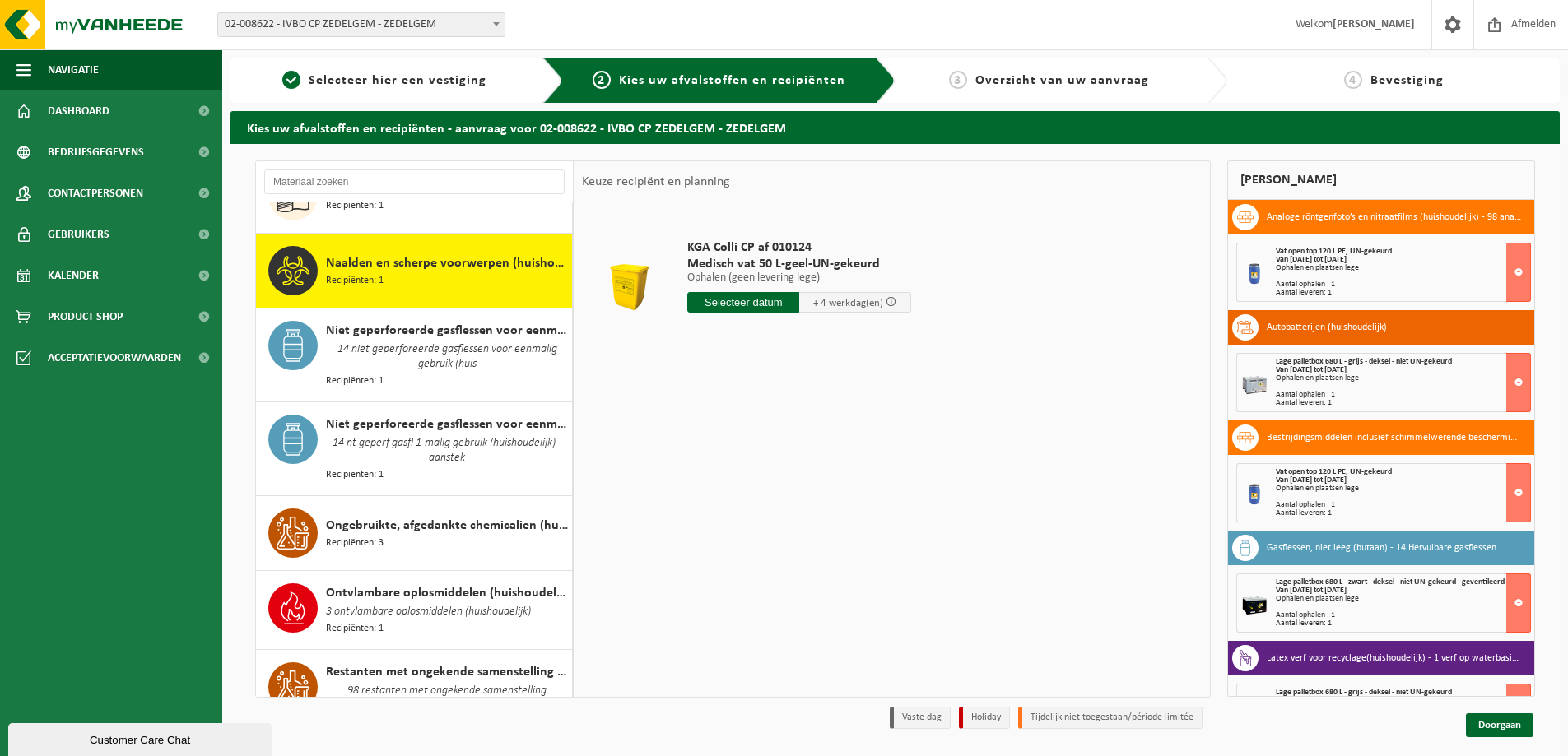
click at [750, 306] on input "text" at bounding box center [743, 302] width 112 height 20
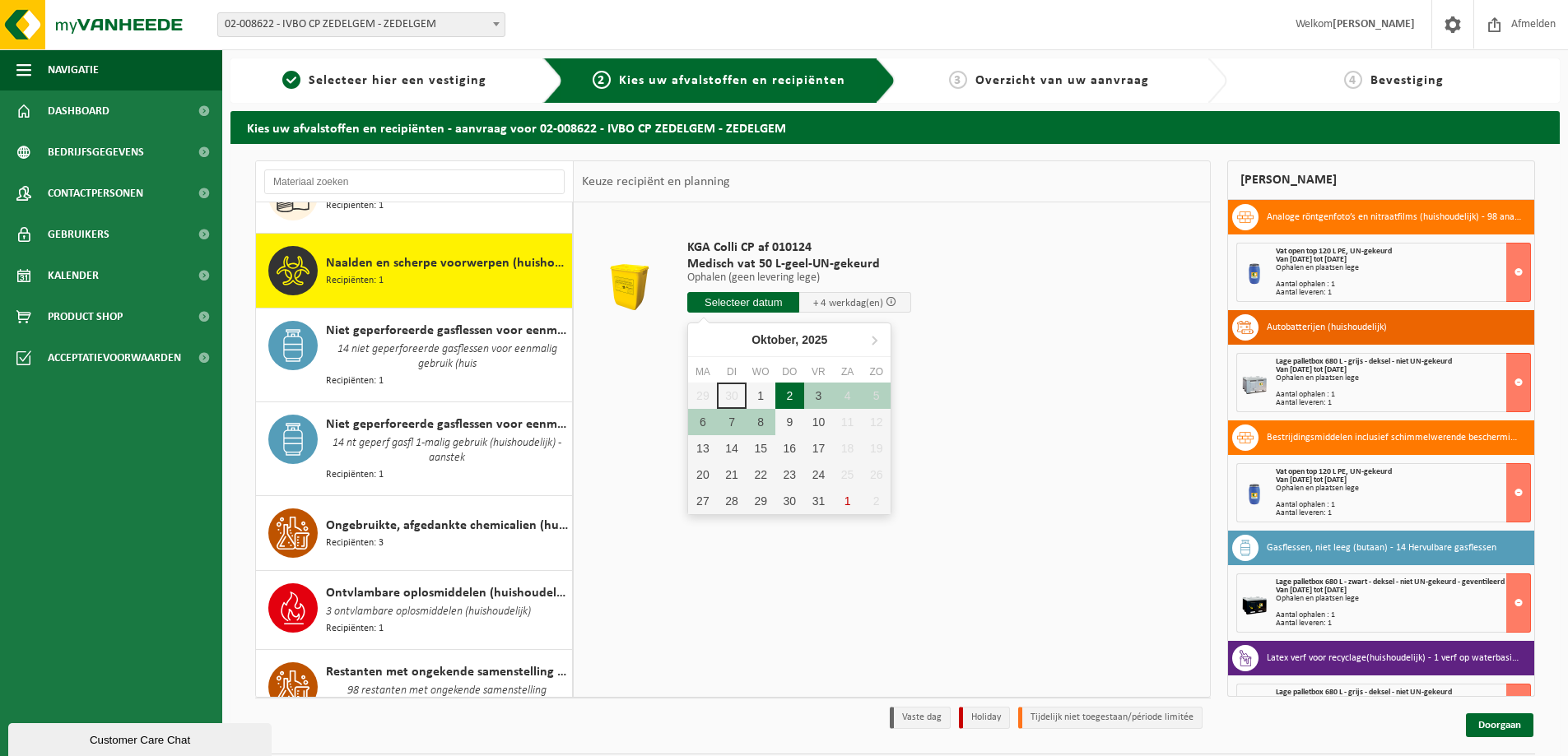
click at [785, 402] on div "2" at bounding box center [790, 395] width 29 height 26
type input "Van [DATE]"
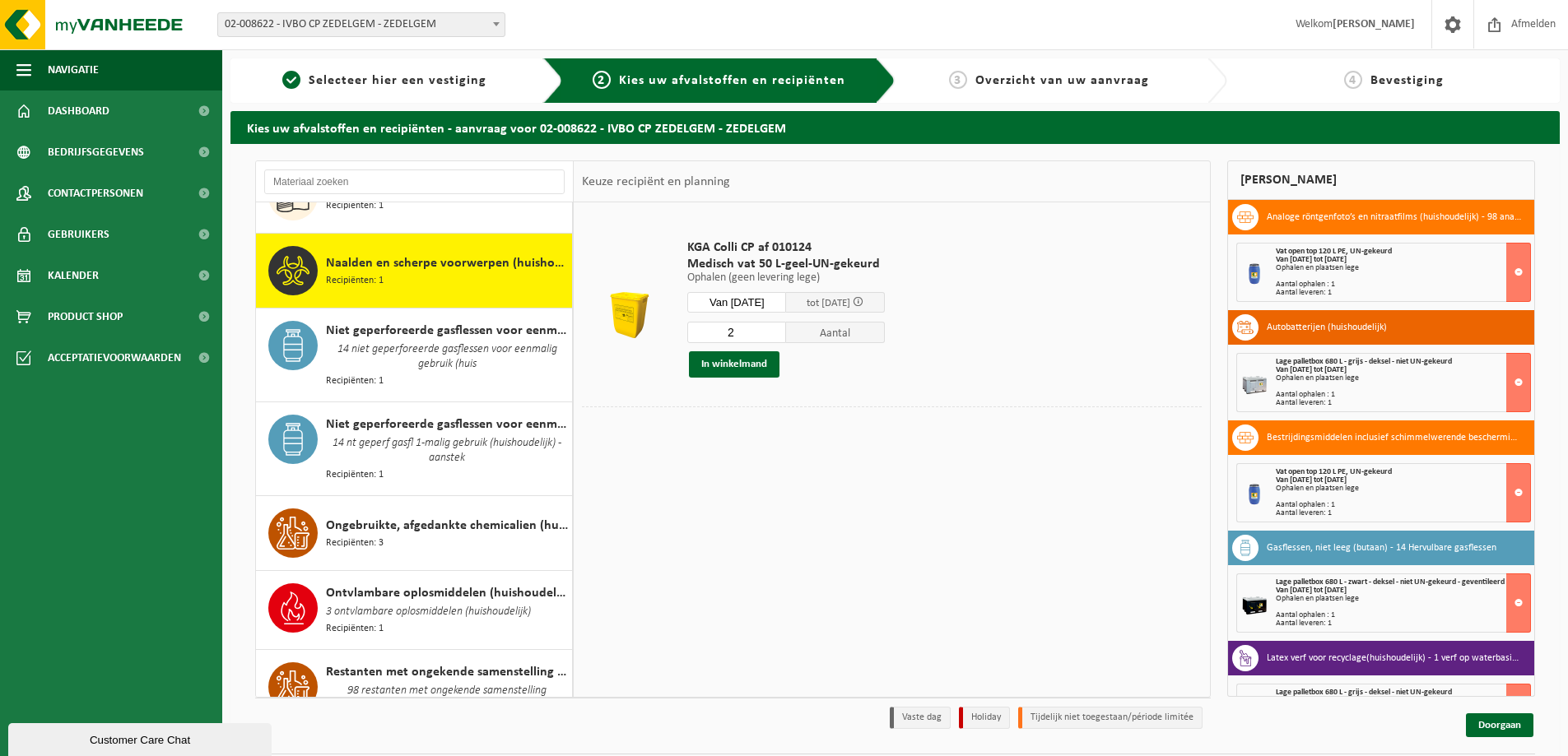
type input "2"
click at [785, 328] on input "2" at bounding box center [737, 332] width 99 height 21
click at [740, 367] on button "In winkelmand" at bounding box center [734, 364] width 91 height 26
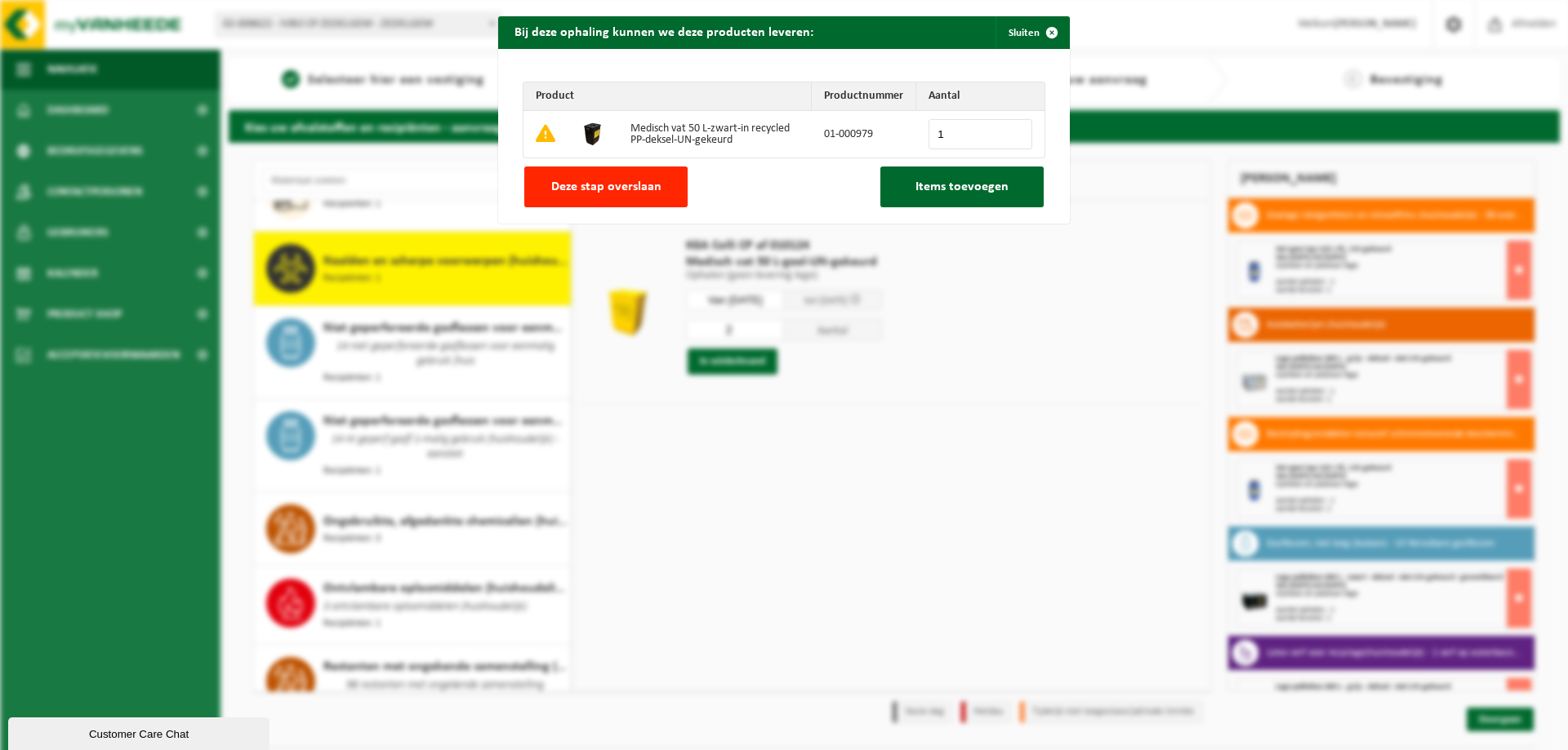
click at [1012, 128] on input "1" at bounding box center [979, 134] width 103 height 30
type input "2"
click at [1012, 128] on input "2" at bounding box center [979, 134] width 103 height 30
click at [952, 191] on span "Items toevoegen" at bounding box center [962, 187] width 93 height 13
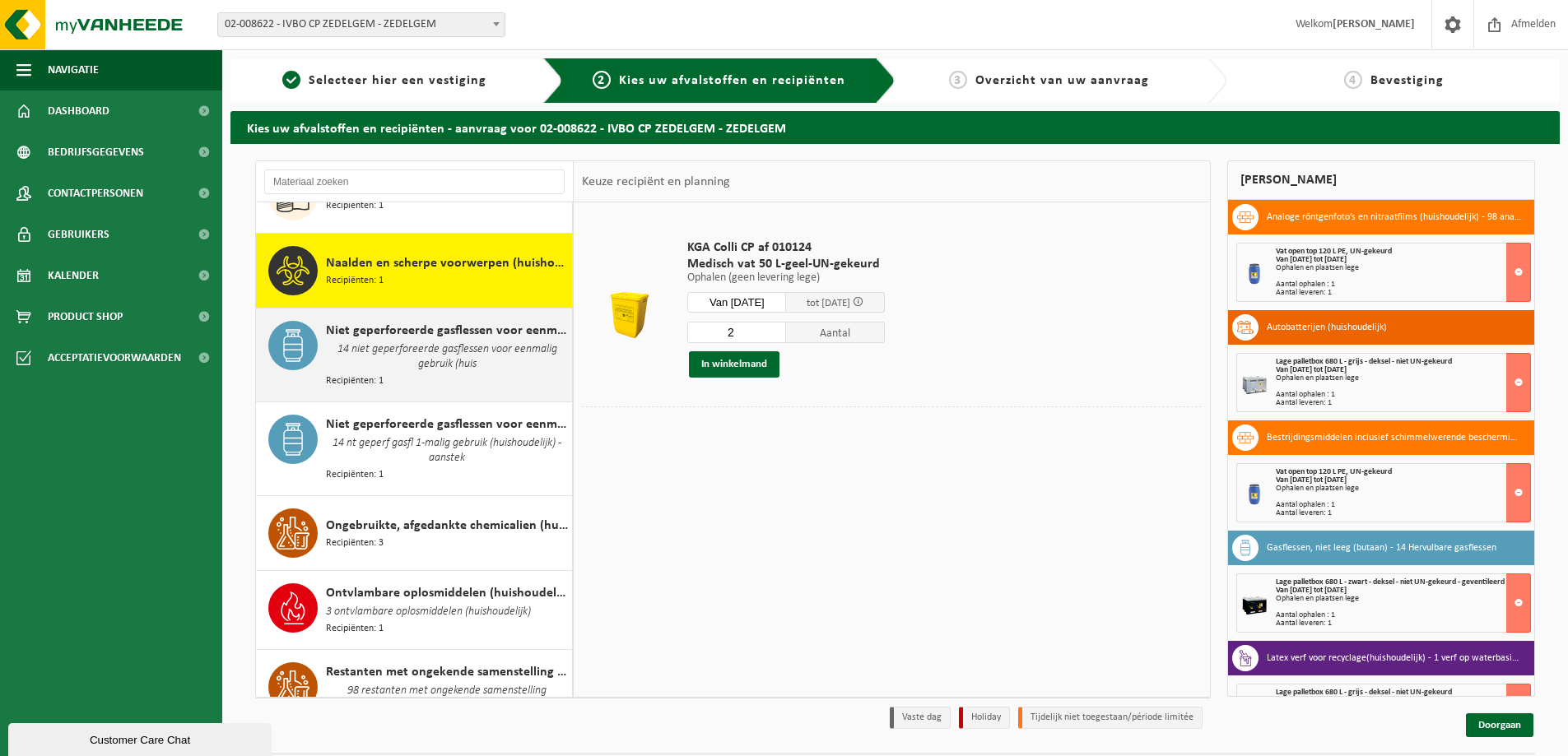
click at [354, 340] on span "14 niet geperforeerde gasflessen voor eenmalig gebruik (huis" at bounding box center [447, 356] width 242 height 33
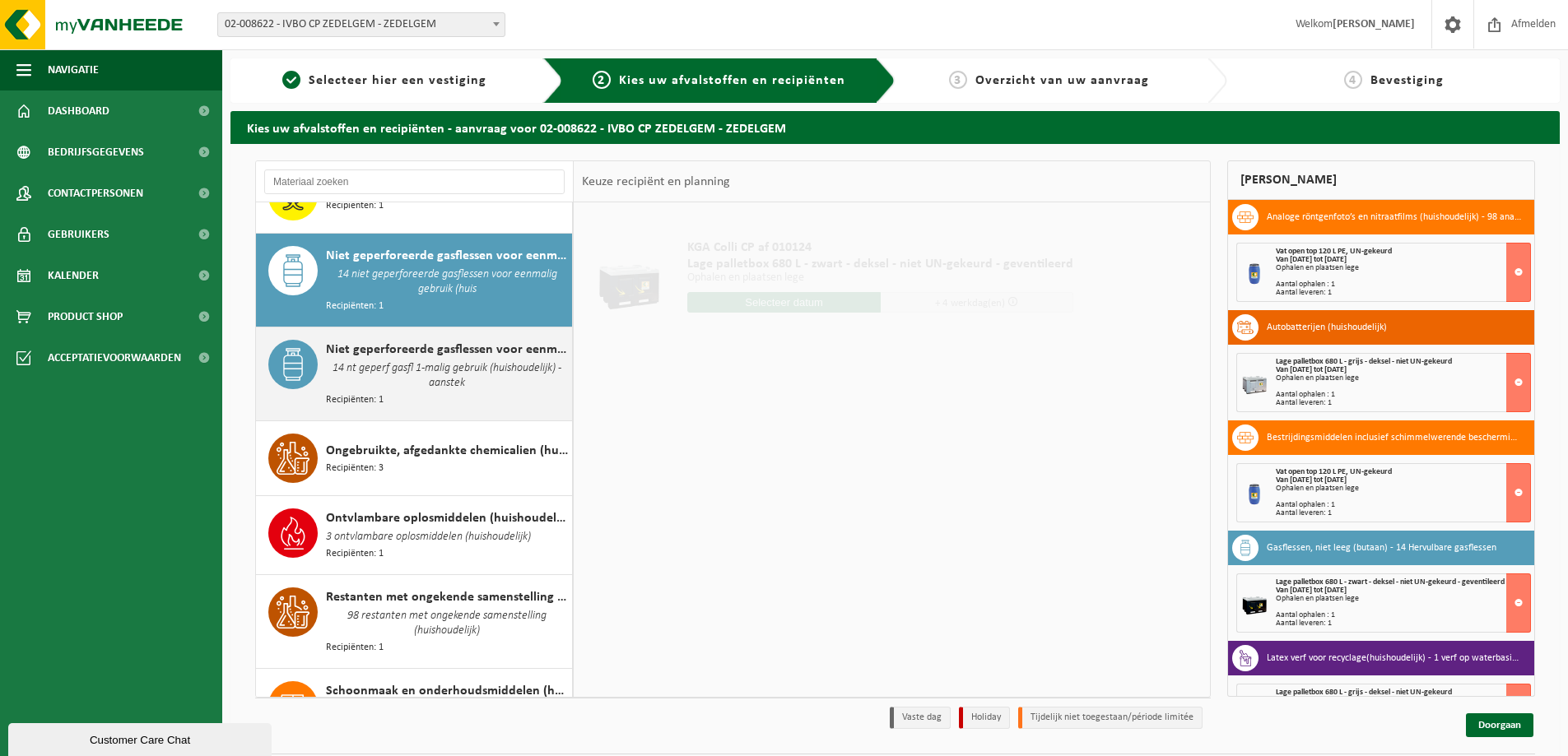
click at [355, 393] on span "Recipiënten: 1" at bounding box center [355, 400] width 58 height 15
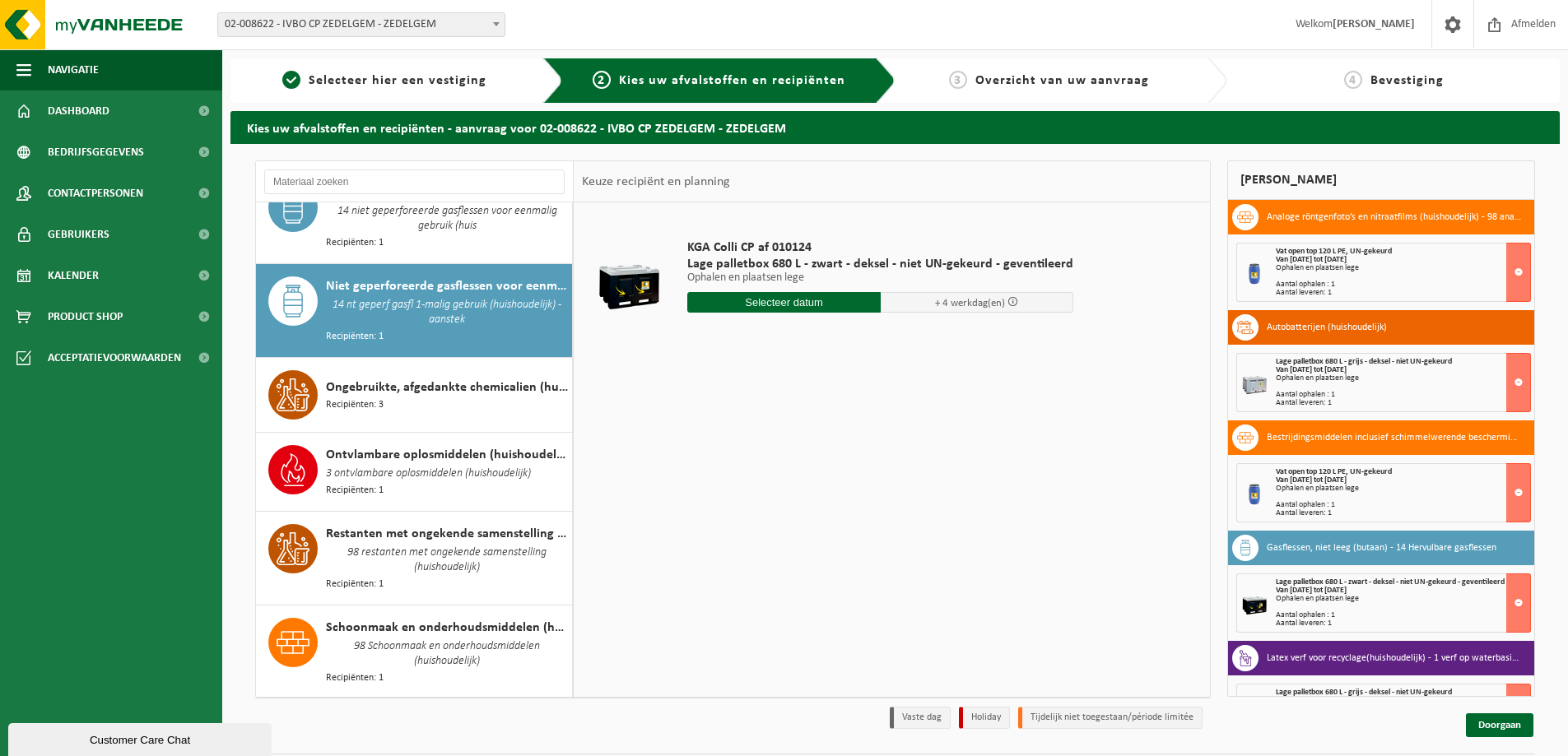
scroll to position [1636, 0]
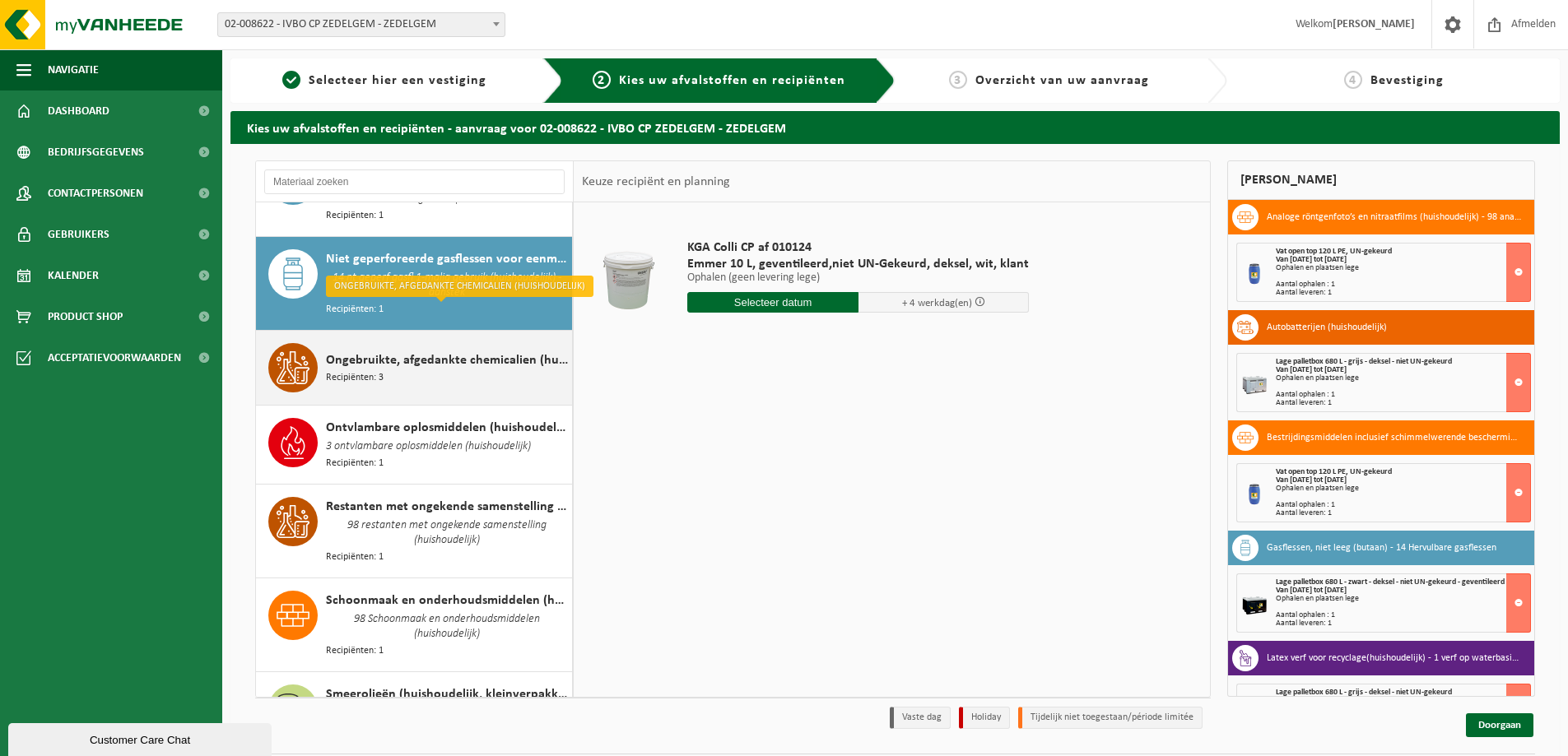
click at [354, 370] on span "Recipiënten: 3" at bounding box center [355, 378] width 58 height 15
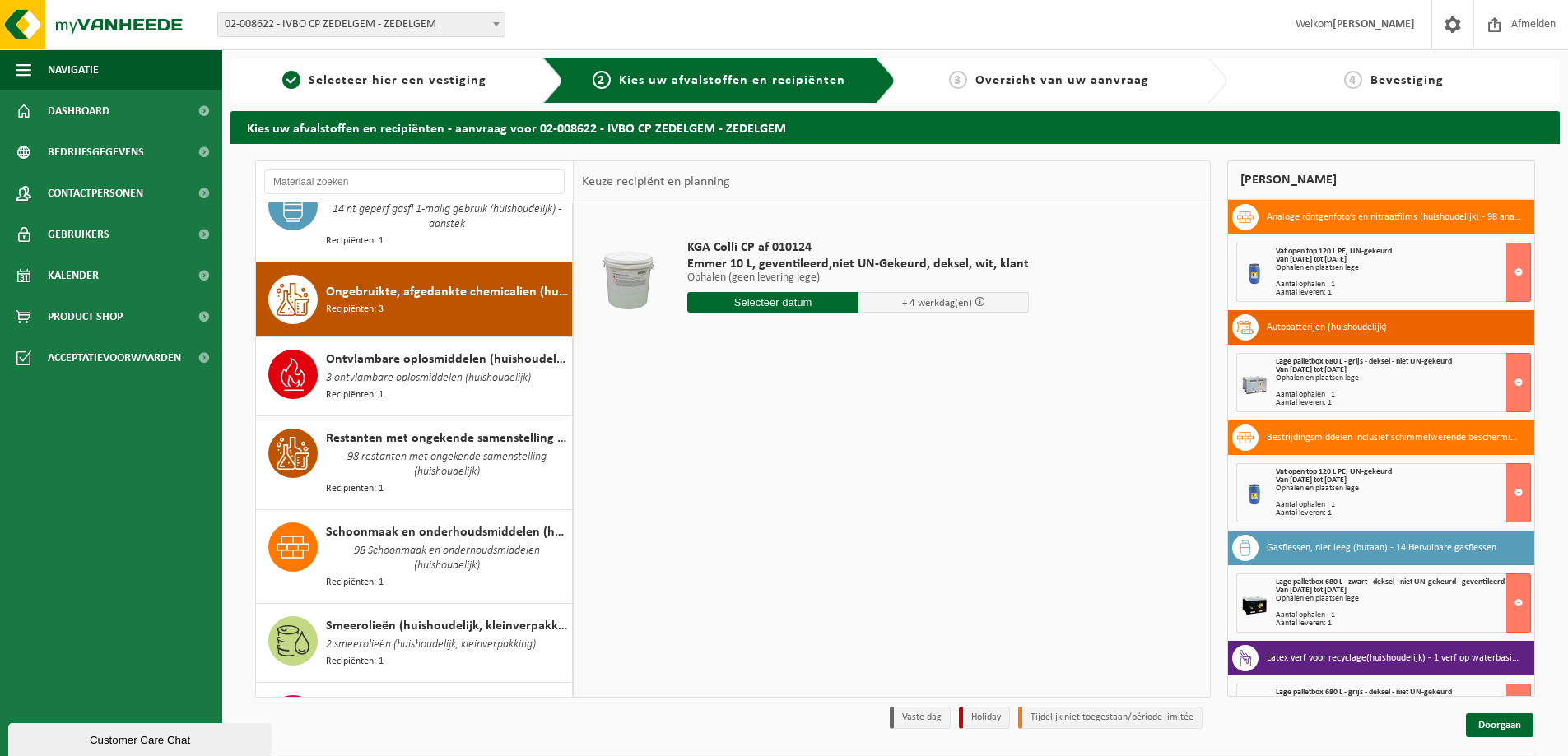
scroll to position [1727, 0]
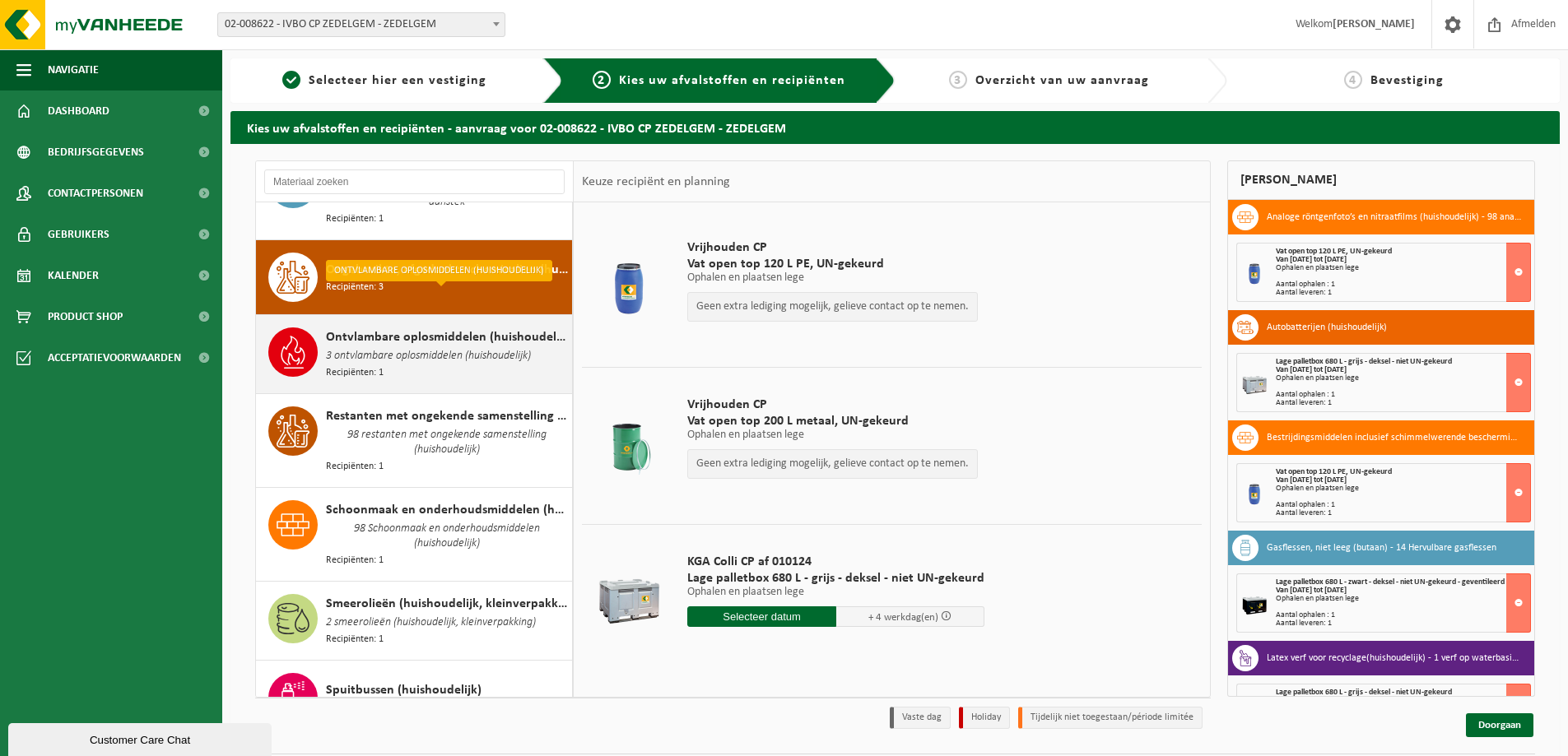
click at [381, 347] on span "3 ontvlambare oplosmiddelen (huishoudelijk)" at bounding box center [428, 356] width 205 height 18
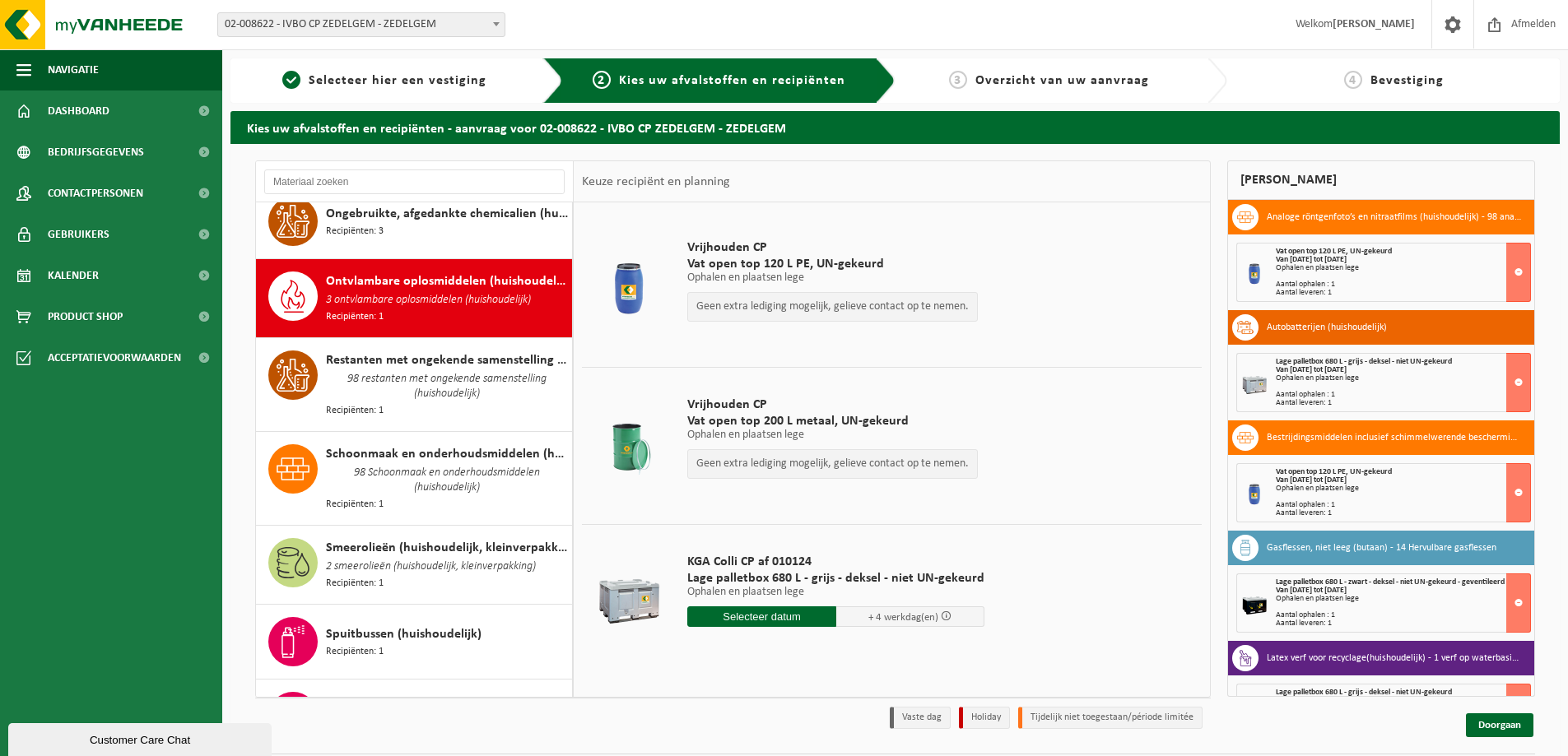
scroll to position [1802, 0]
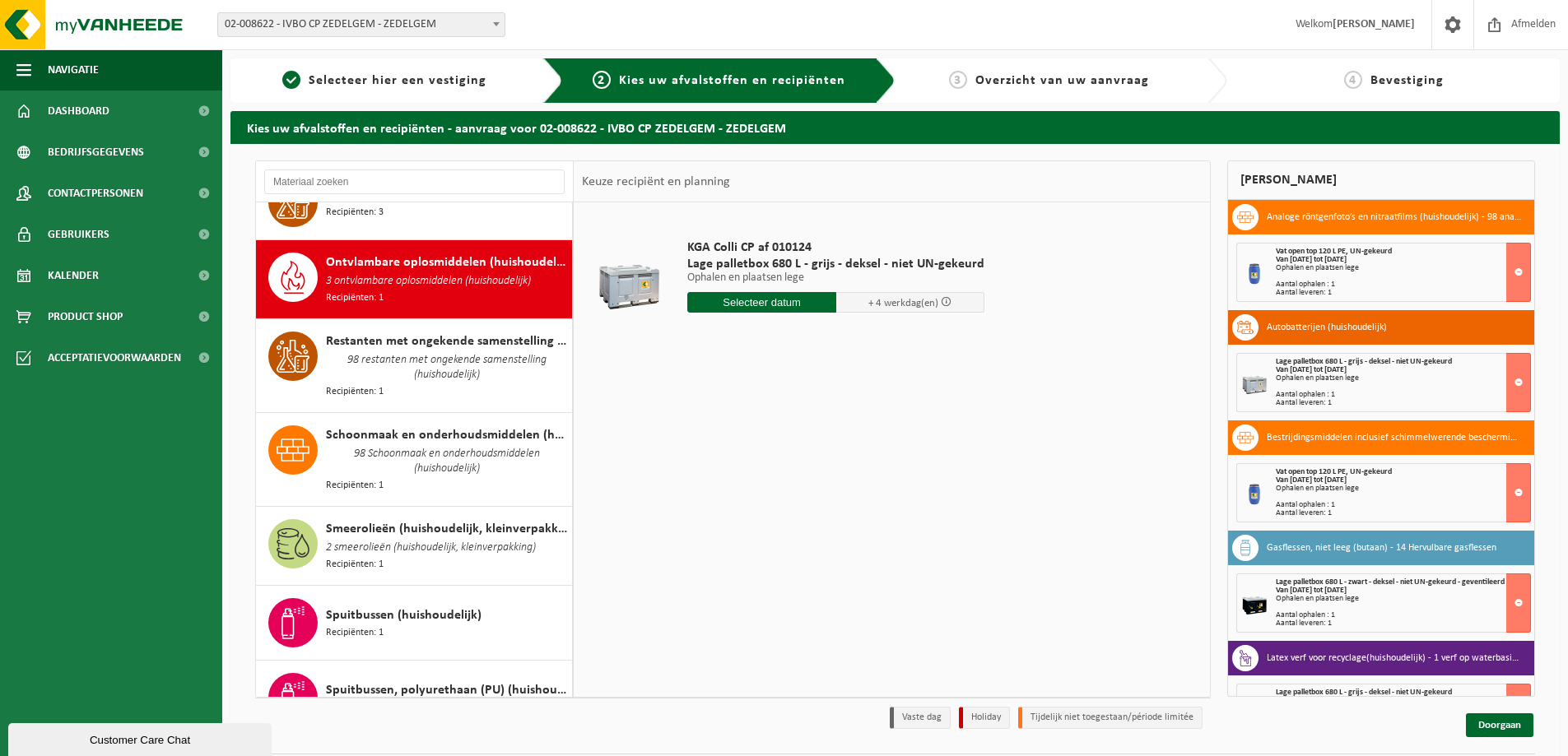
click at [381, 351] on span "98 restanten met ongekende samenstelling (huishoudelijk)" at bounding box center [447, 367] width 242 height 33
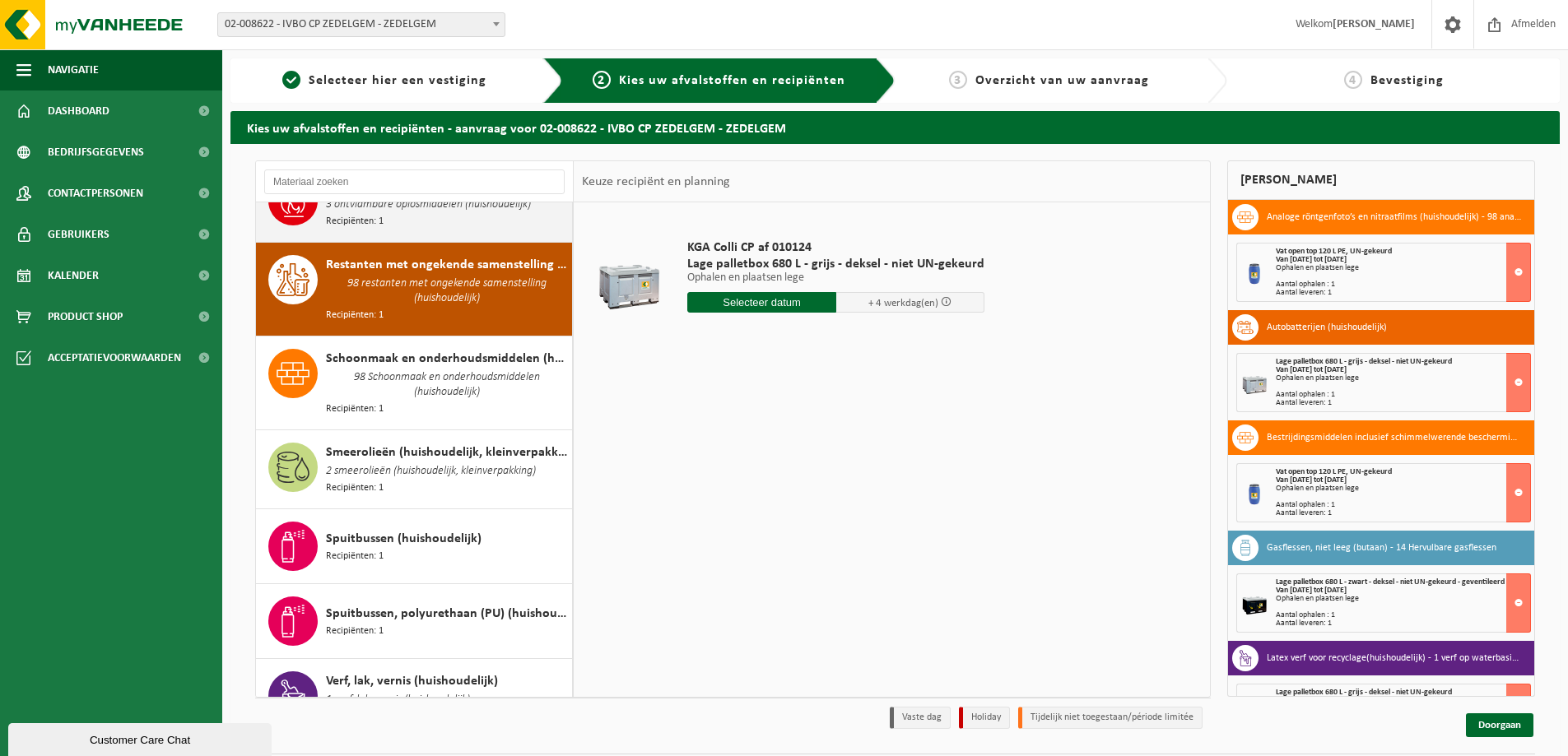
scroll to position [1879, 0]
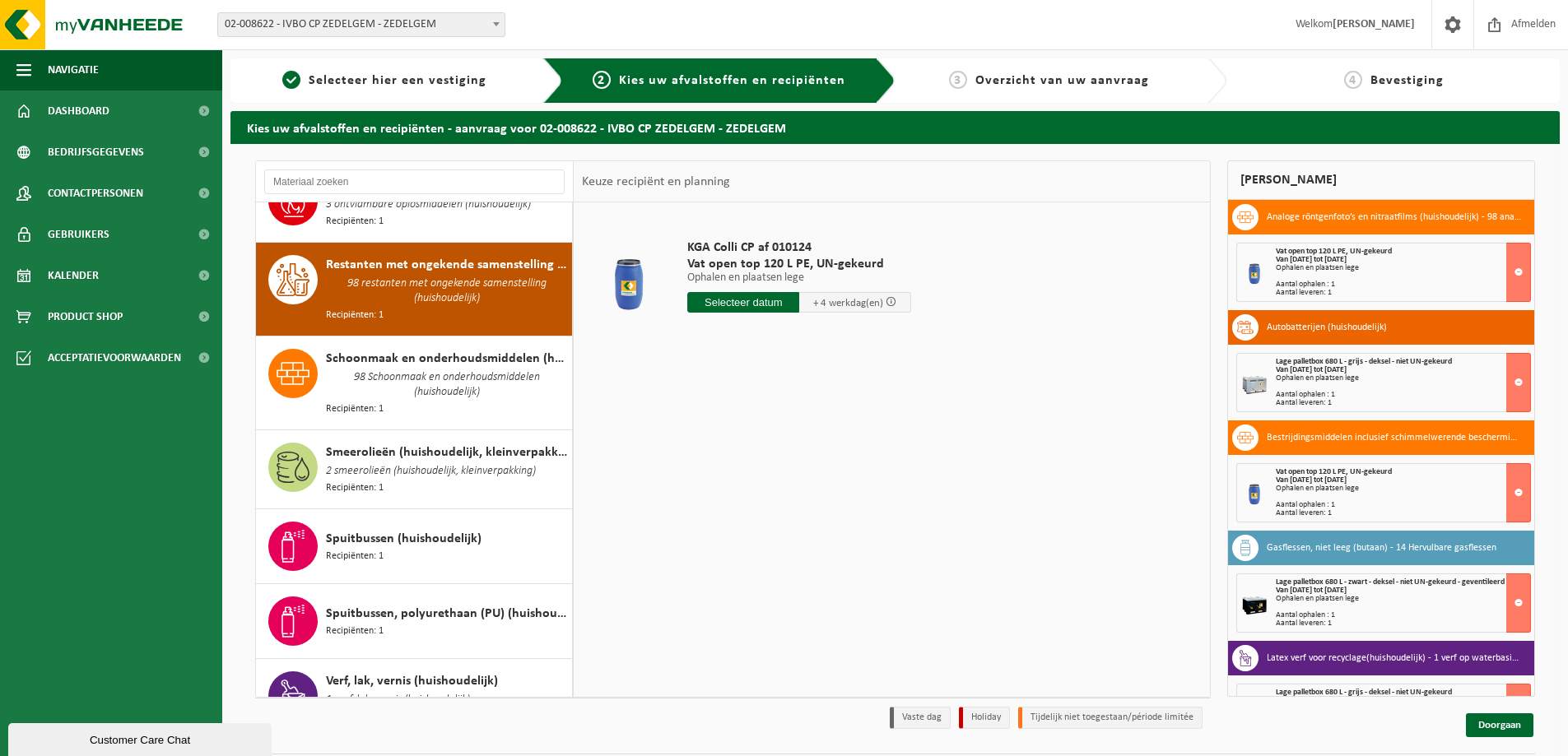
click at [745, 295] on input "text" at bounding box center [743, 302] width 112 height 20
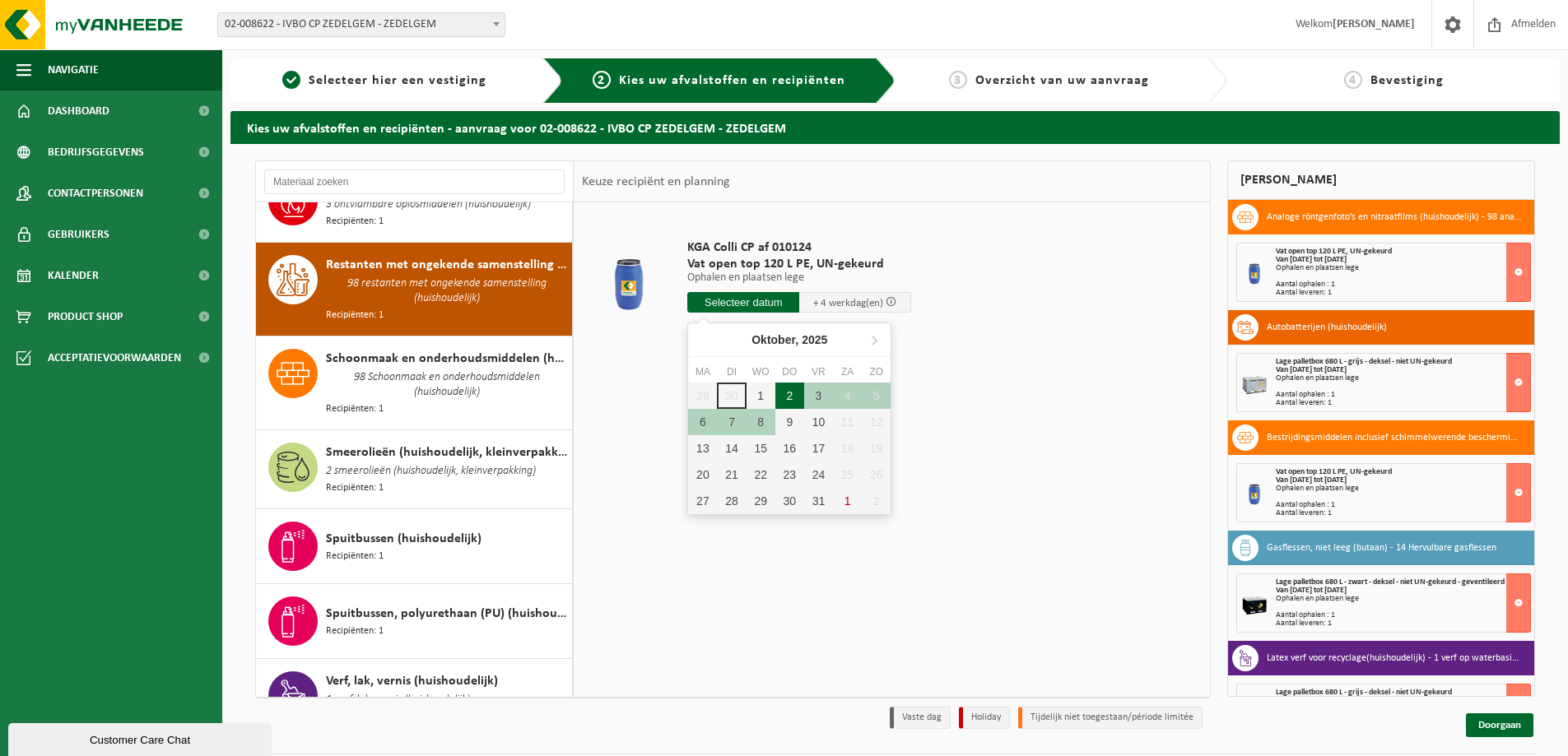
click at [792, 395] on div "2" at bounding box center [790, 395] width 29 height 26
type input "Van [DATE]"
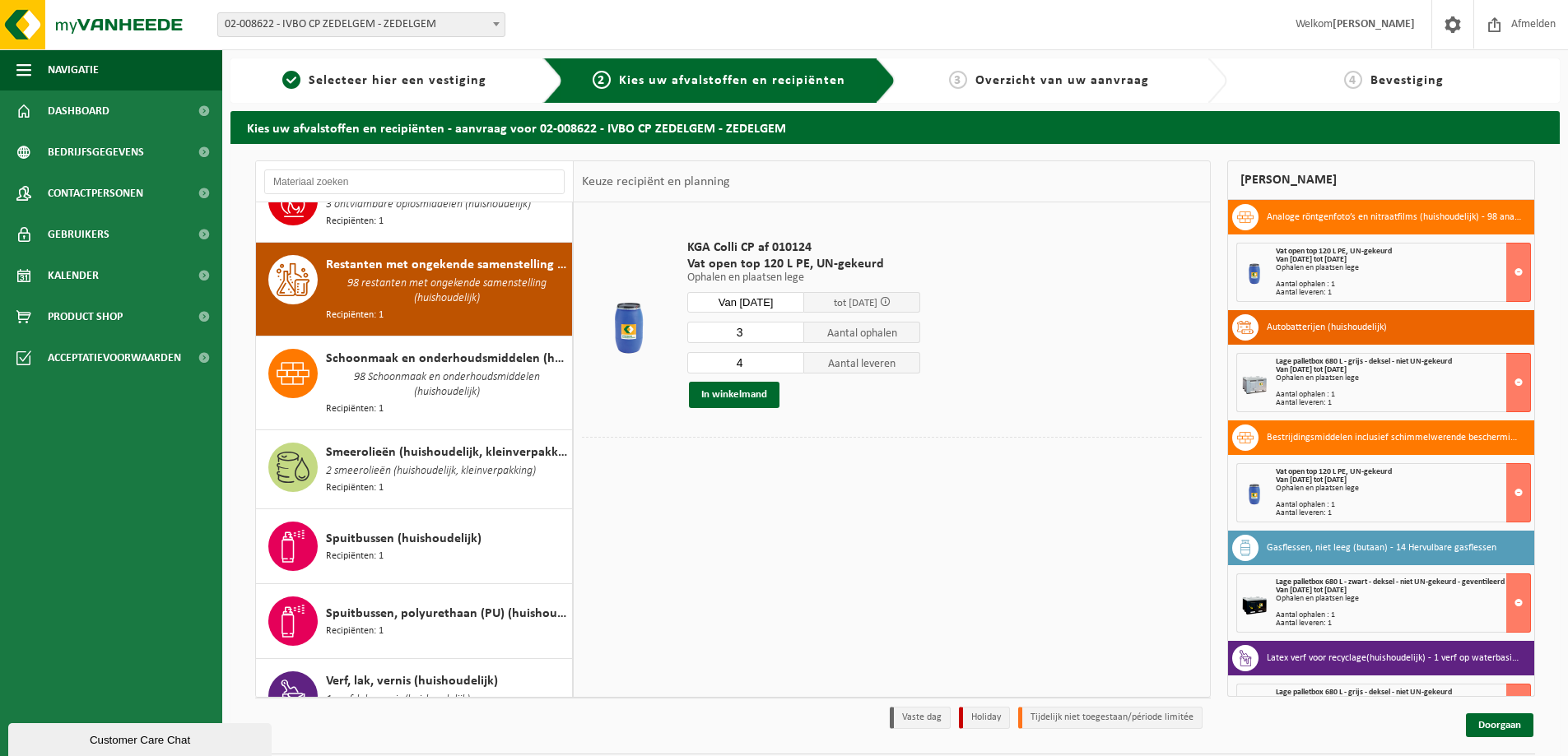
click at [790, 333] on input "3" at bounding box center [746, 332] width 117 height 21
click at [790, 333] on input "2" at bounding box center [746, 332] width 117 height 21
type input "1"
click at [790, 333] on input "1" at bounding box center [746, 332] width 117 height 21
click at [791, 364] on input "3" at bounding box center [746, 362] width 117 height 21
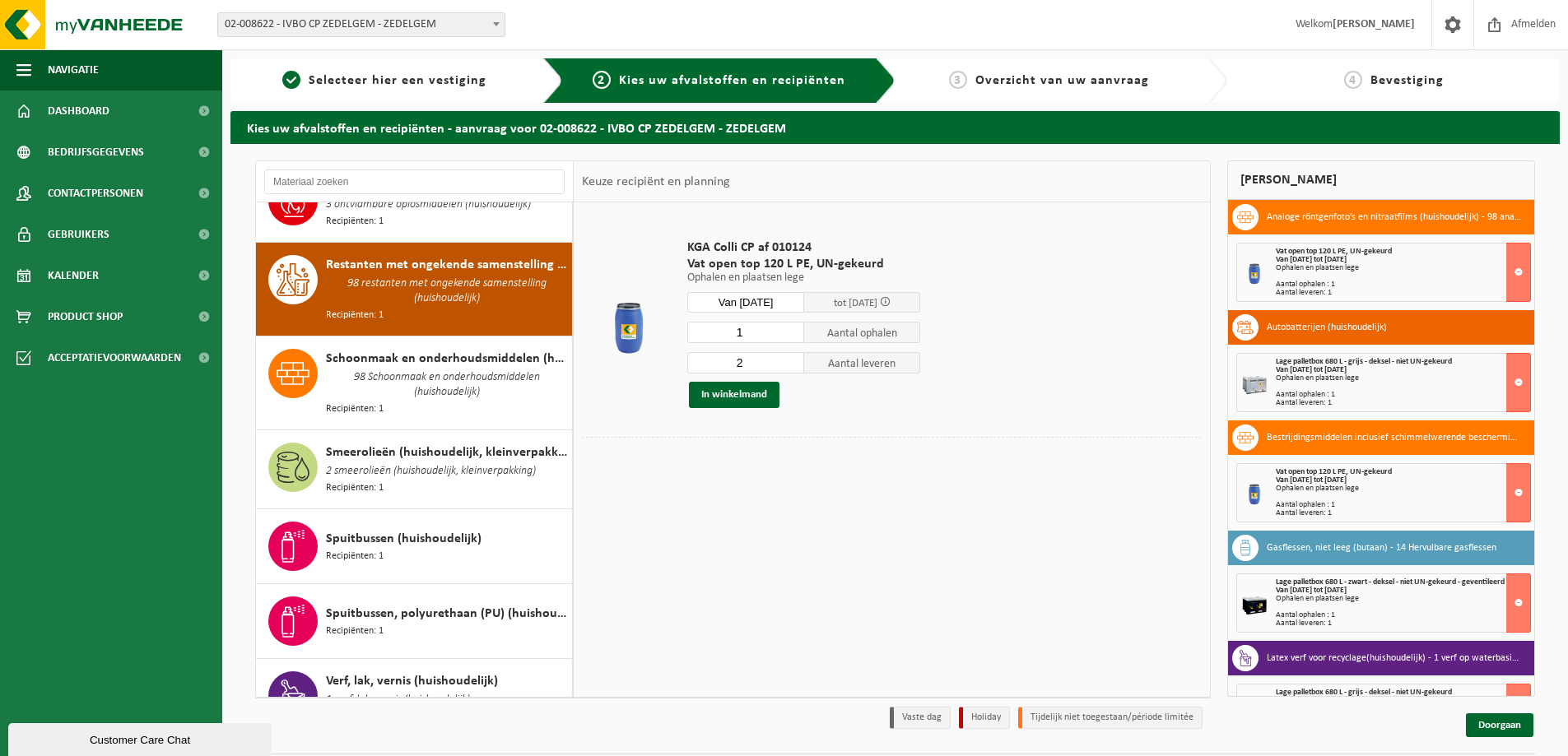
click at [791, 364] on input "2" at bounding box center [746, 362] width 117 height 21
click at [791, 364] on input "1" at bounding box center [746, 362] width 117 height 21
click at [791, 364] on input "0" at bounding box center [746, 362] width 117 height 21
click at [789, 355] on input "0" at bounding box center [746, 362] width 117 height 21
type input "1"
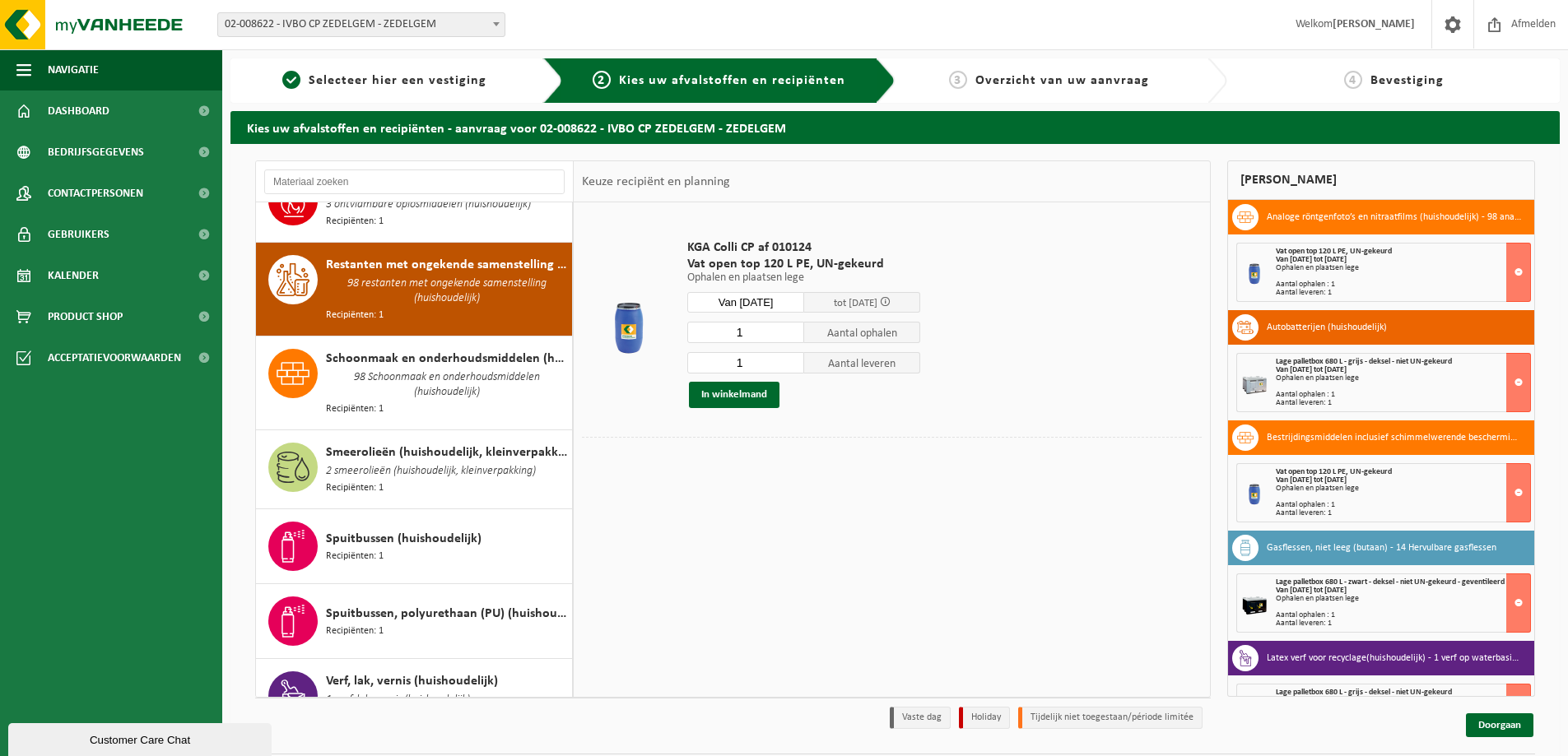
click at [789, 358] on input "1" at bounding box center [746, 362] width 117 height 21
click at [728, 392] on button "In winkelmand" at bounding box center [734, 395] width 91 height 26
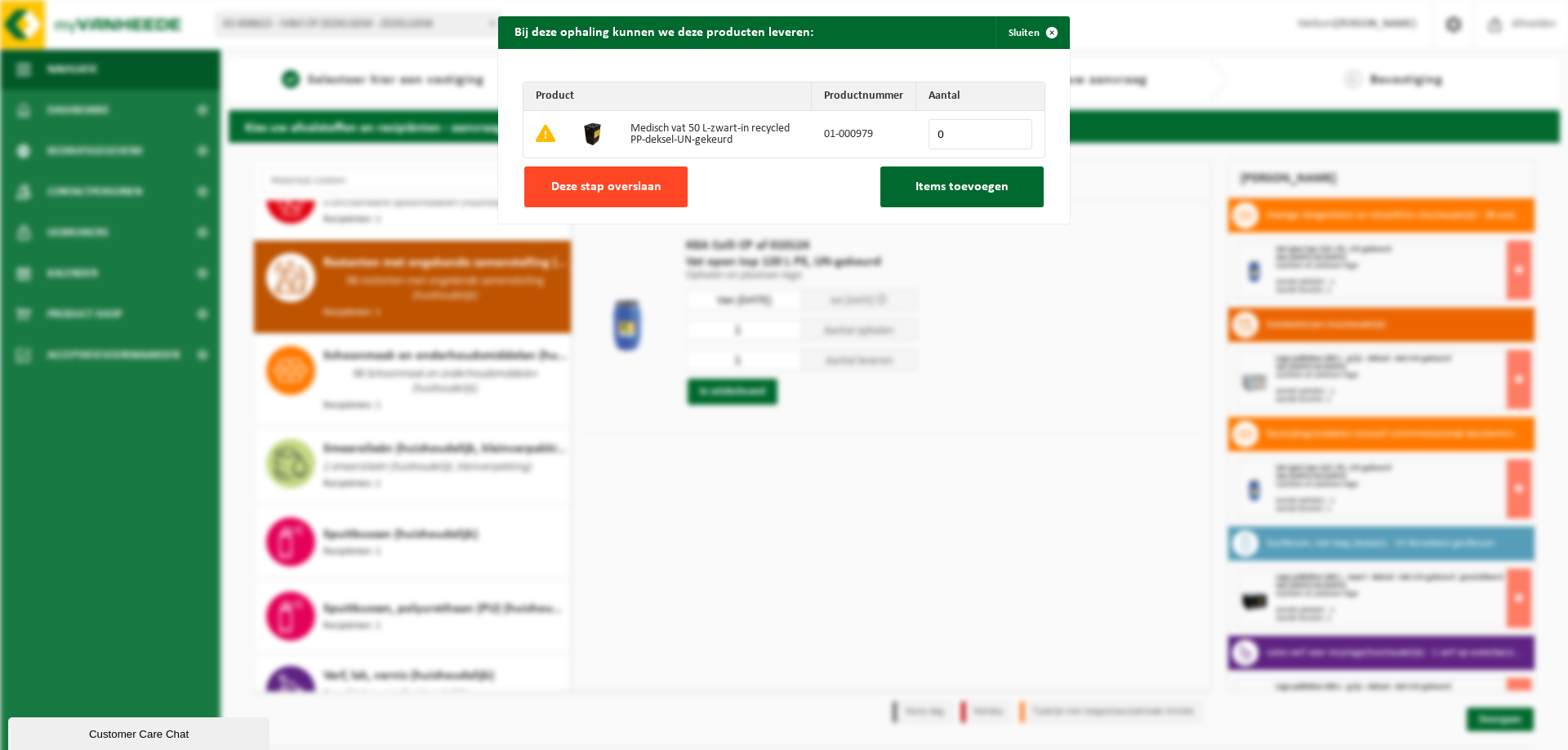
click at [581, 181] on span "Deze stap overslaan" at bounding box center [606, 187] width 110 height 13
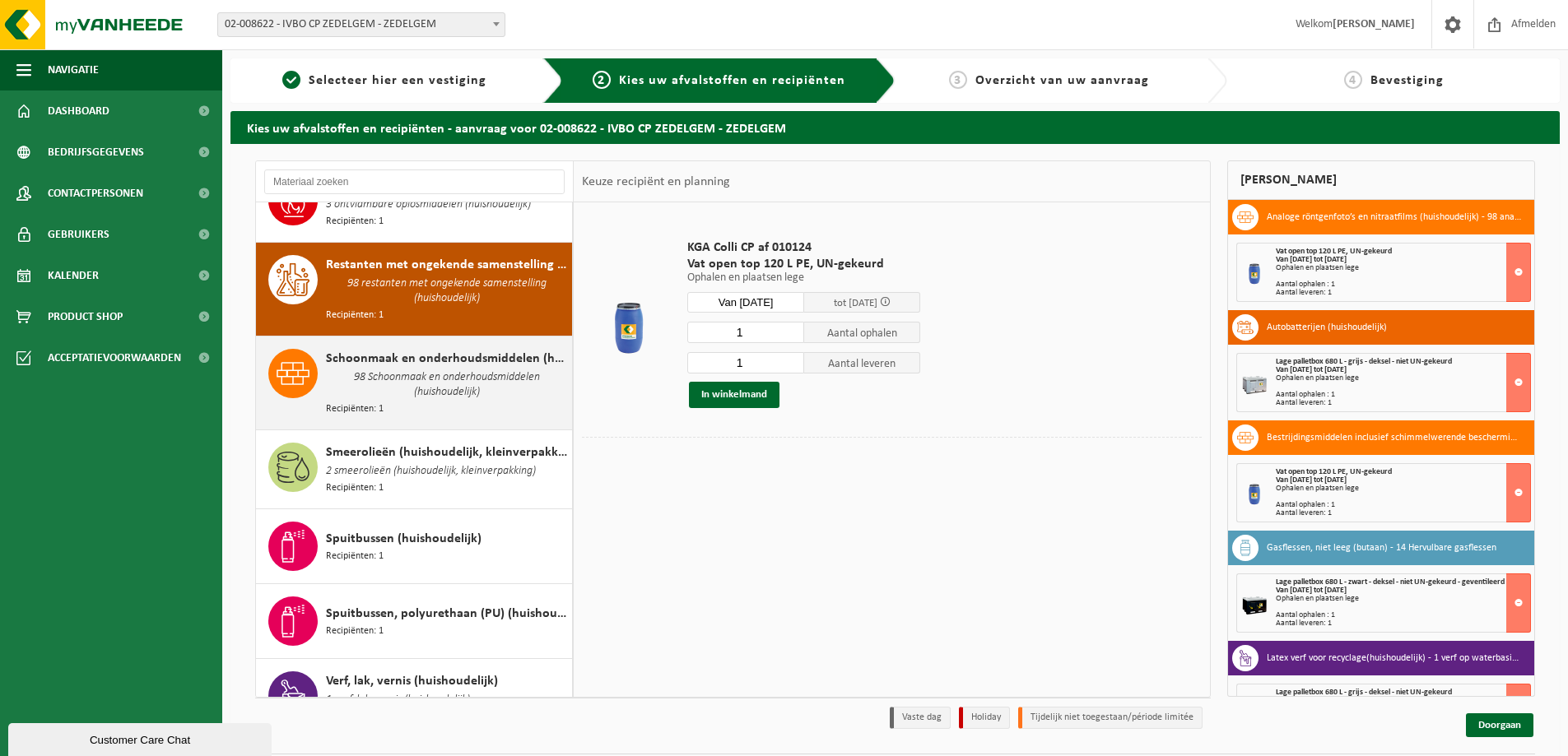
click at [406, 369] on span "98 Schoonmaak en onderhoudsmiddelen (huishoudelijk)" at bounding box center [447, 385] width 242 height 33
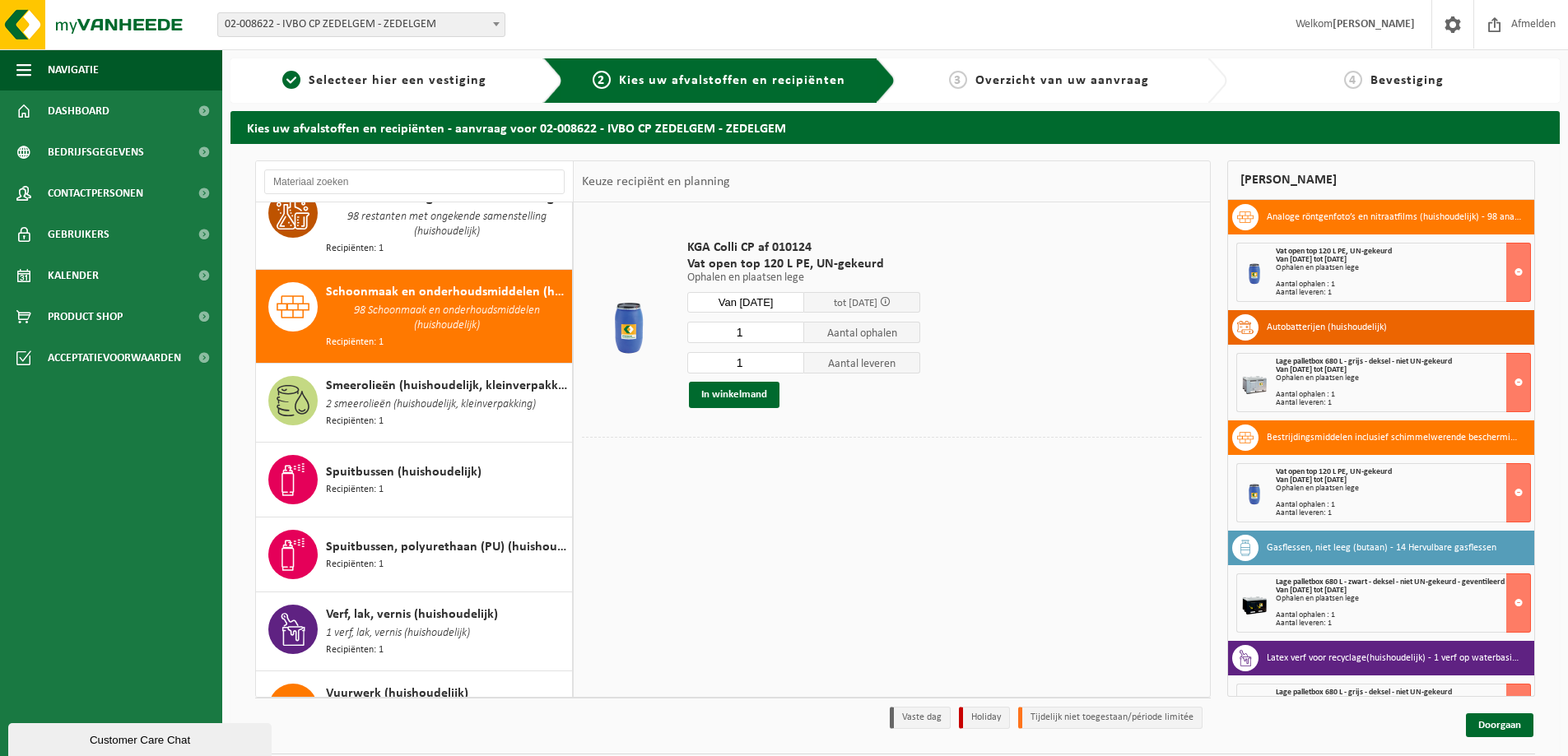
scroll to position [1969, 0]
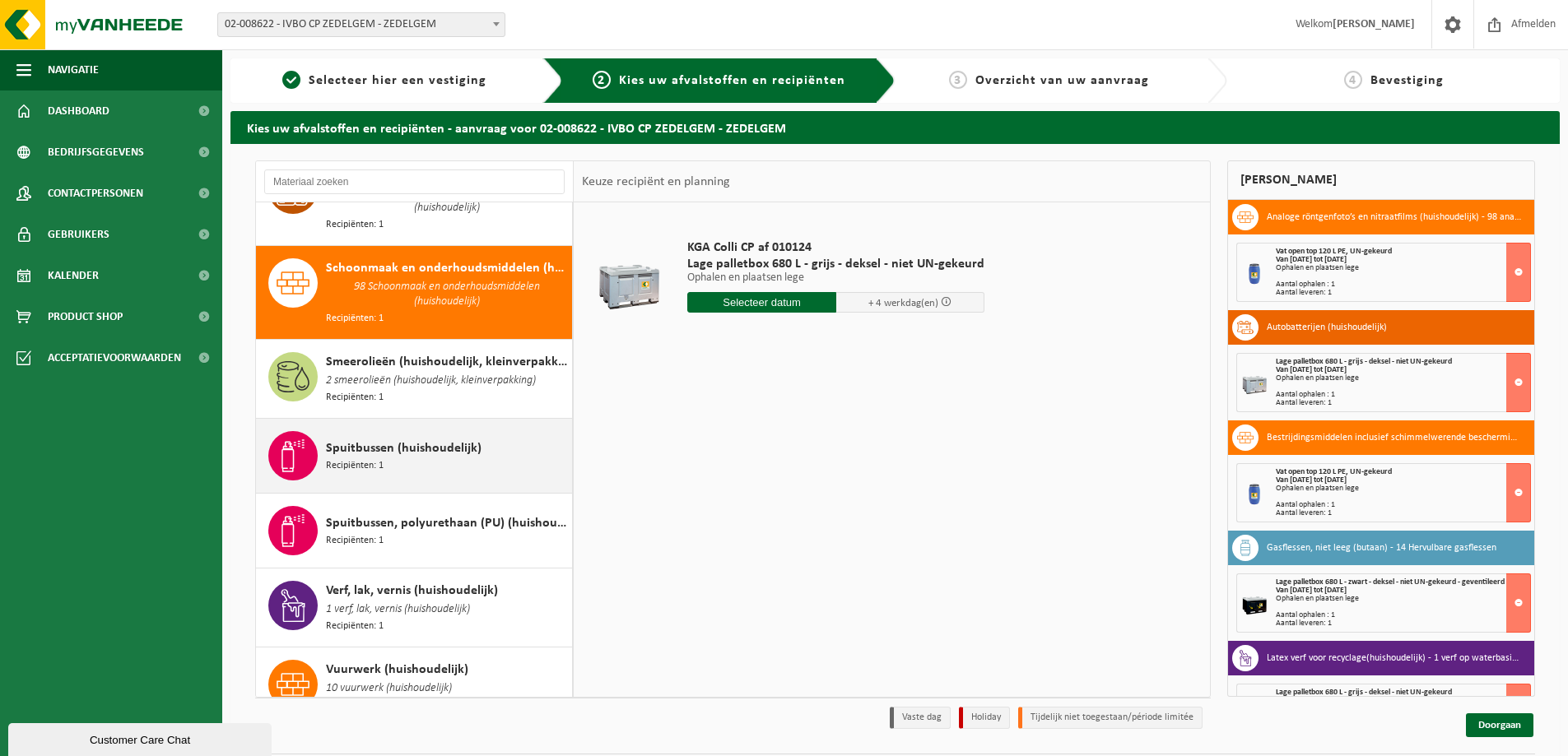
click at [389, 439] on span "Spuitbussen (huishoudelijk)" at bounding box center [404, 448] width 156 height 19
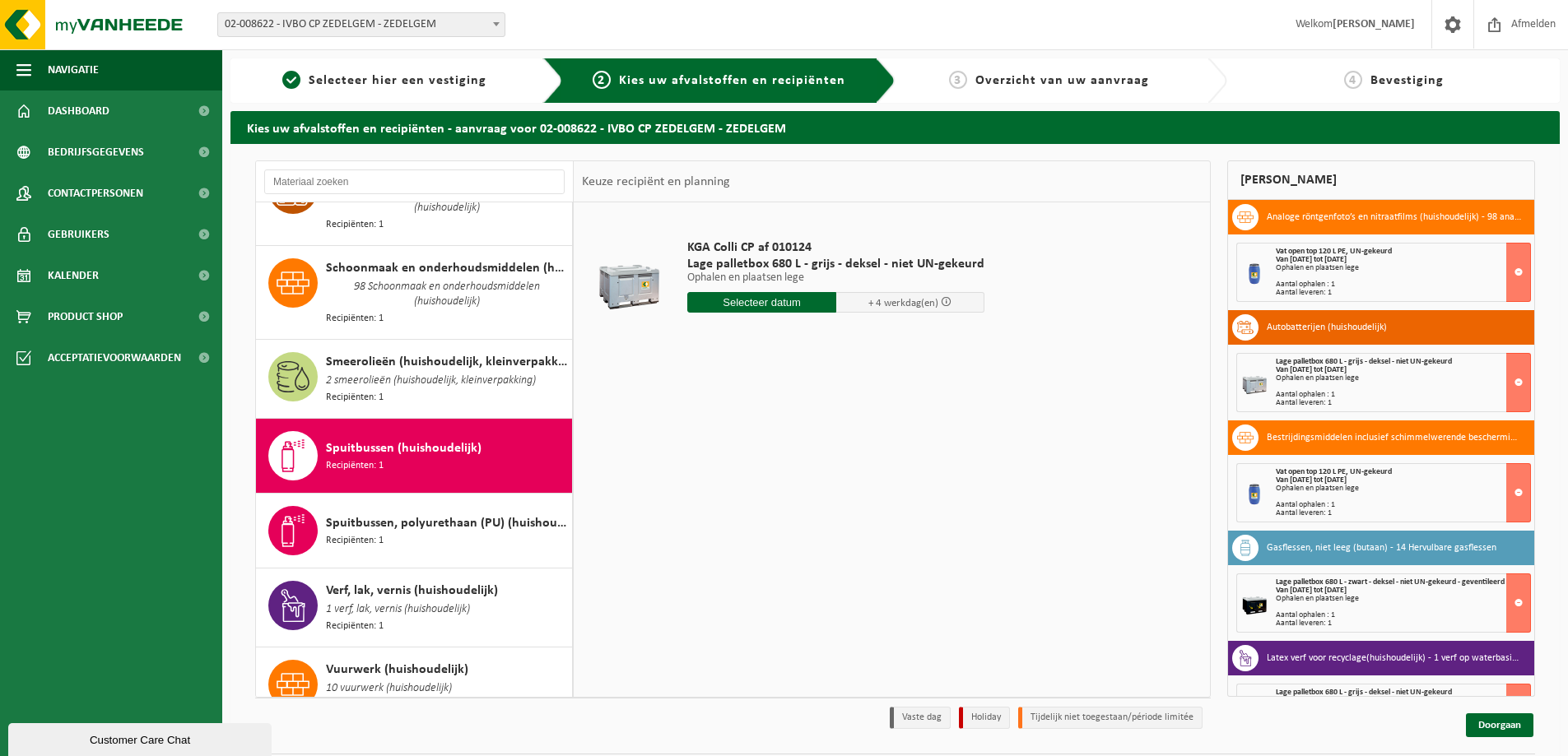
scroll to position [2020, 0]
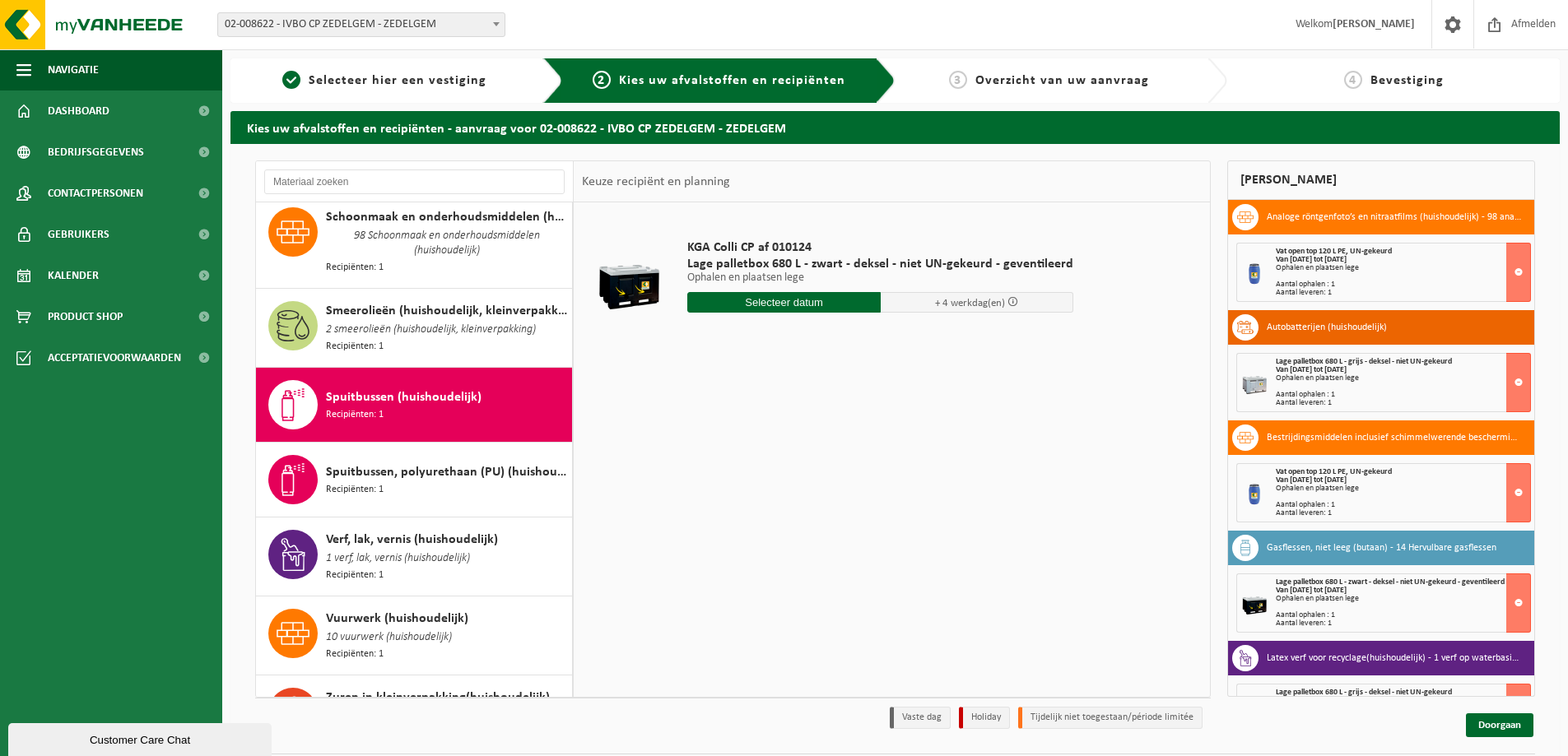
click at [754, 297] on input "text" at bounding box center [784, 302] width 193 height 20
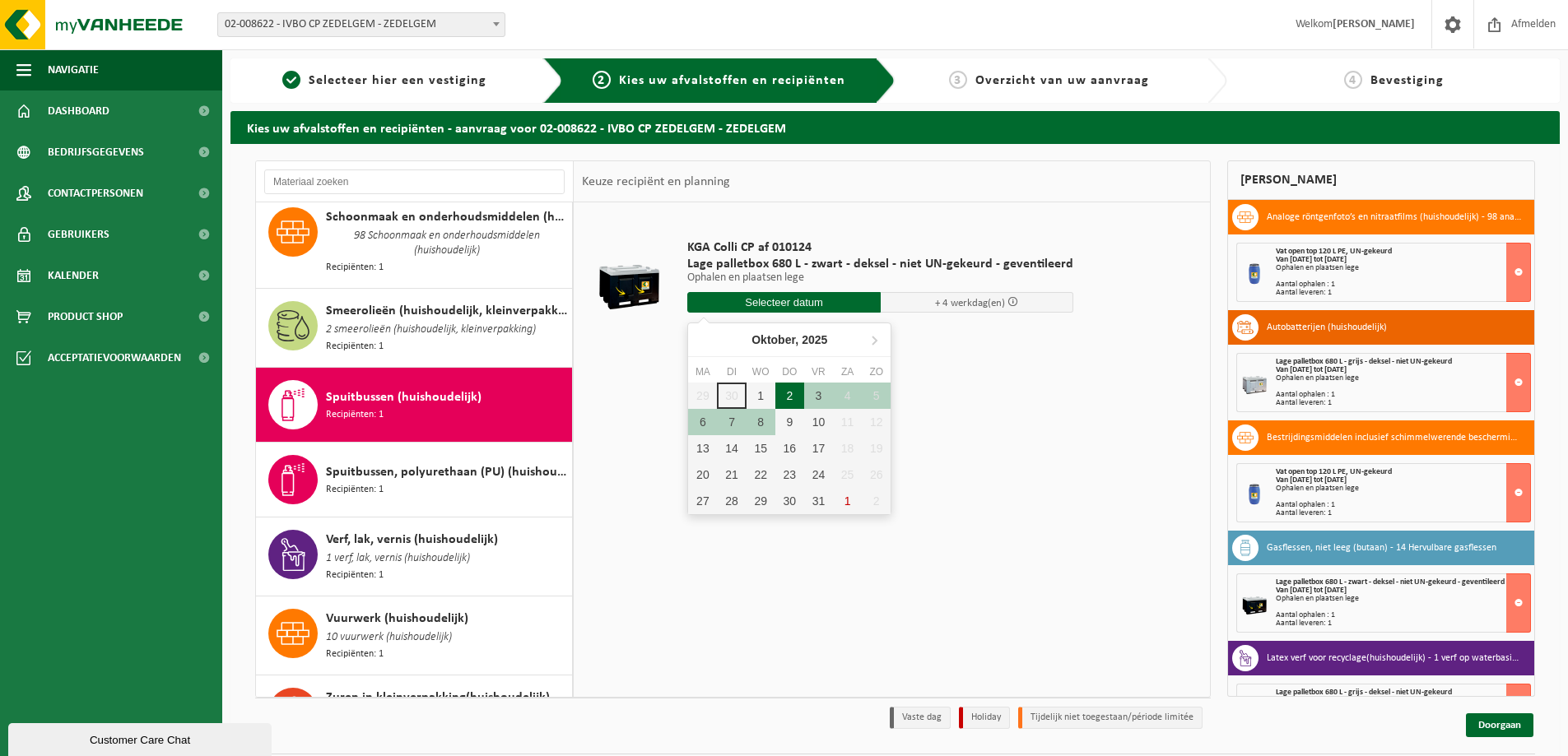
click at [790, 395] on div "2" at bounding box center [790, 395] width 29 height 26
type input "Van [DATE]"
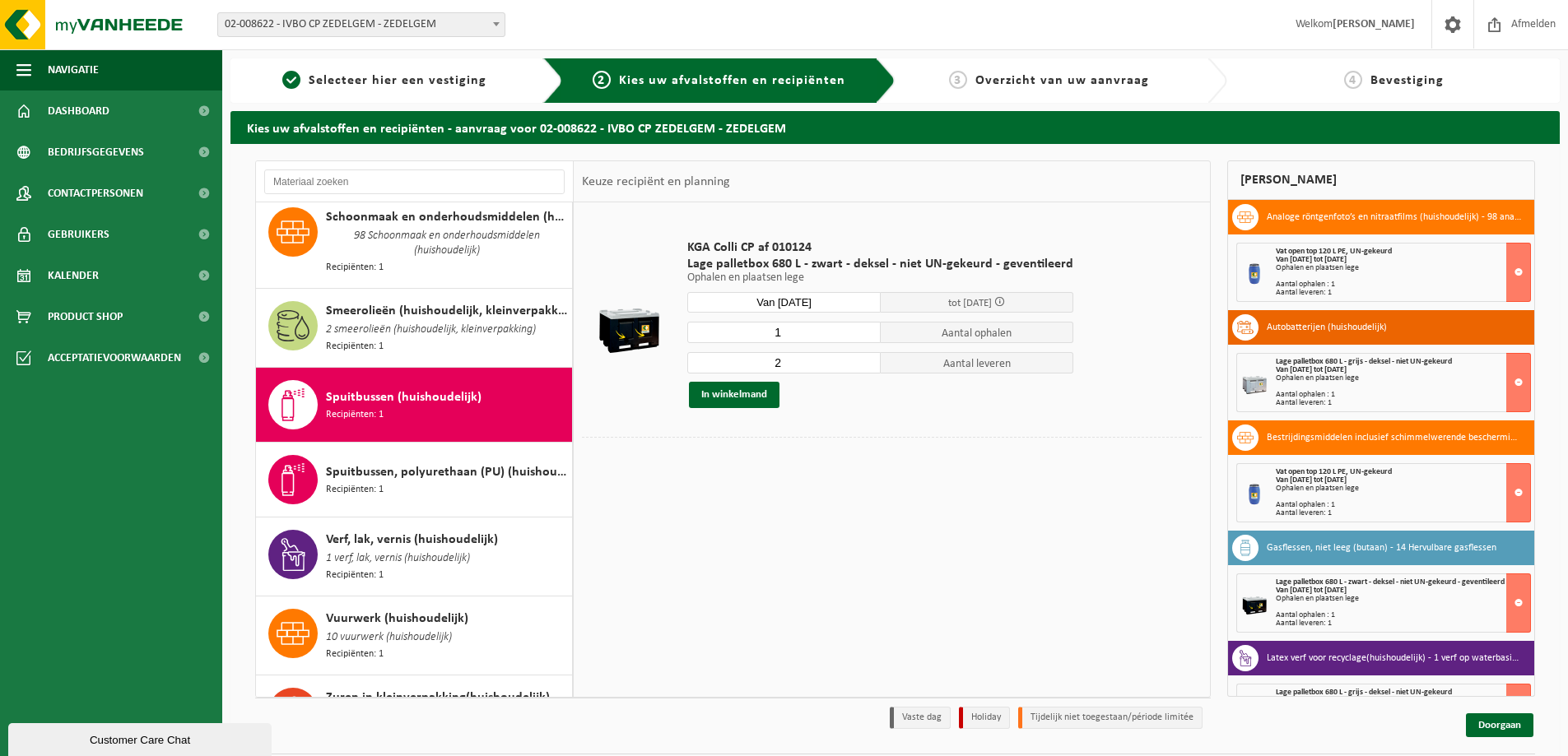
type input "1"
click at [864, 335] on input "1" at bounding box center [784, 332] width 193 height 21
type input "1"
click at [862, 367] on input "1" at bounding box center [784, 362] width 193 height 21
click at [737, 396] on button "In winkelmand" at bounding box center [734, 395] width 91 height 26
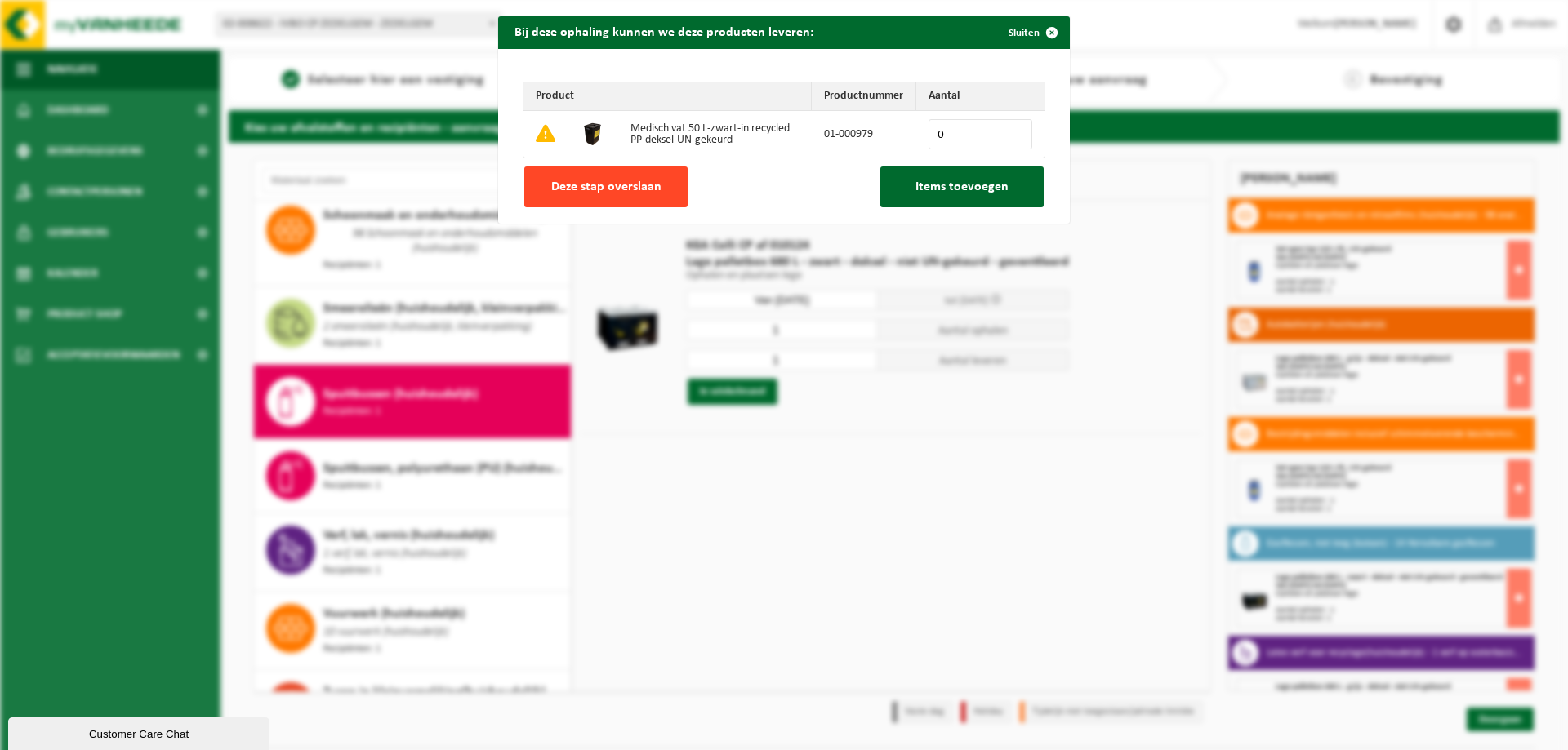
click at [599, 189] on span "Deze stap overslaan" at bounding box center [606, 187] width 110 height 13
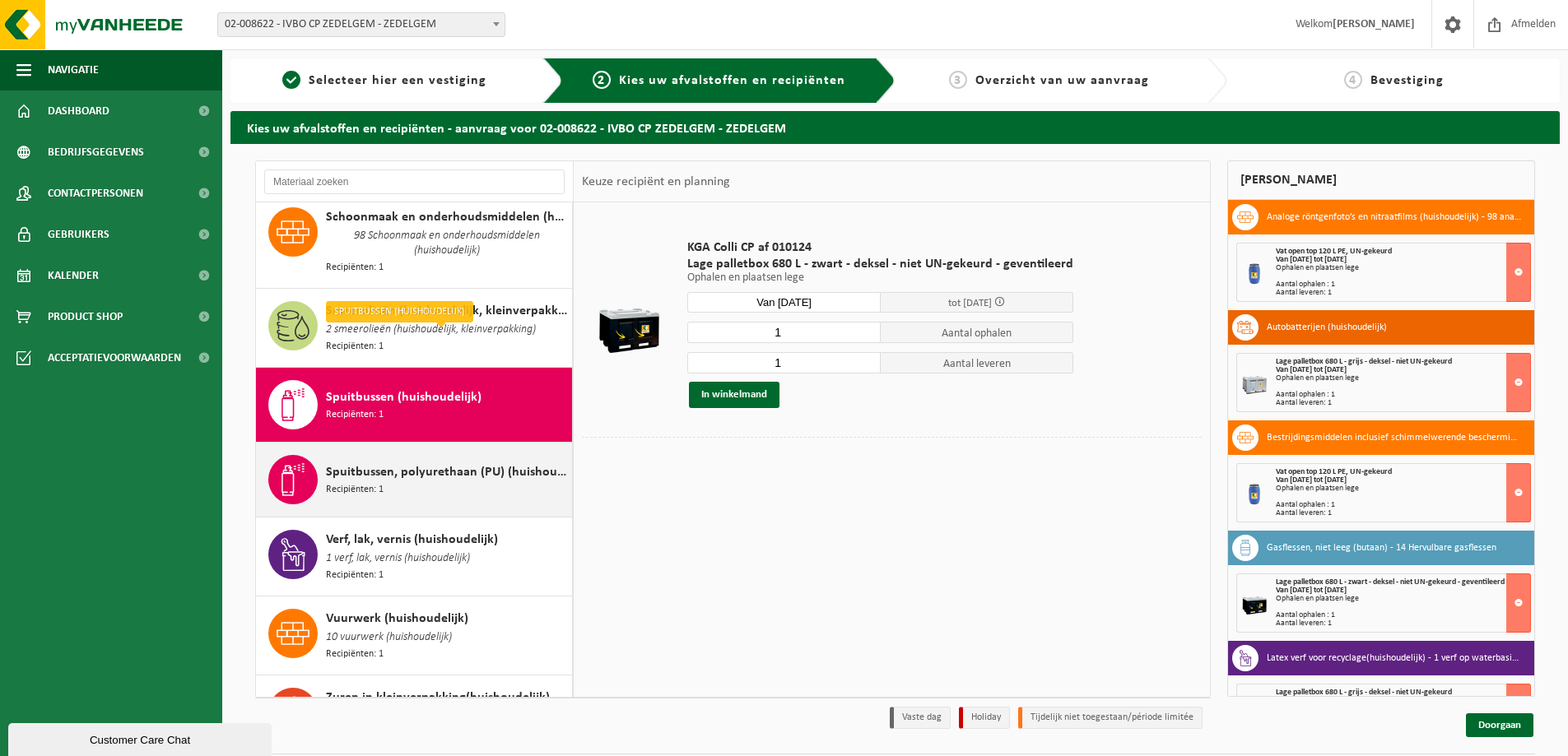
click at [351, 462] on span "Spuitbussen, polyurethaan (PU) (huishoudelijk)" at bounding box center [447, 472] width 242 height 19
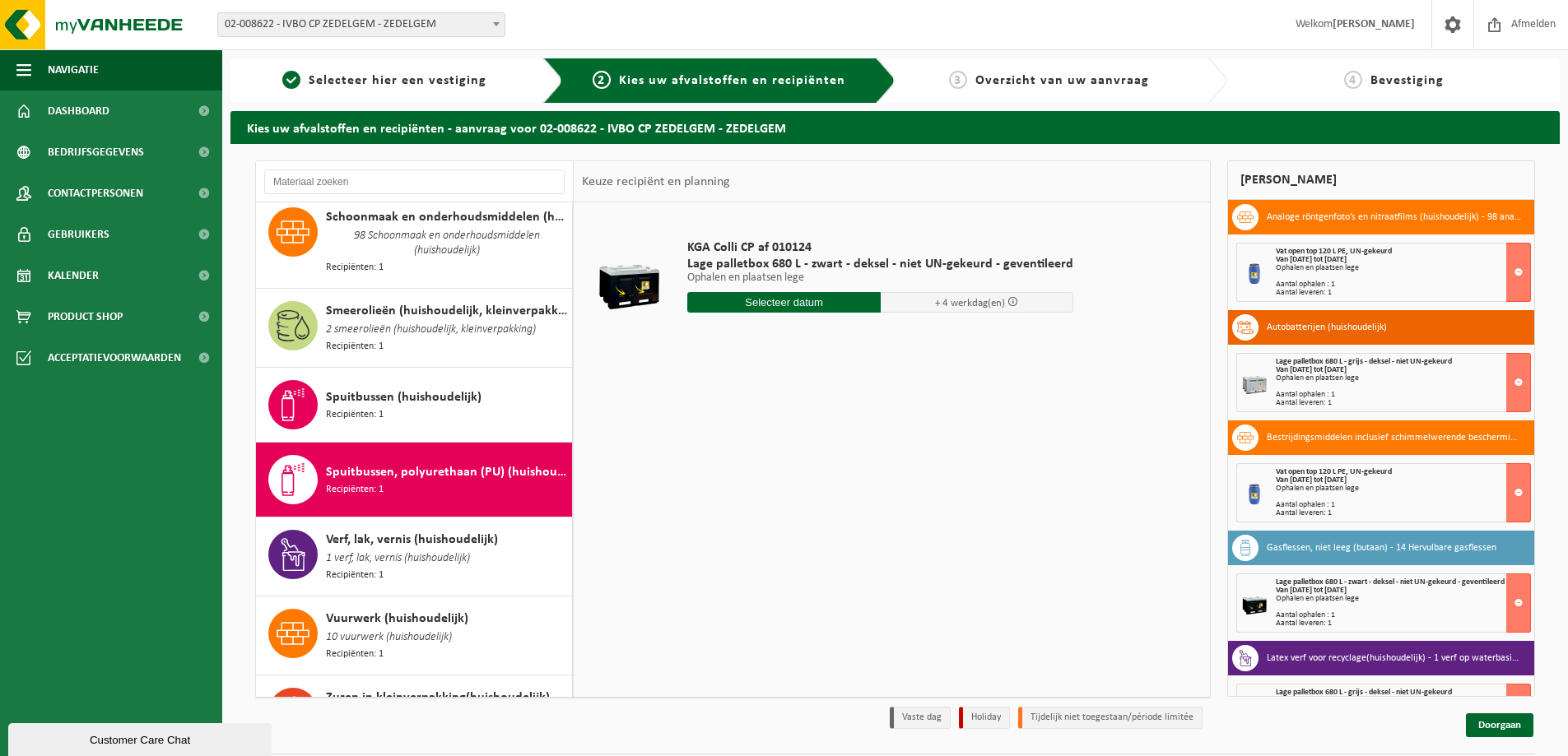
click at [809, 298] on input "text" at bounding box center [784, 302] width 193 height 20
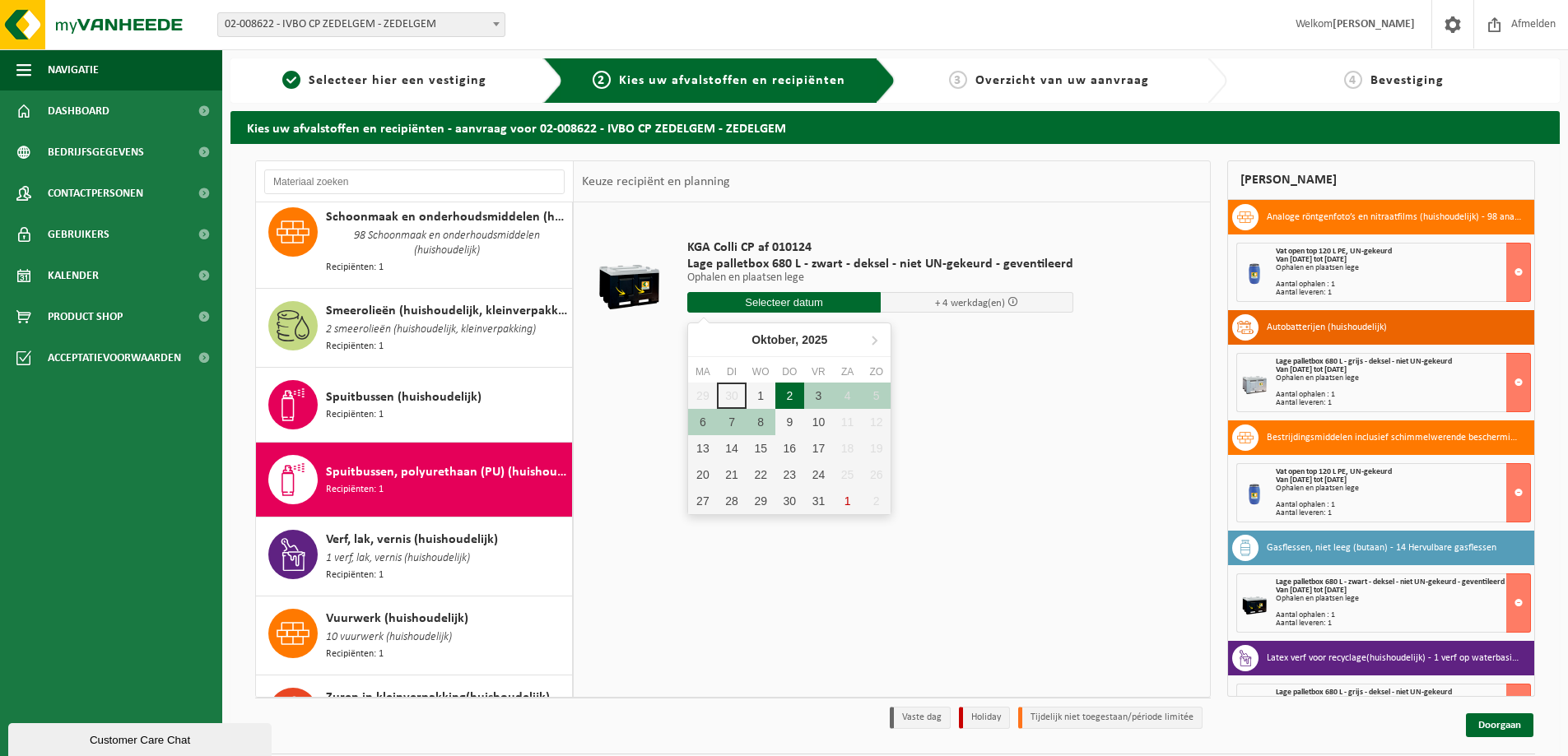
click at [785, 394] on div "2" at bounding box center [790, 395] width 29 height 26
type input "Van [DATE]"
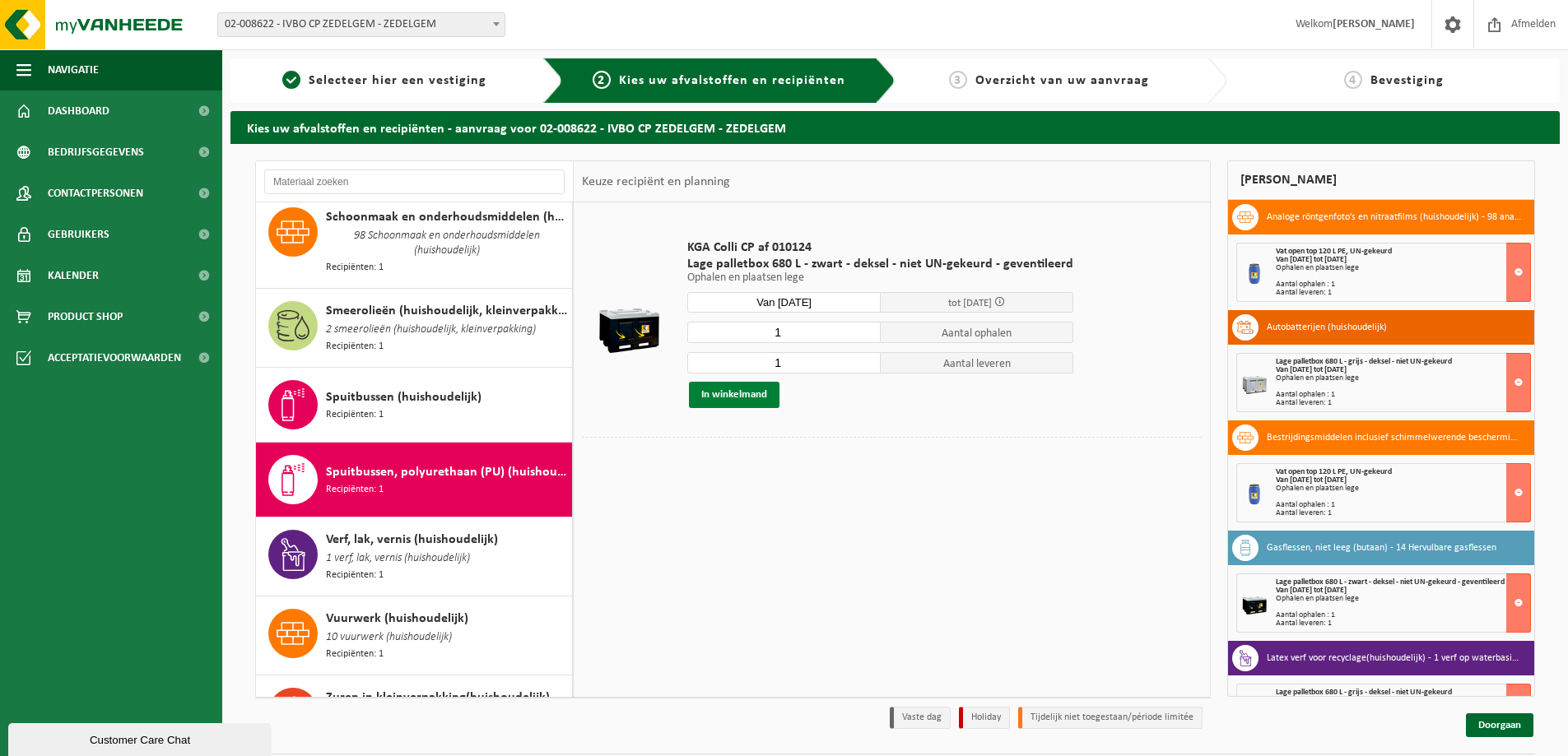
click at [743, 395] on button "In winkelmand" at bounding box center [734, 395] width 91 height 26
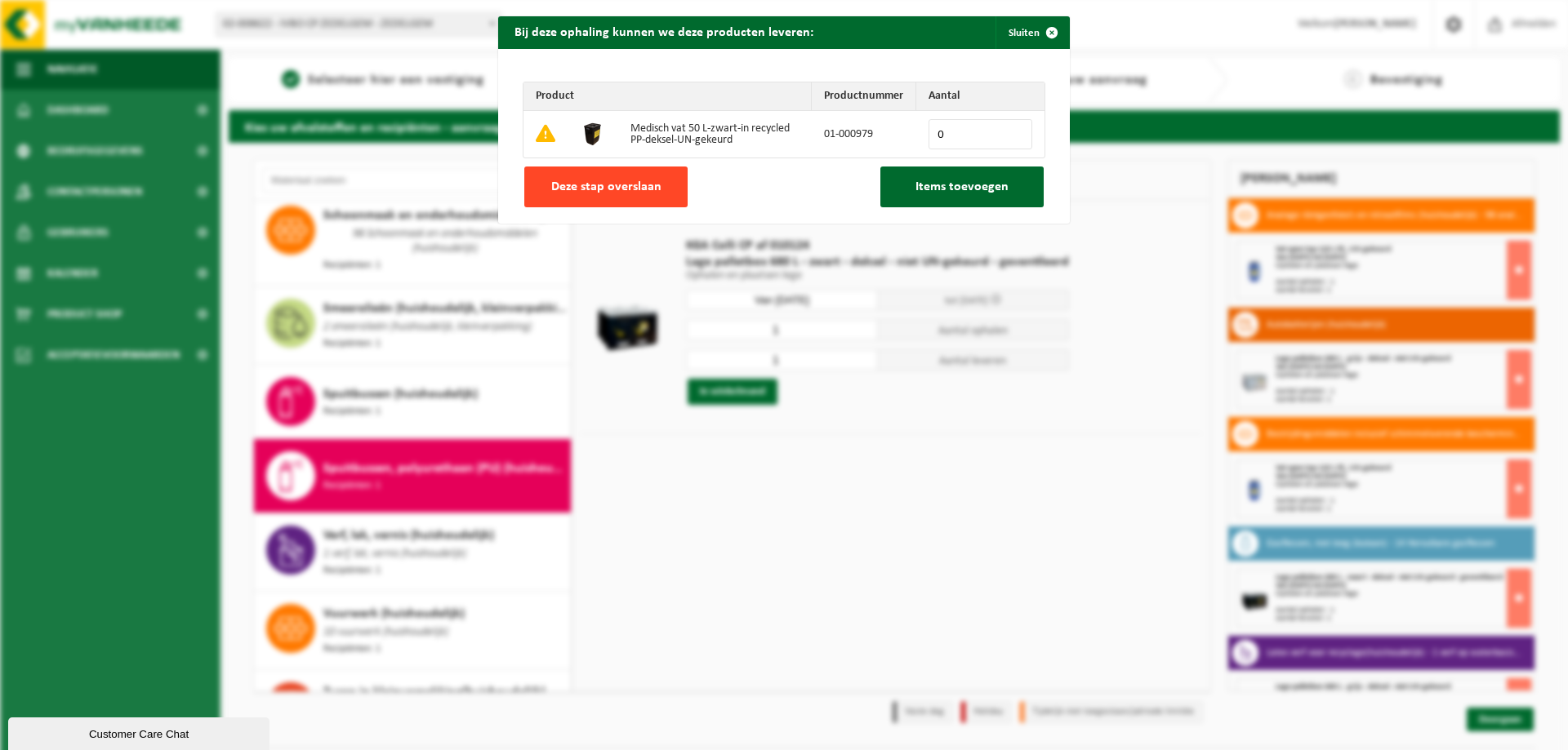
click at [598, 181] on span "Deze stap overslaan" at bounding box center [606, 187] width 110 height 13
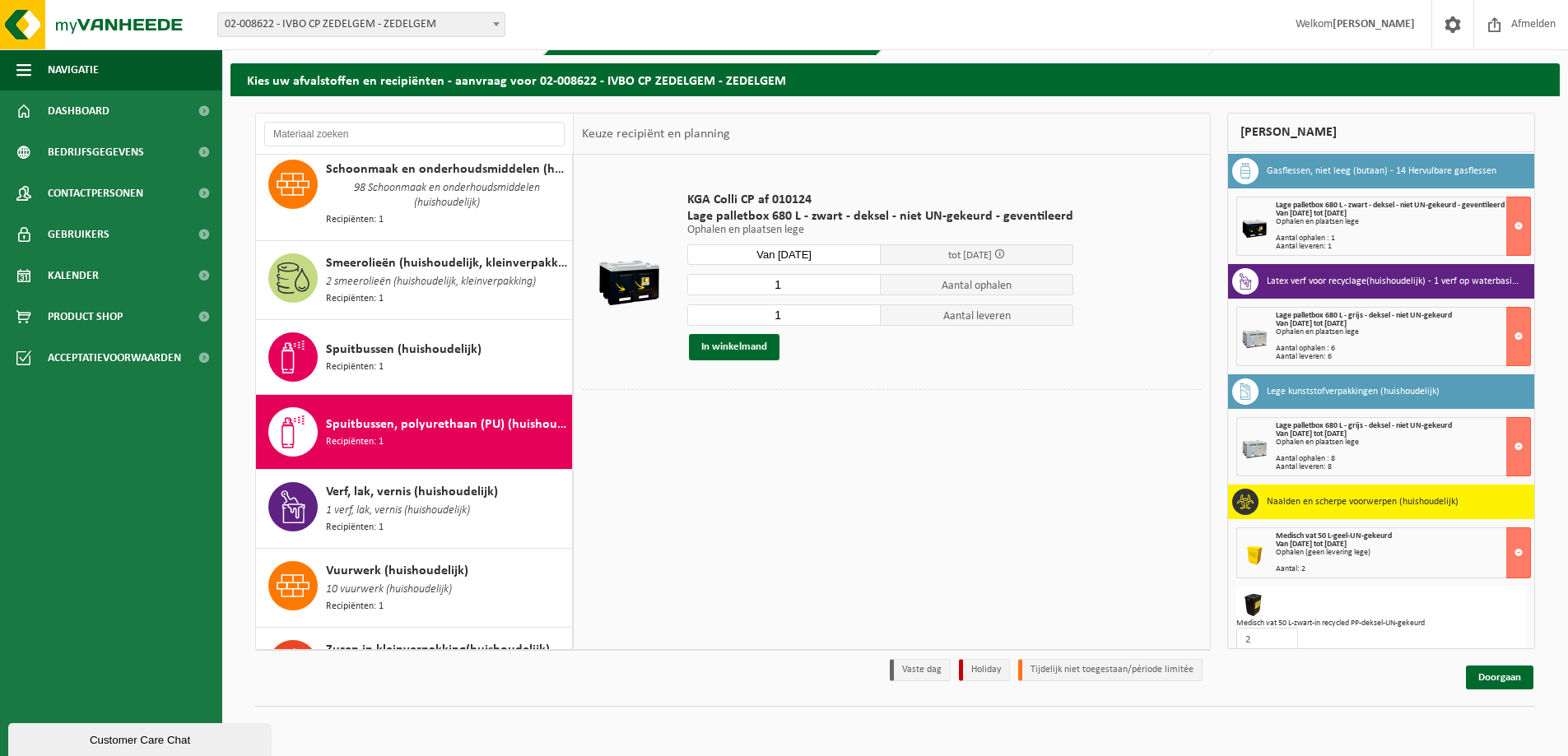
scroll to position [676, 0]
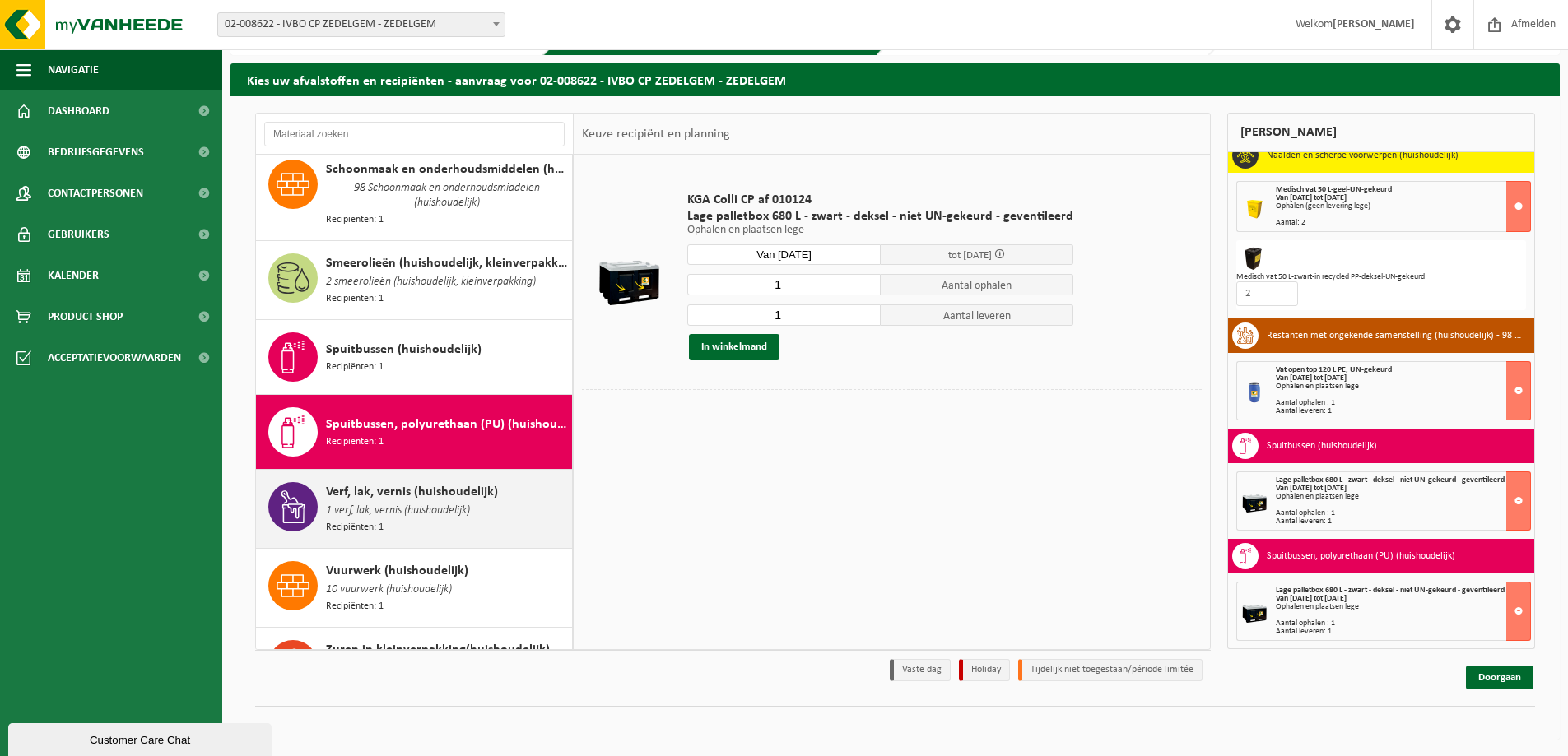
click at [381, 502] on span "1 verf, lak, vernis (huishoudelijk)" at bounding box center [398, 510] width 144 height 18
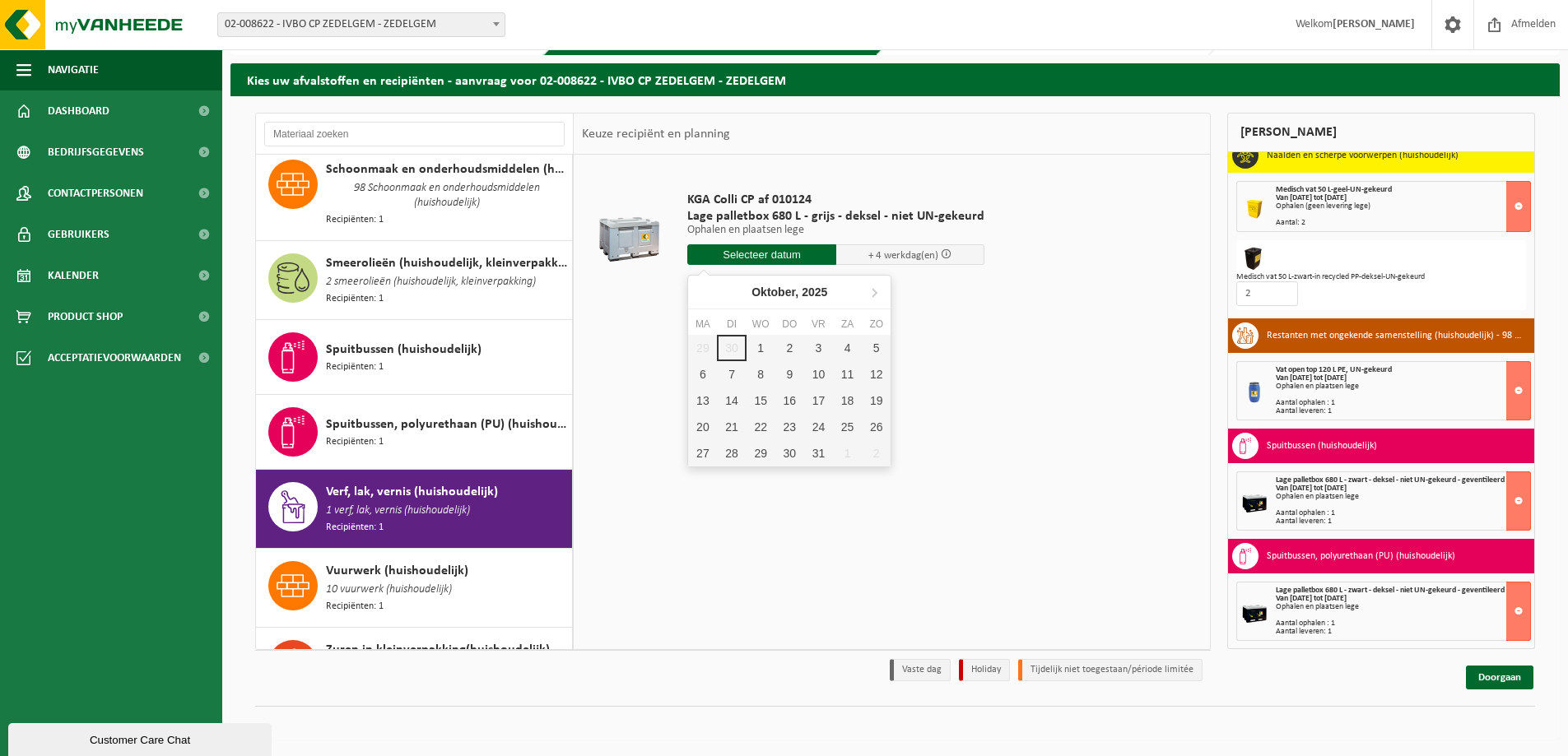
click at [768, 251] on input "text" at bounding box center [762, 255] width 149 height 20
click at [790, 346] on div "2" at bounding box center [790, 348] width 29 height 26
type input "Van [DATE]"
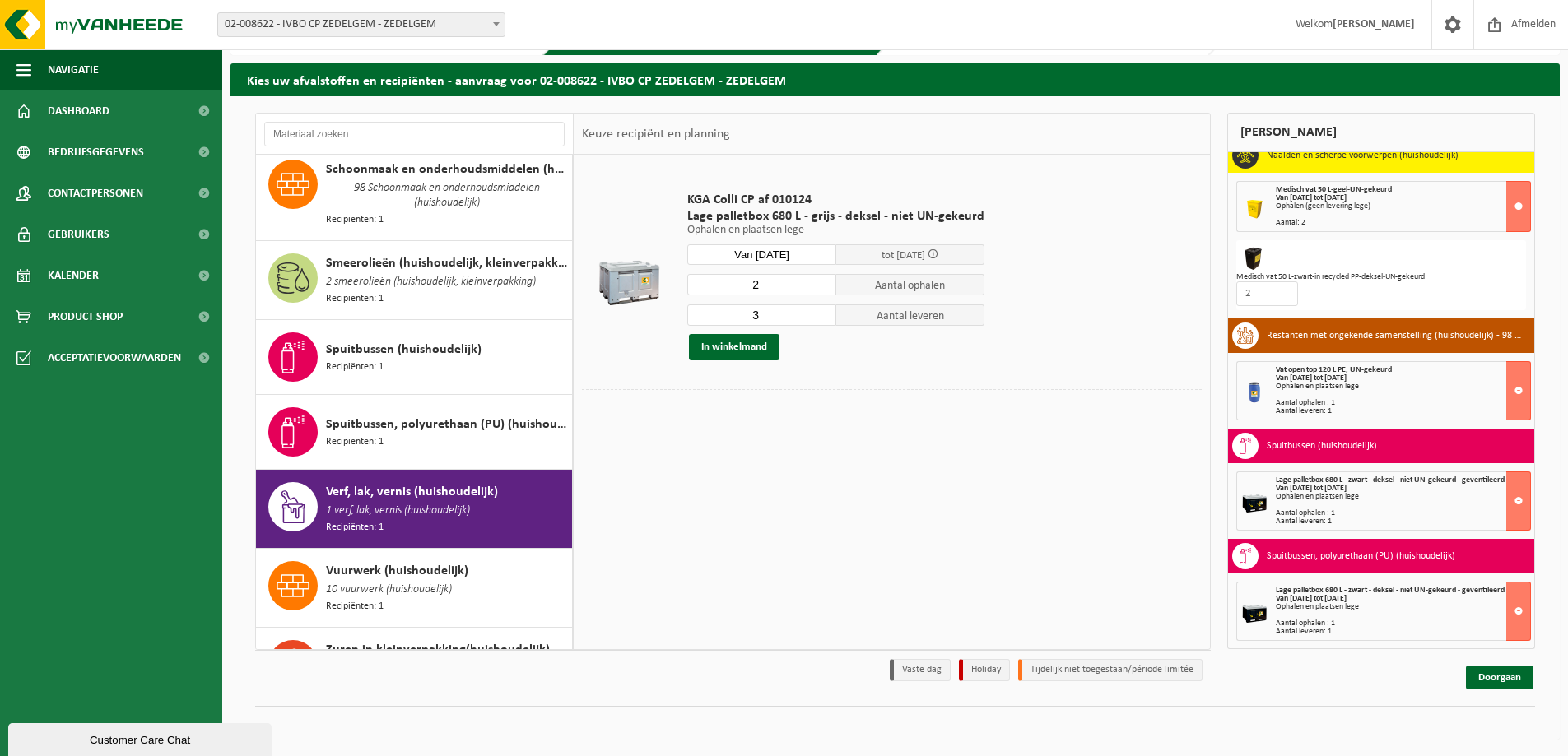
type input "2"
click at [819, 286] on input "2" at bounding box center [762, 284] width 149 height 21
type input "2"
click at [820, 315] on input "2" at bounding box center [762, 315] width 149 height 21
click at [719, 345] on button "In winkelmand" at bounding box center [734, 347] width 91 height 26
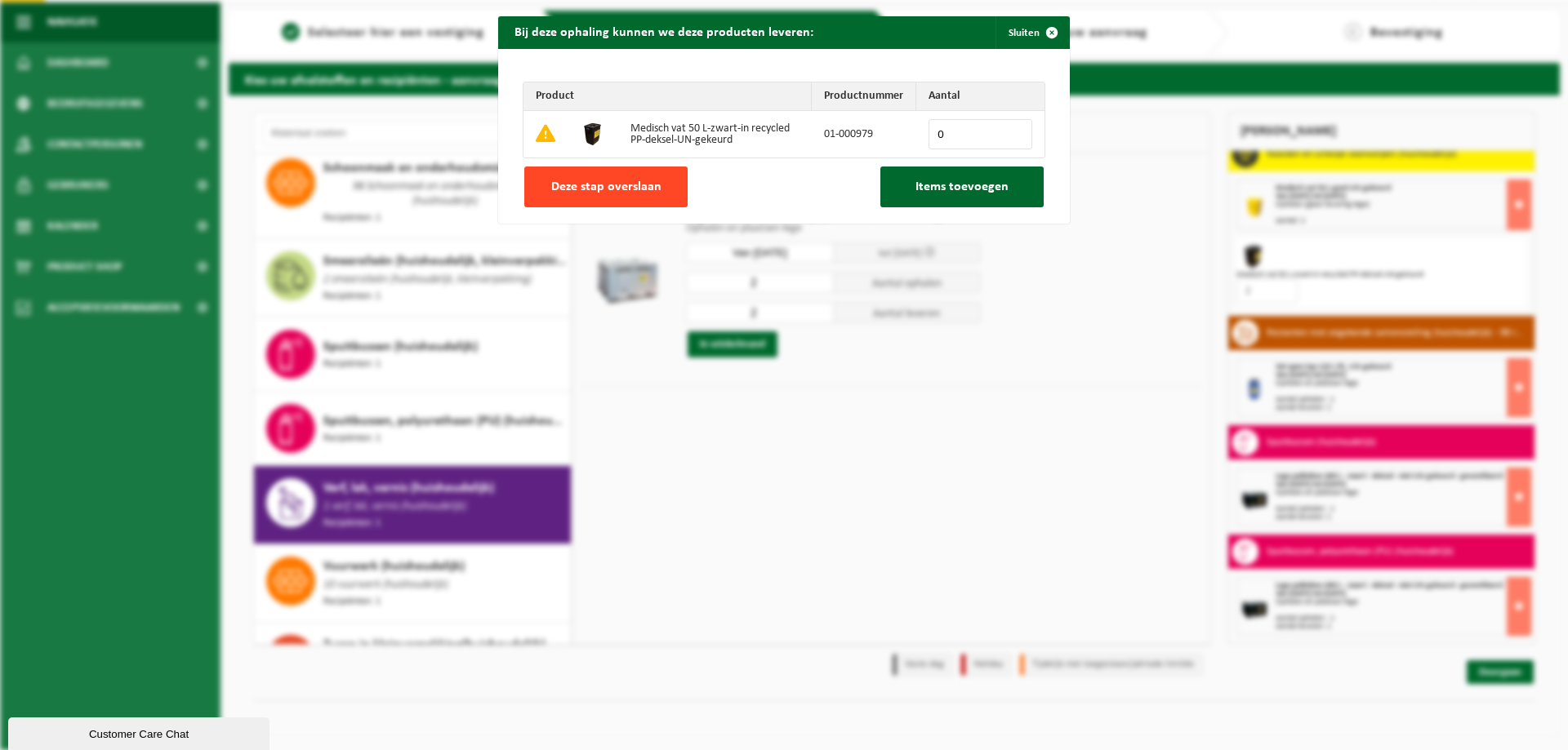
click at [596, 181] on span "Deze stap overslaan" at bounding box center [606, 187] width 110 height 13
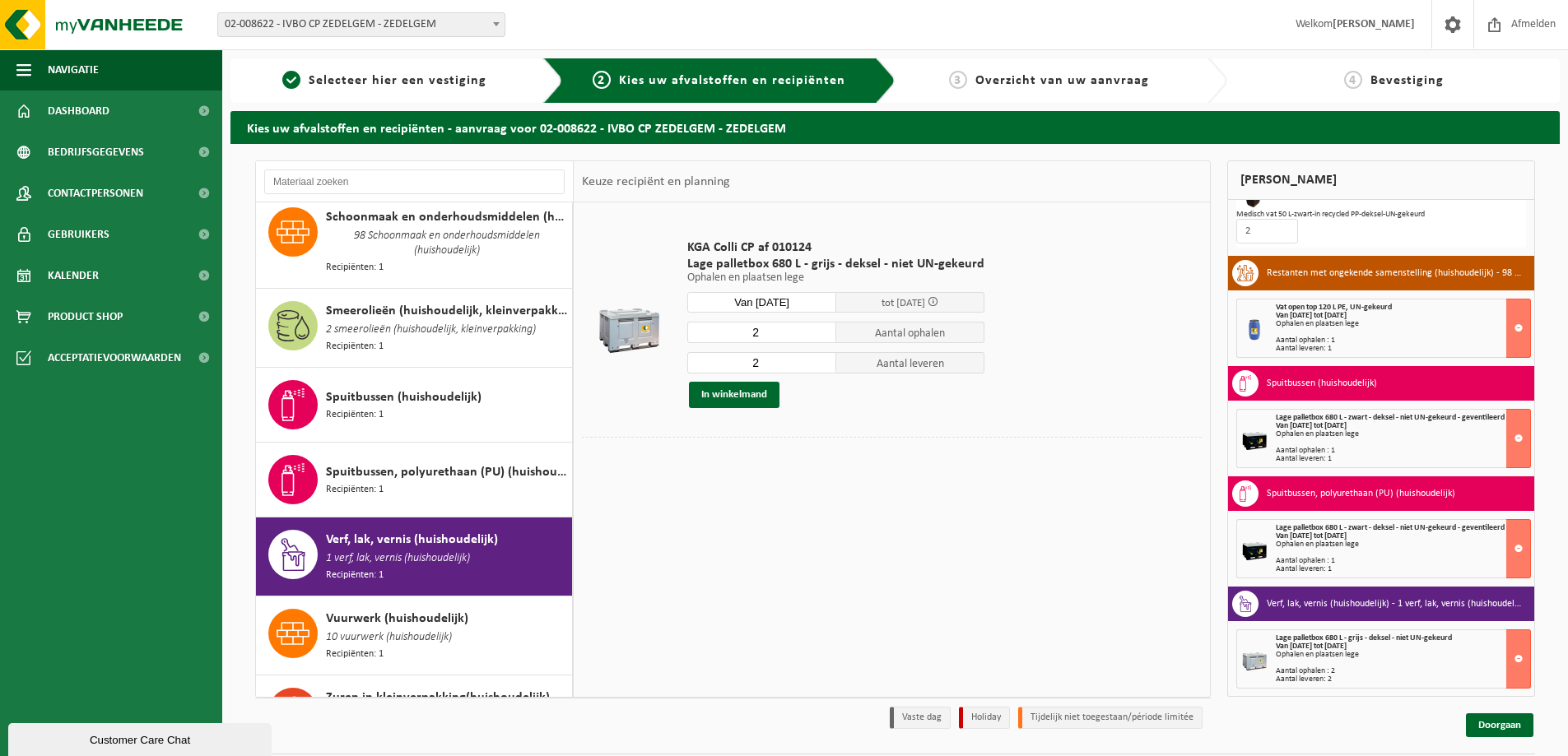
scroll to position [47, 0]
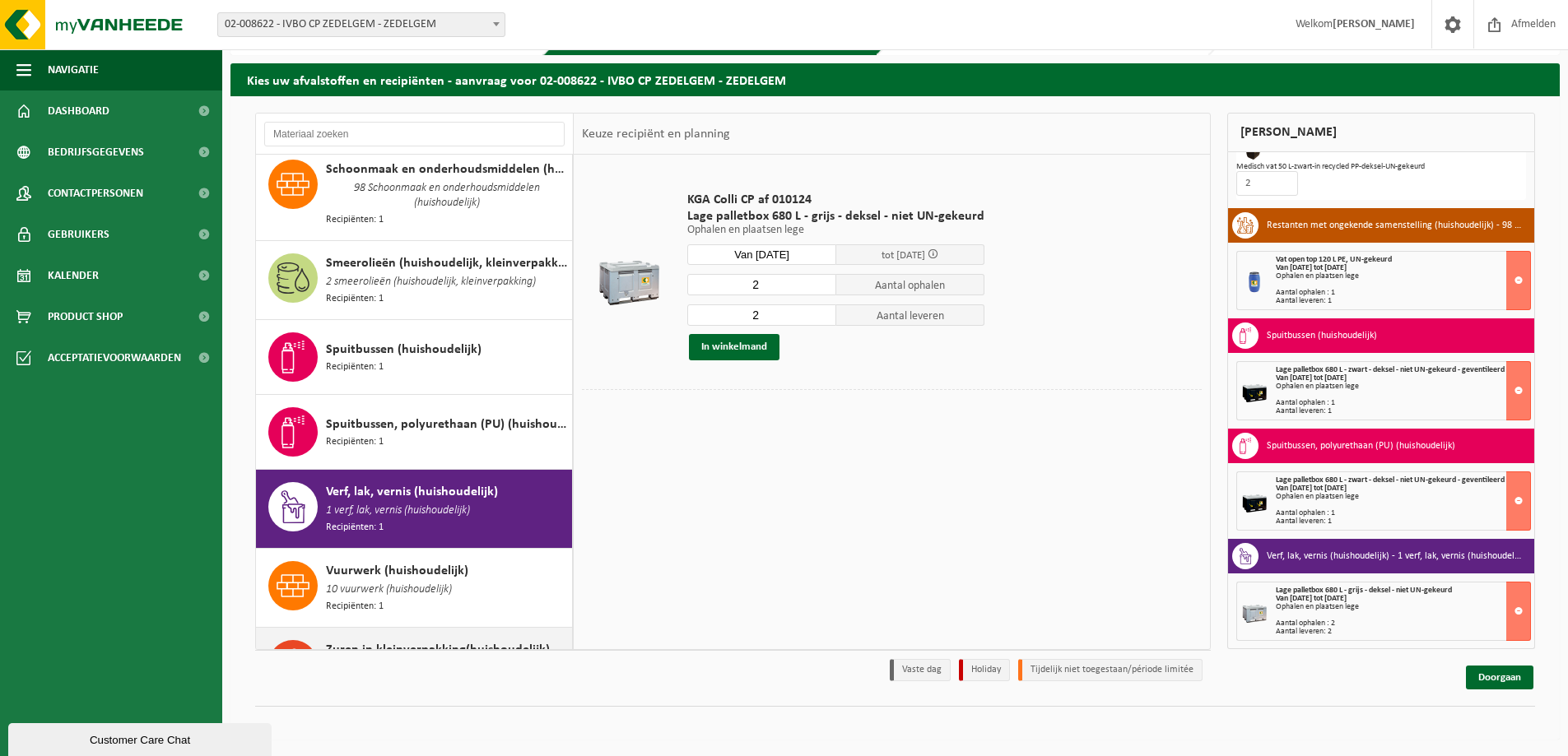
click at [358, 660] on span "5 zuren (huishoudelijk)" at bounding box center [378, 669] width 103 height 18
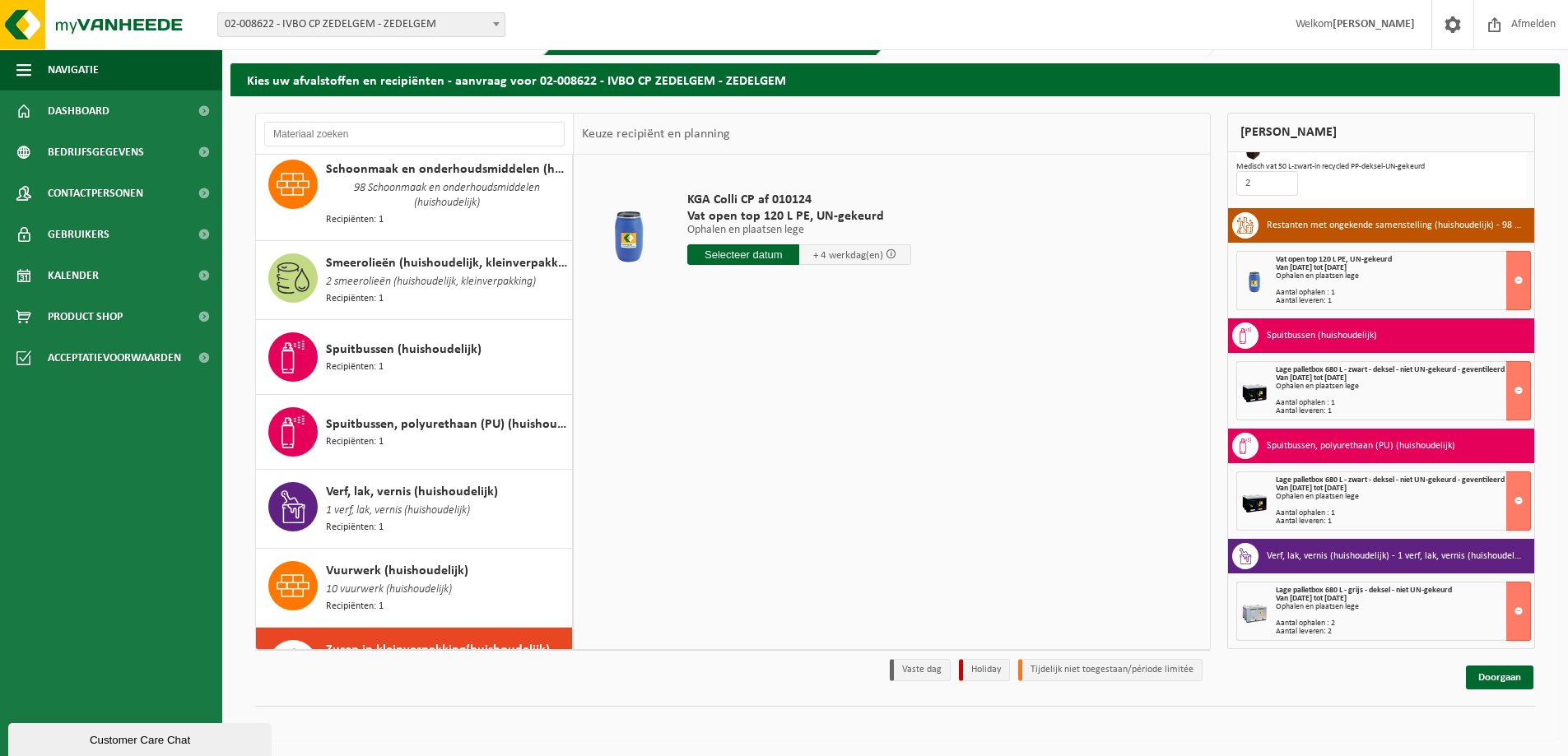
click at [771, 253] on input "text" at bounding box center [743, 255] width 112 height 20
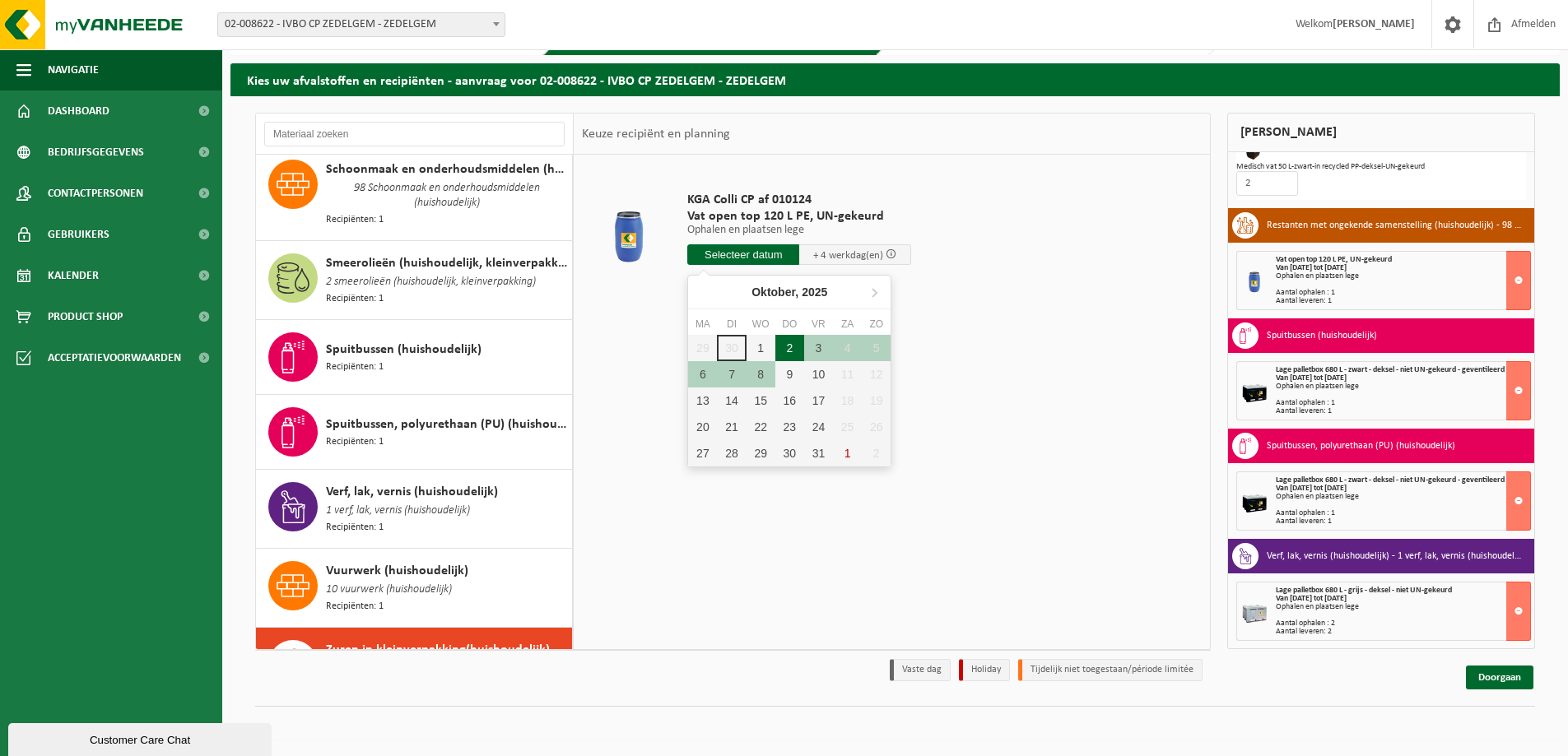
click at [789, 349] on div "2" at bounding box center [790, 348] width 29 height 26
type input "Van [DATE]"
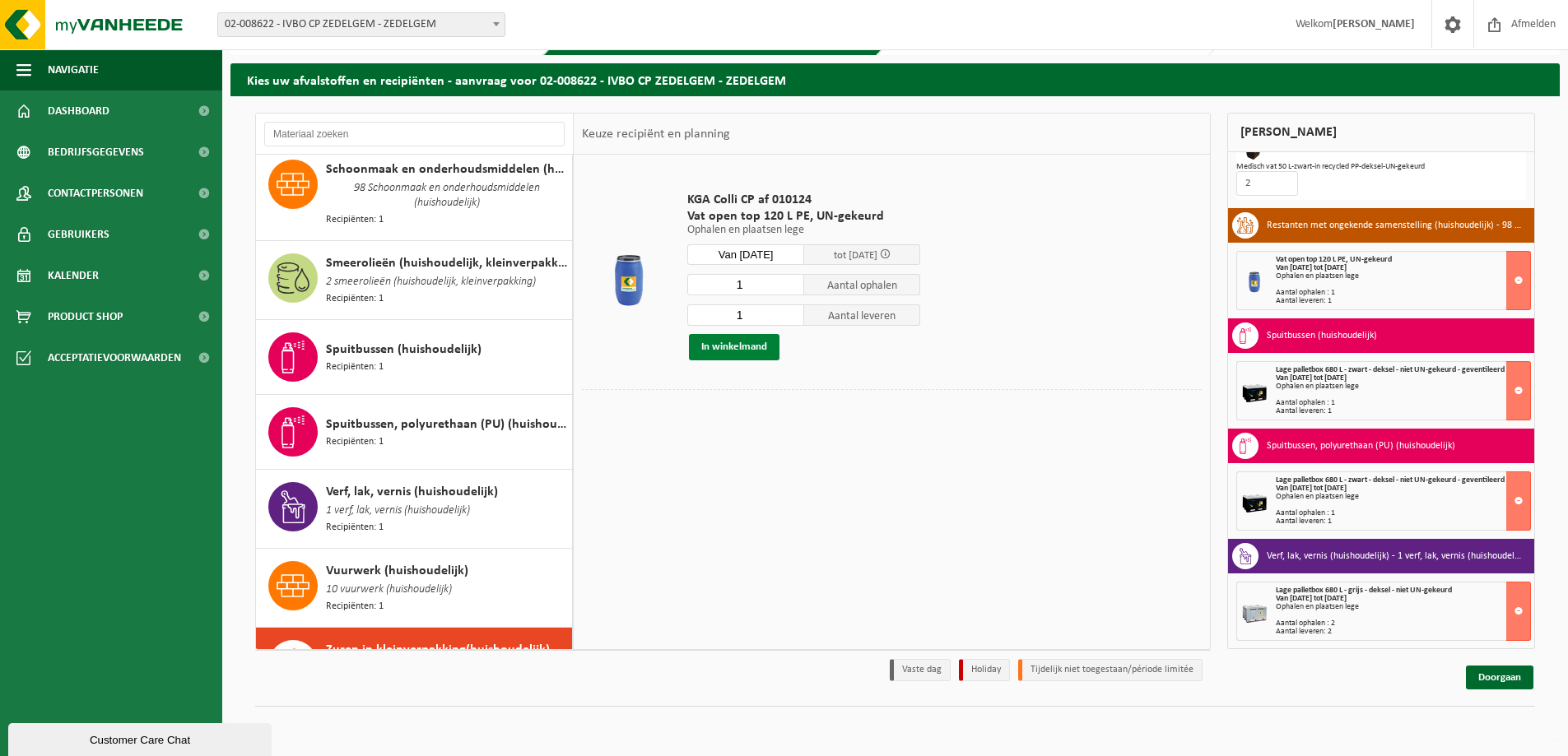
click at [720, 348] on button "In winkelmand" at bounding box center [734, 347] width 91 height 26
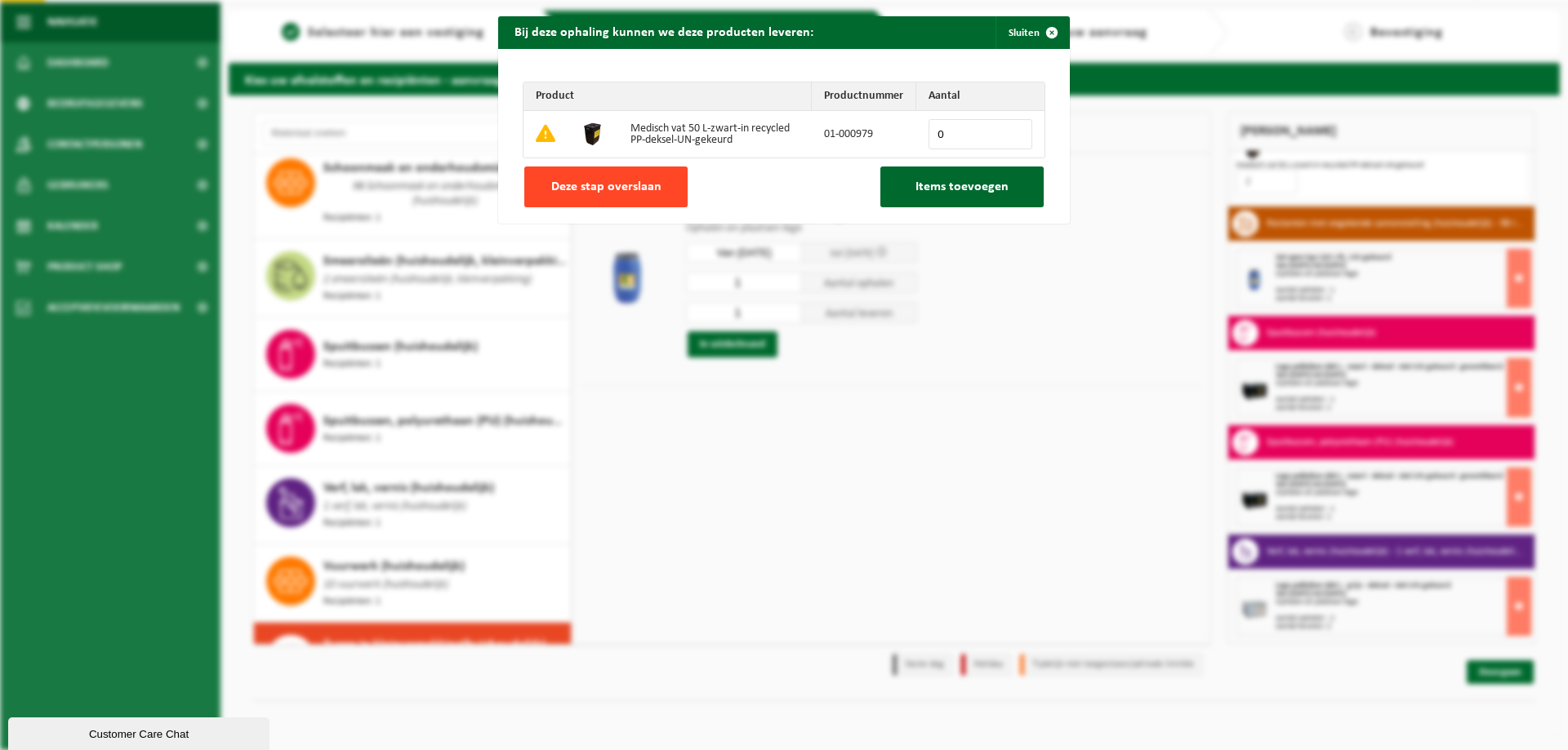
click at [579, 178] on button "Deze stap overslaan" at bounding box center [606, 186] width 163 height 41
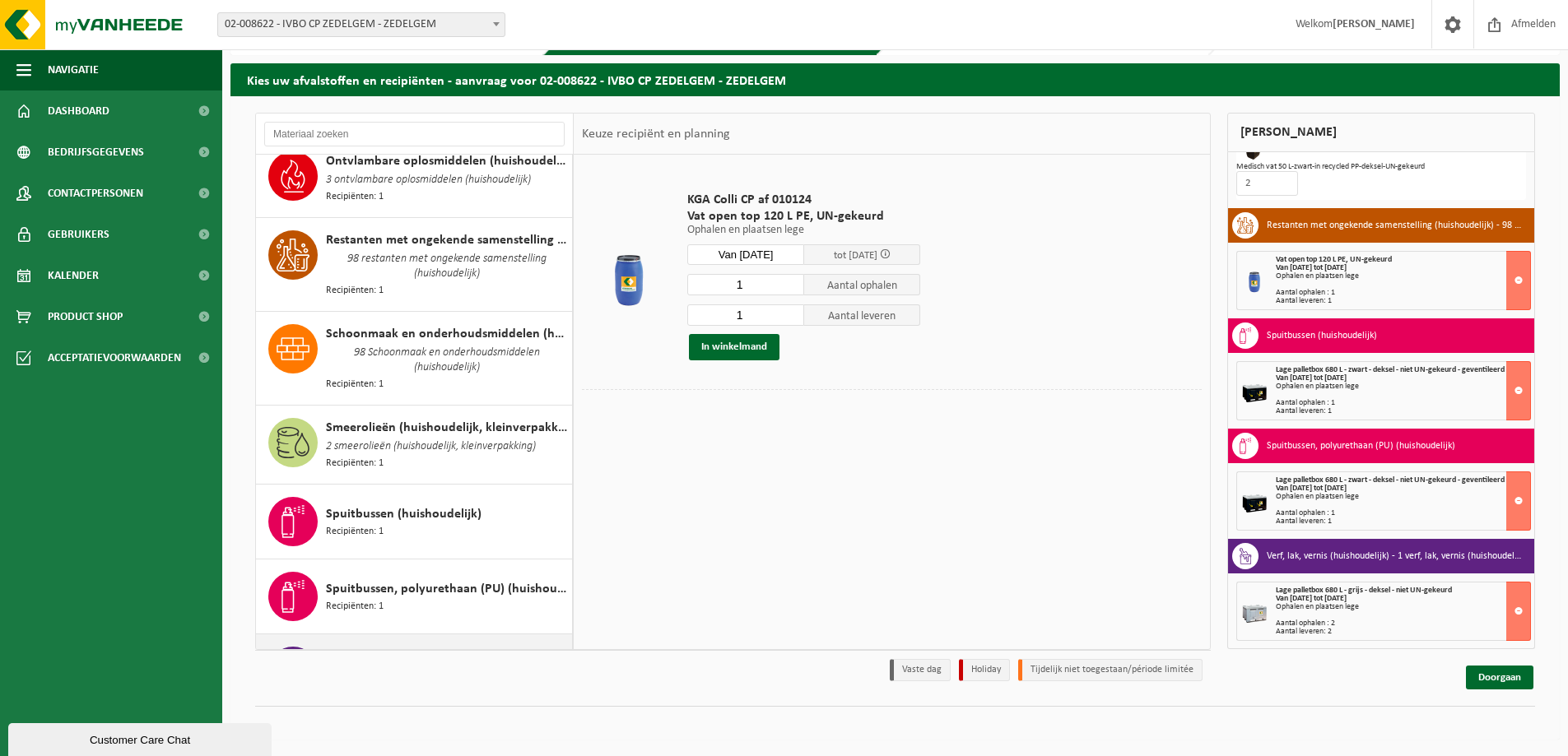
scroll to position [1773, 0]
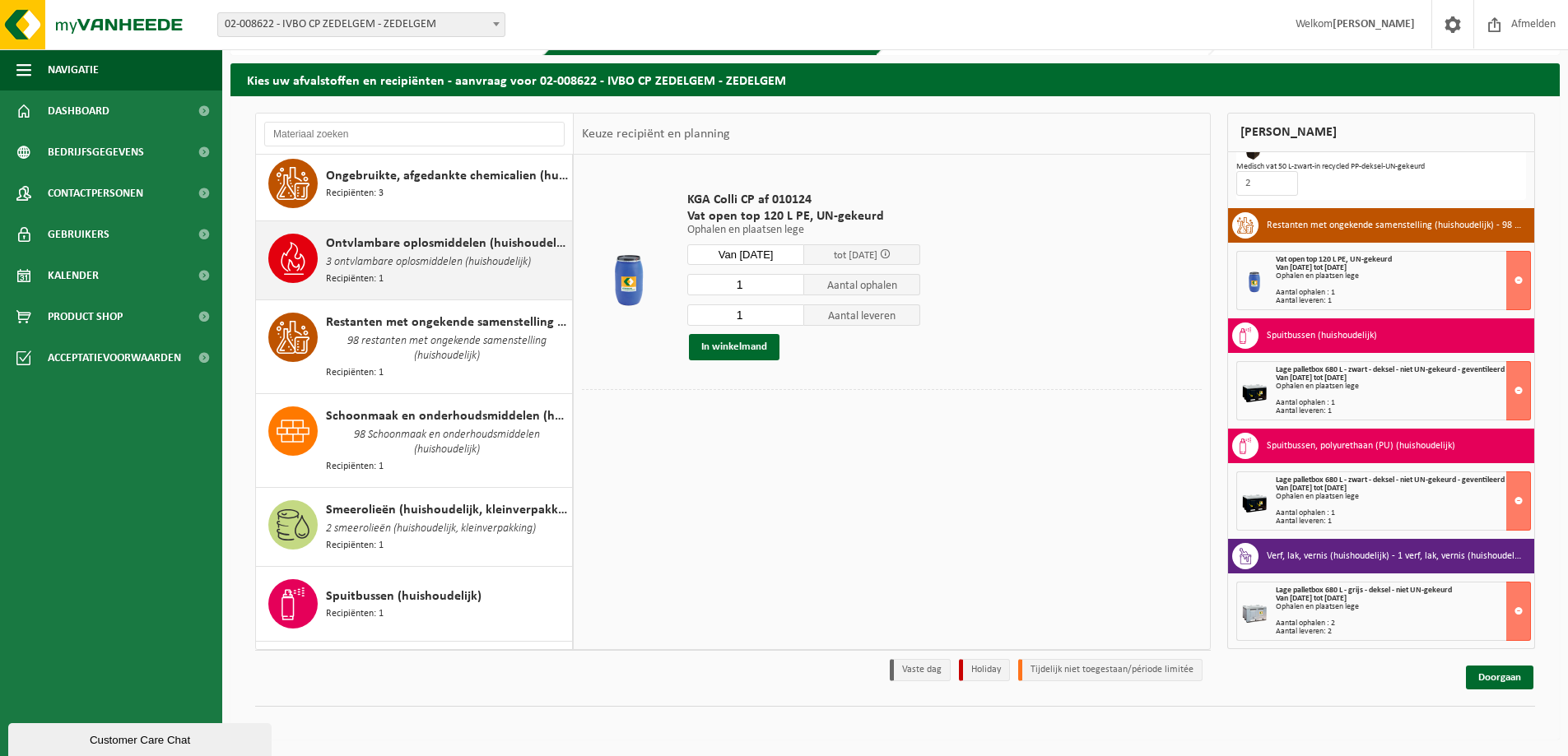
click at [422, 253] on span "3 ontvlambare oplosmiddelen (huishoudelijk)" at bounding box center [428, 262] width 205 height 18
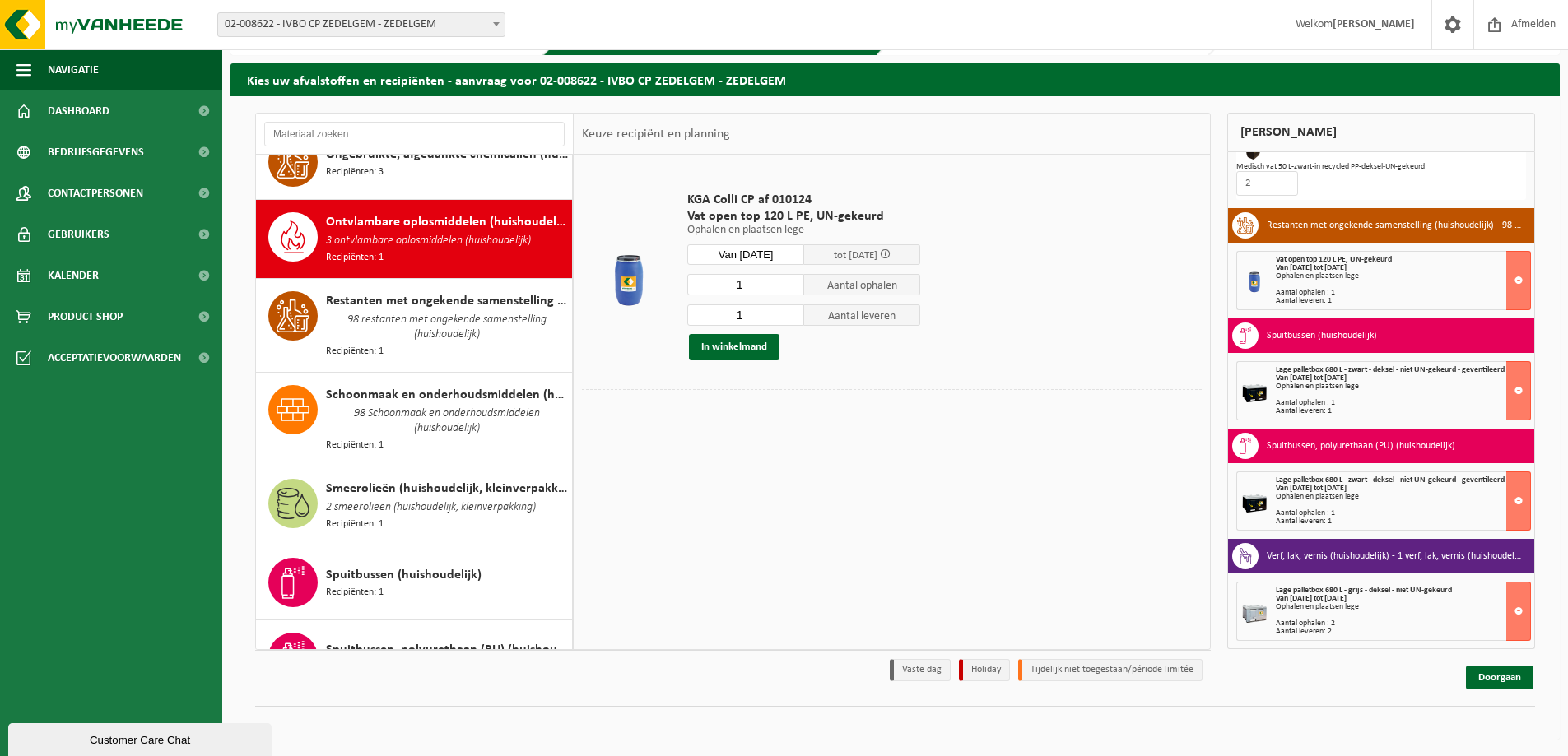
scroll to position [1802, 0]
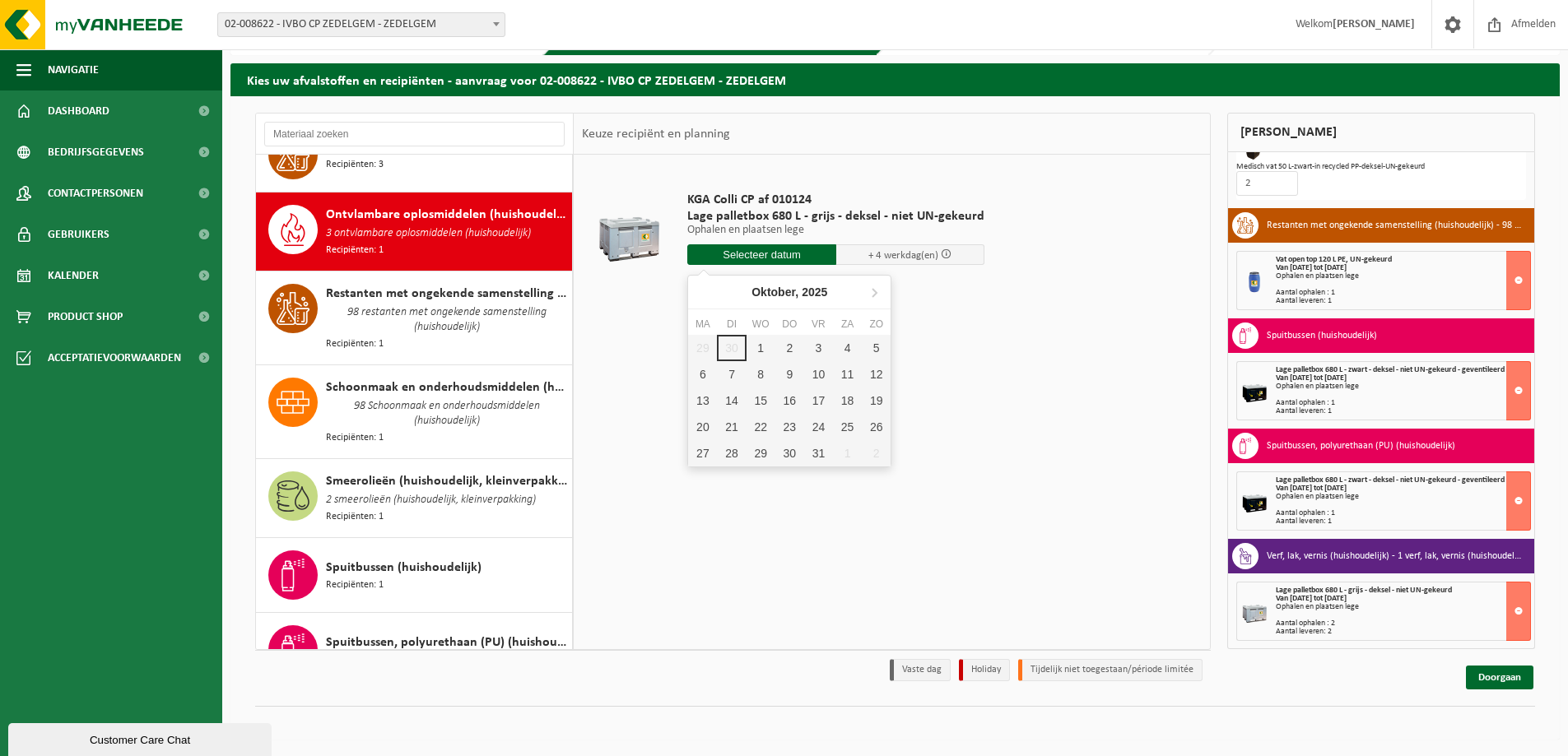
click at [759, 254] on input "text" at bounding box center [762, 255] width 149 height 20
click at [786, 347] on div "2" at bounding box center [790, 348] width 29 height 26
type input "Van [DATE]"
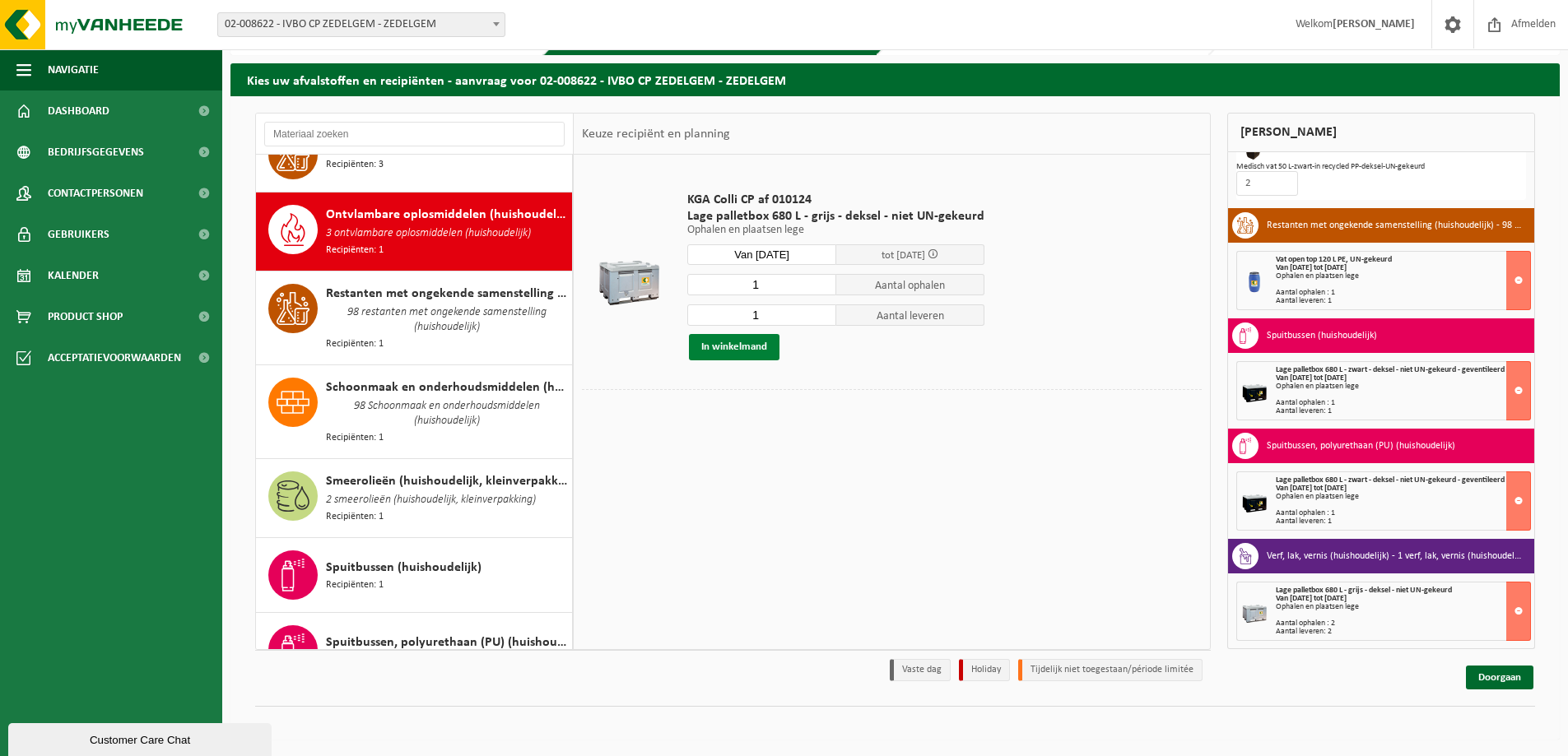
click at [720, 345] on button "In winkelmand" at bounding box center [734, 347] width 91 height 26
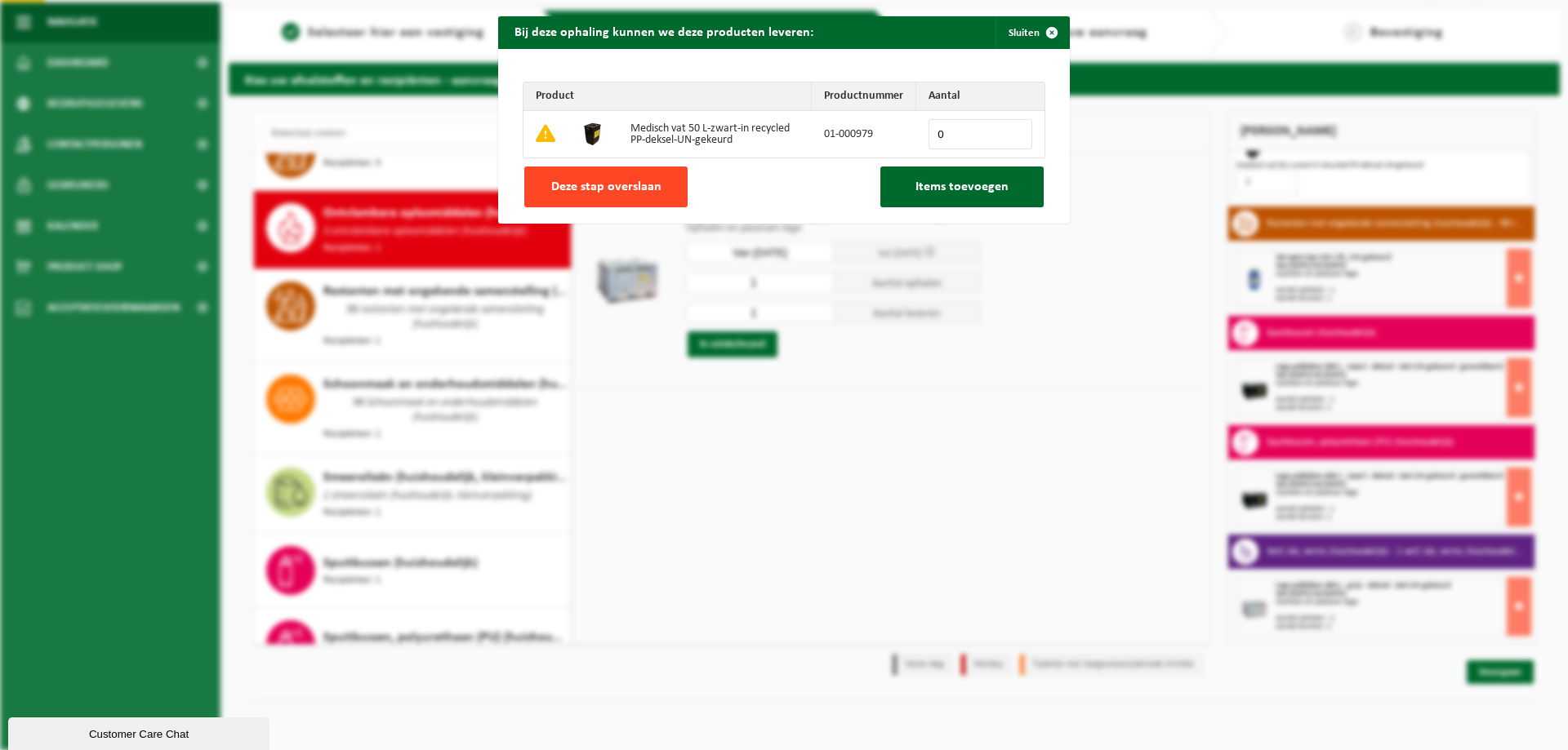
click at [602, 190] on span "Deze stap overslaan" at bounding box center [606, 187] width 110 height 13
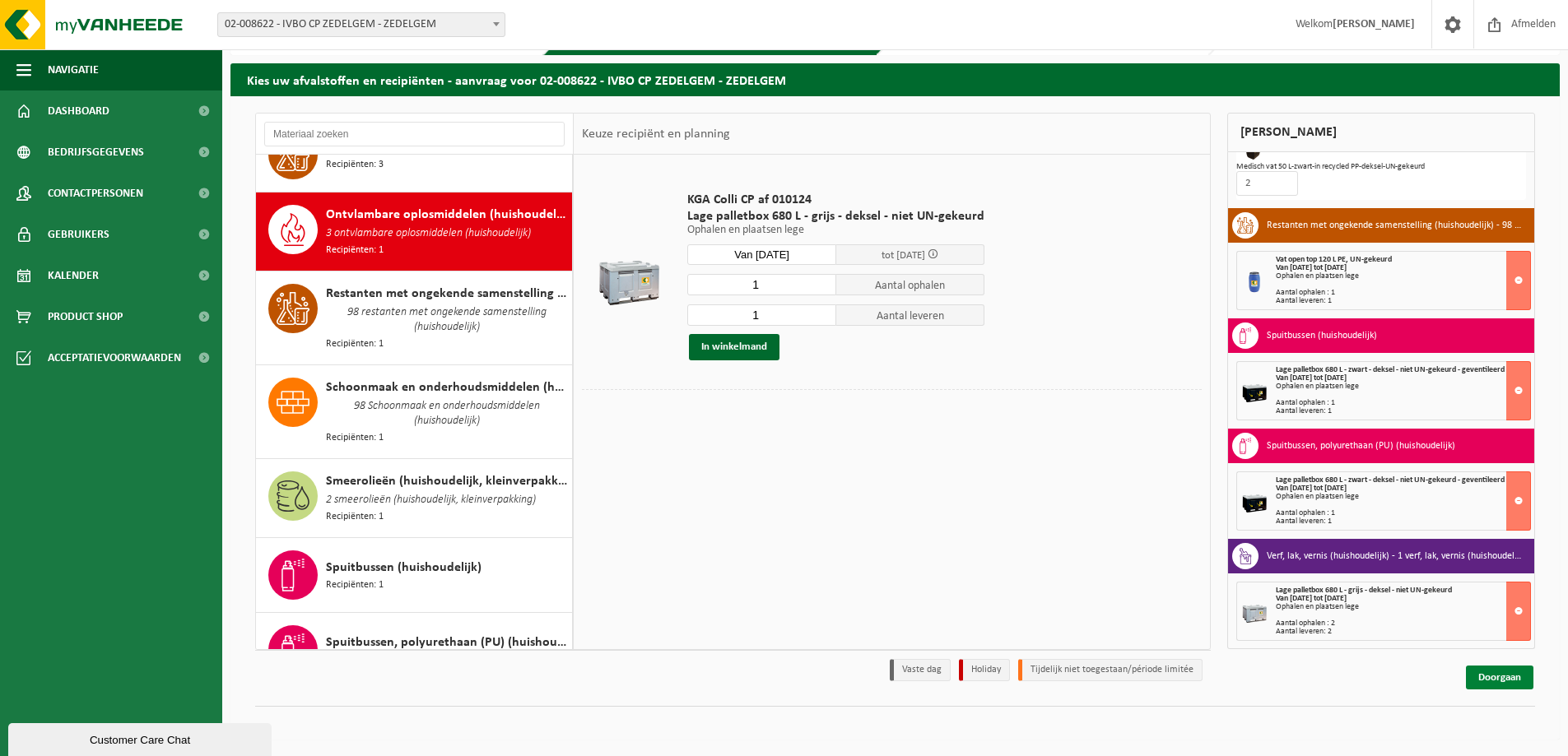
click at [1509, 676] on link "Doorgaan" at bounding box center [1499, 678] width 68 height 24
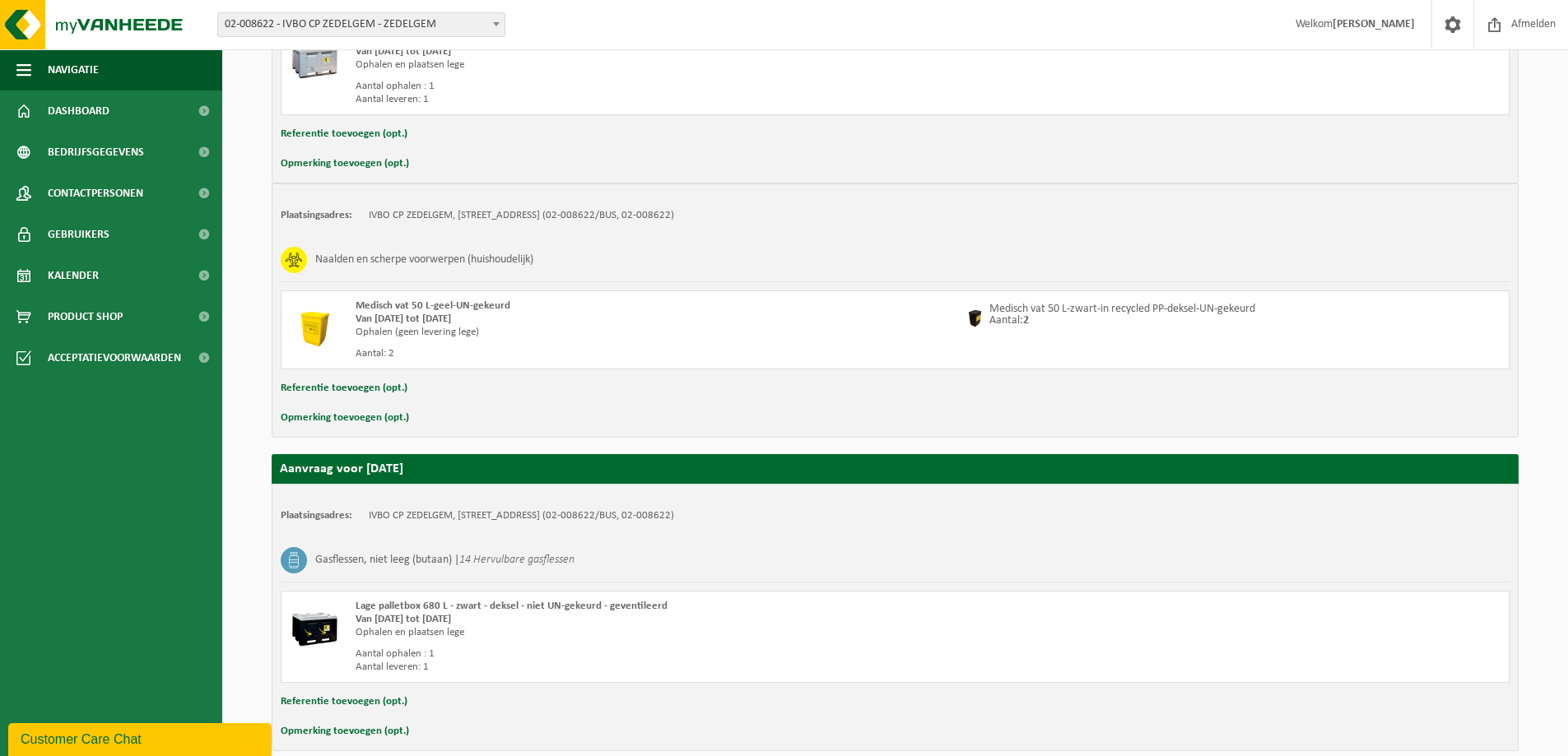
scroll to position [2054, 0]
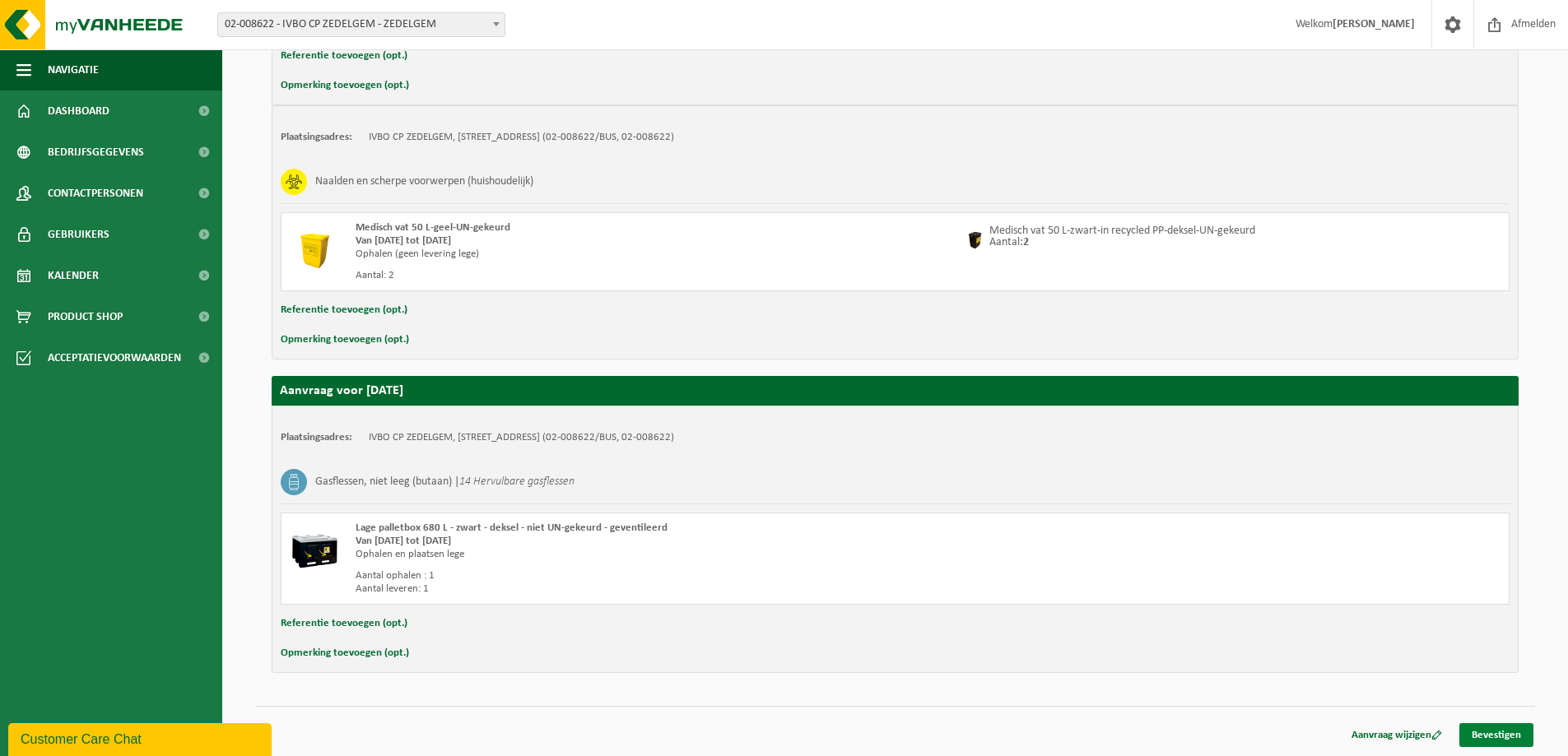
click at [1499, 737] on link "Bevestigen" at bounding box center [1496, 736] width 74 height 24
